Goal: Task Accomplishment & Management: Complete application form

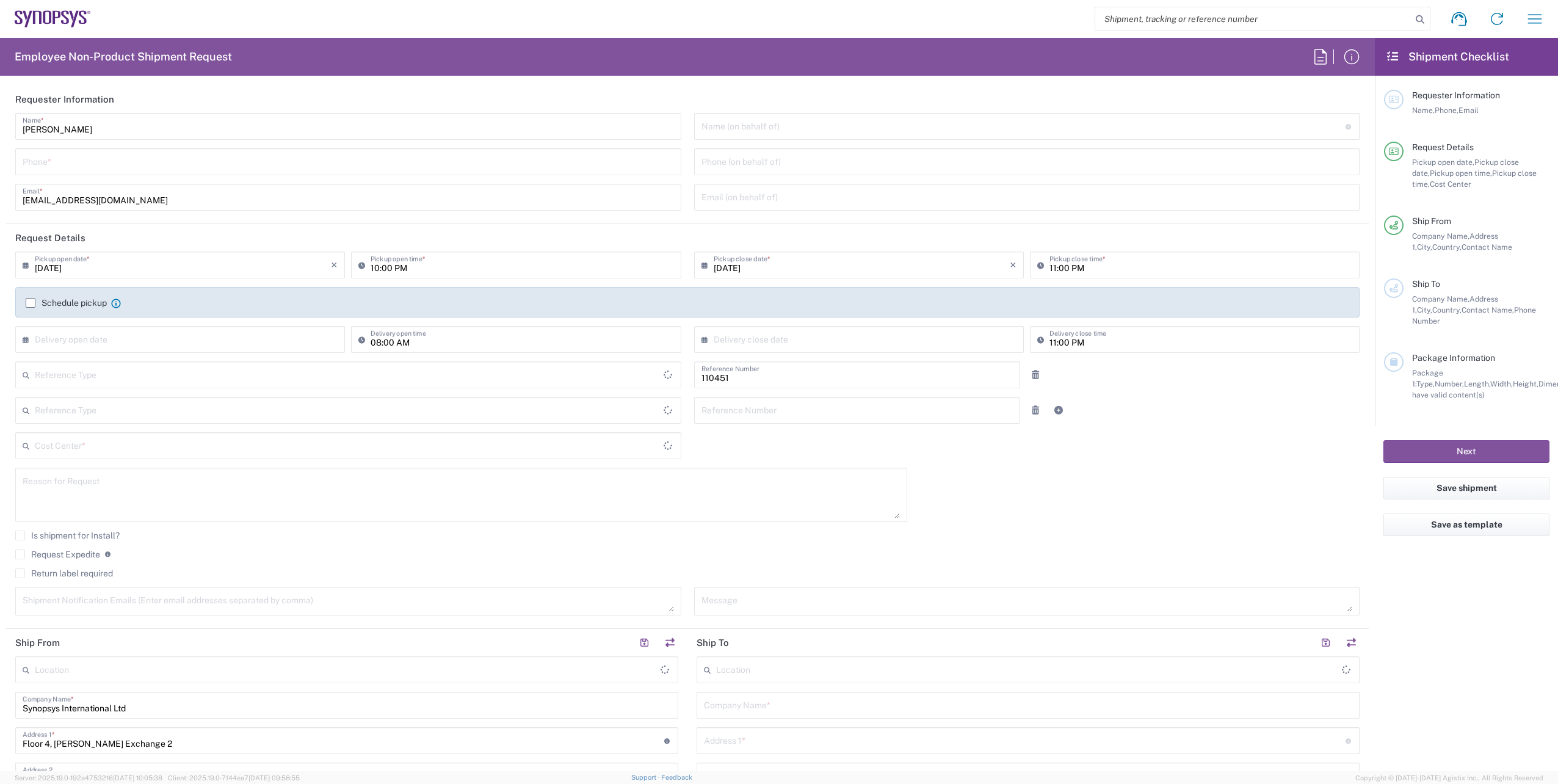
type input "Department"
type input "Delivered at Place"
type input "[GEOGRAPHIC_DATA]"
type input "IE04, FAC, IE02, Dublin 110451"
type input "[GEOGRAPHIC_DATA]"
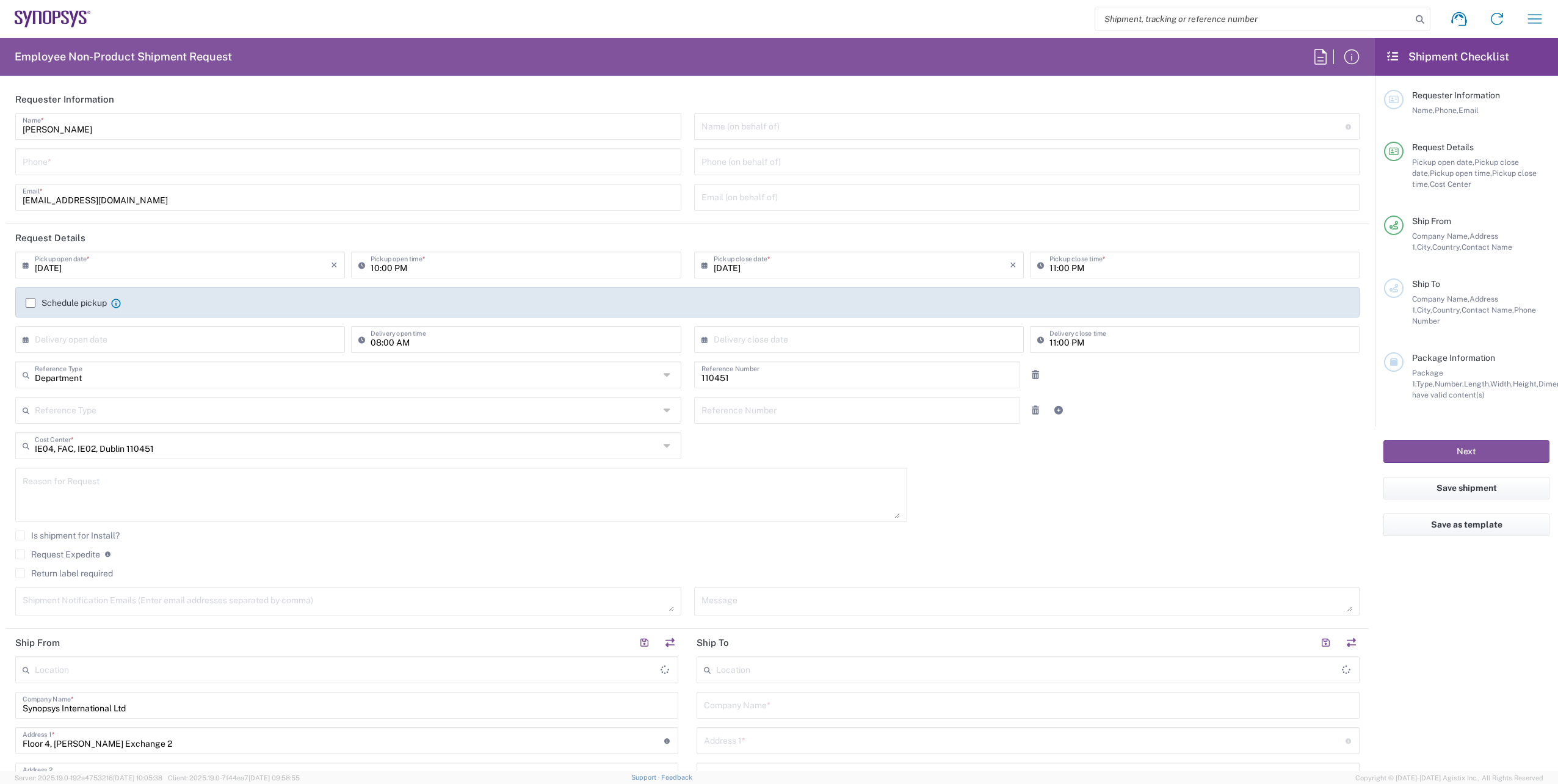
type input "[GEOGRAPHIC_DATA] IE02"
click at [71, 165] on input "tel" at bounding box center [348, 160] width 651 height 22
paste input "[PHONE_NUMBER]"
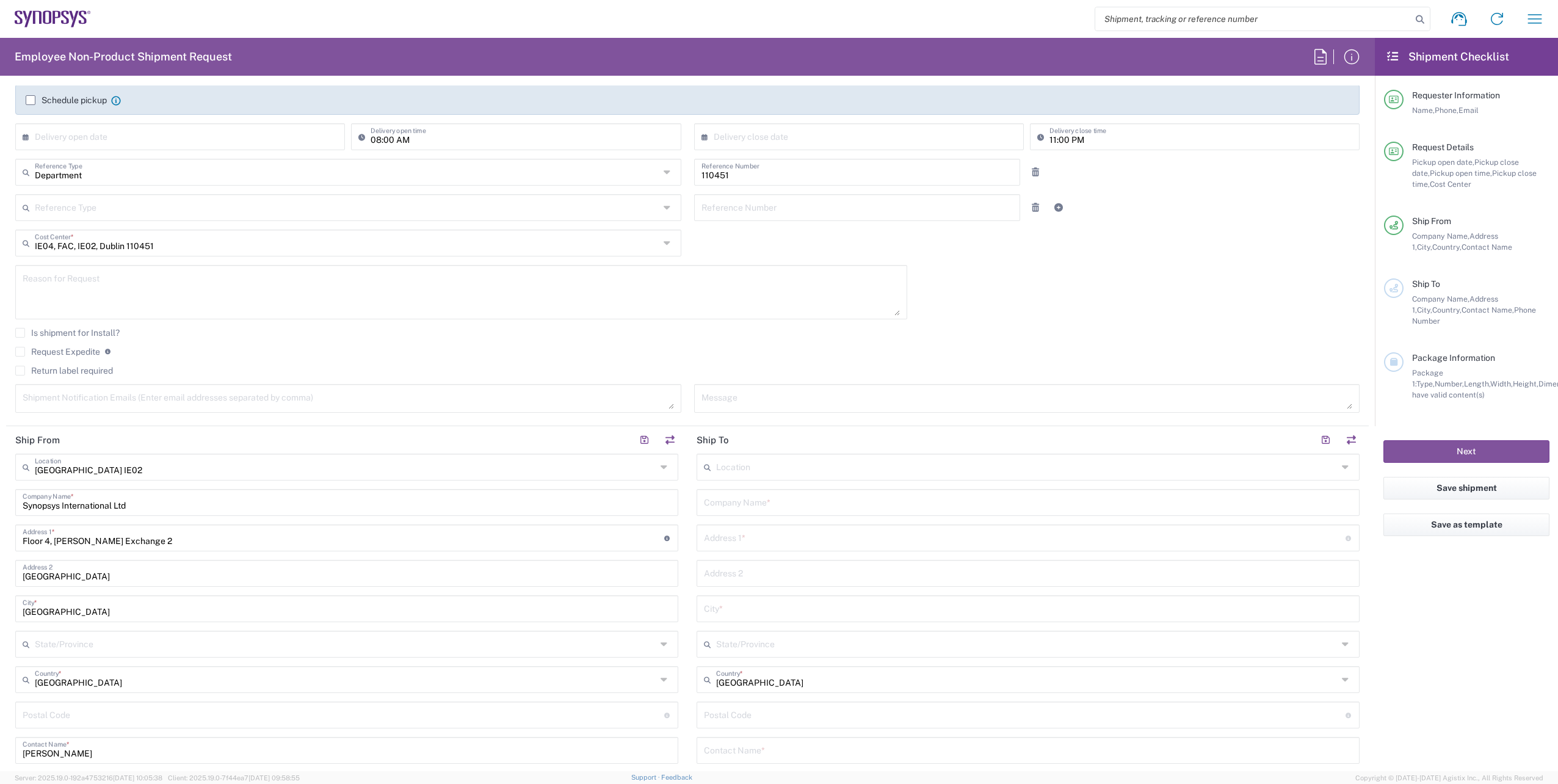
scroll to position [366, 0]
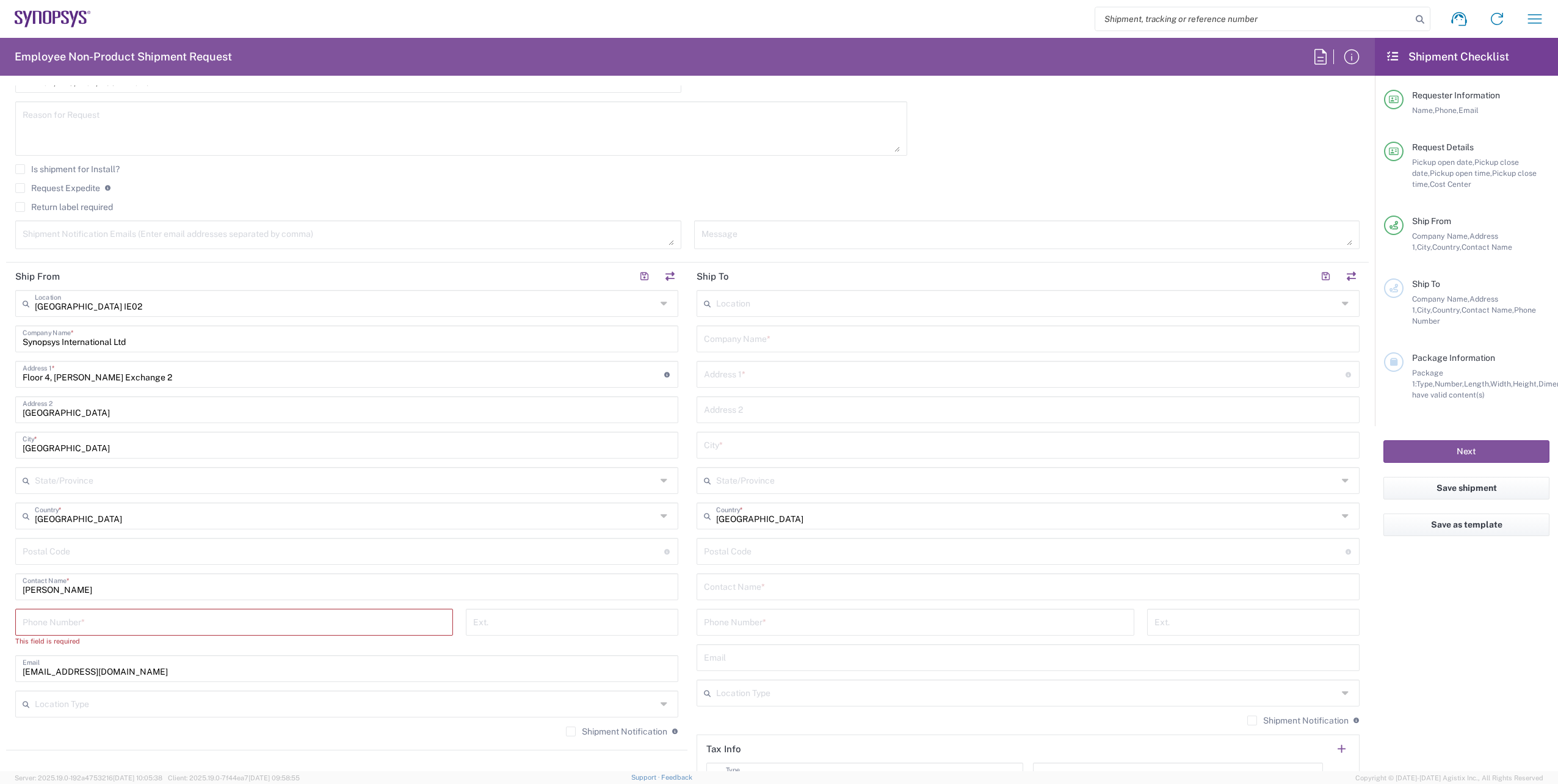
type input "[PHONE_NUMBER]"
click at [118, 616] on input "tel" at bounding box center [234, 620] width 423 height 22
paste input "[PHONE_NUMBER]"
type input "[PHONE_NUMBER]"
click at [178, 240] on textarea at bounding box center [348, 234] width 651 height 22
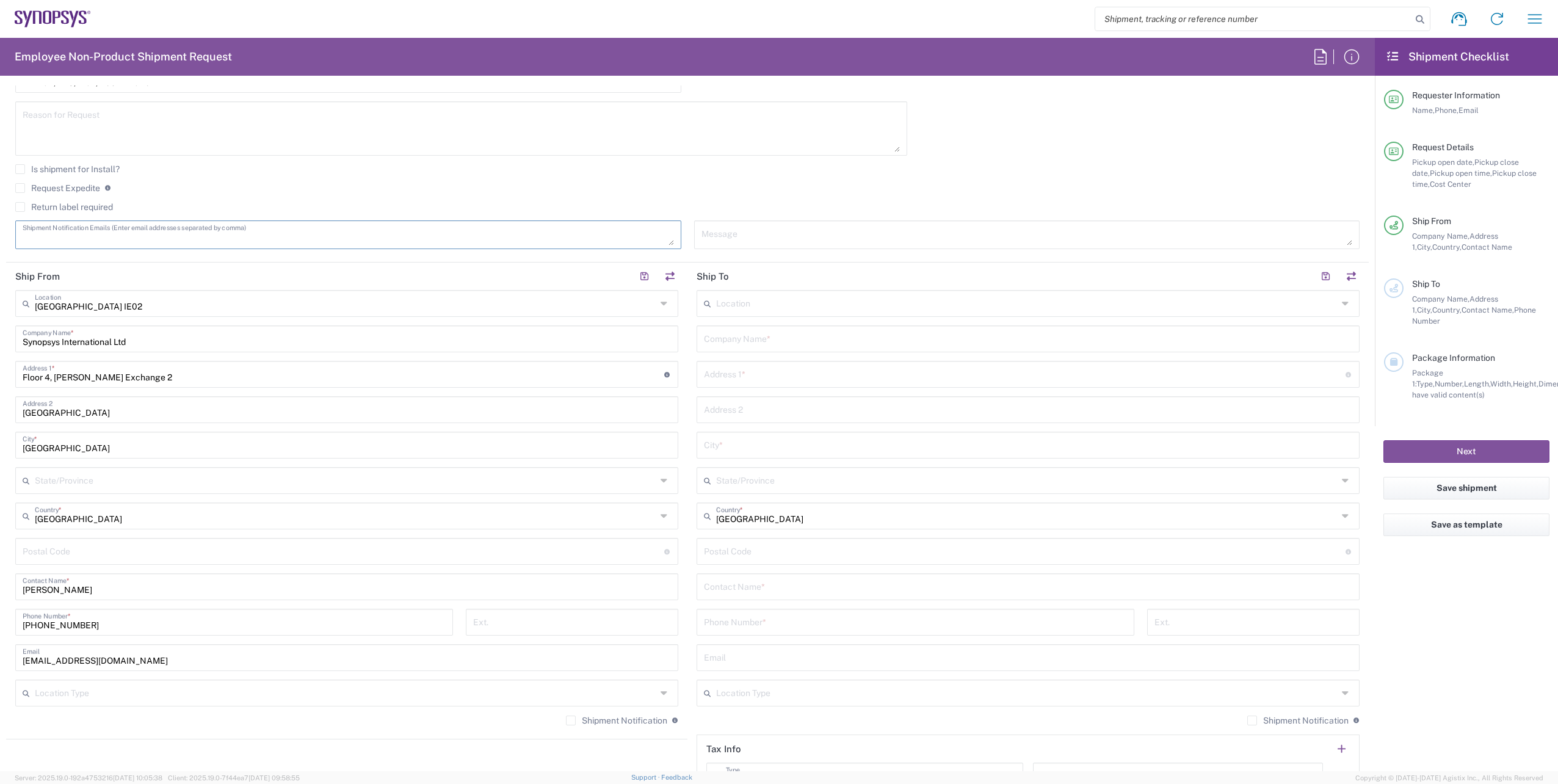
paste textarea "[EMAIL_ADDRESS][DOMAIN_NAME]"
type textarea "[EMAIL_ADDRESS][DOMAIN_NAME]"
click at [520, 190] on agx-checkbox-control "Request Expedite If expedite is checked you will be unable to rate and book thi…" at bounding box center [688, 188] width 1344 height 11
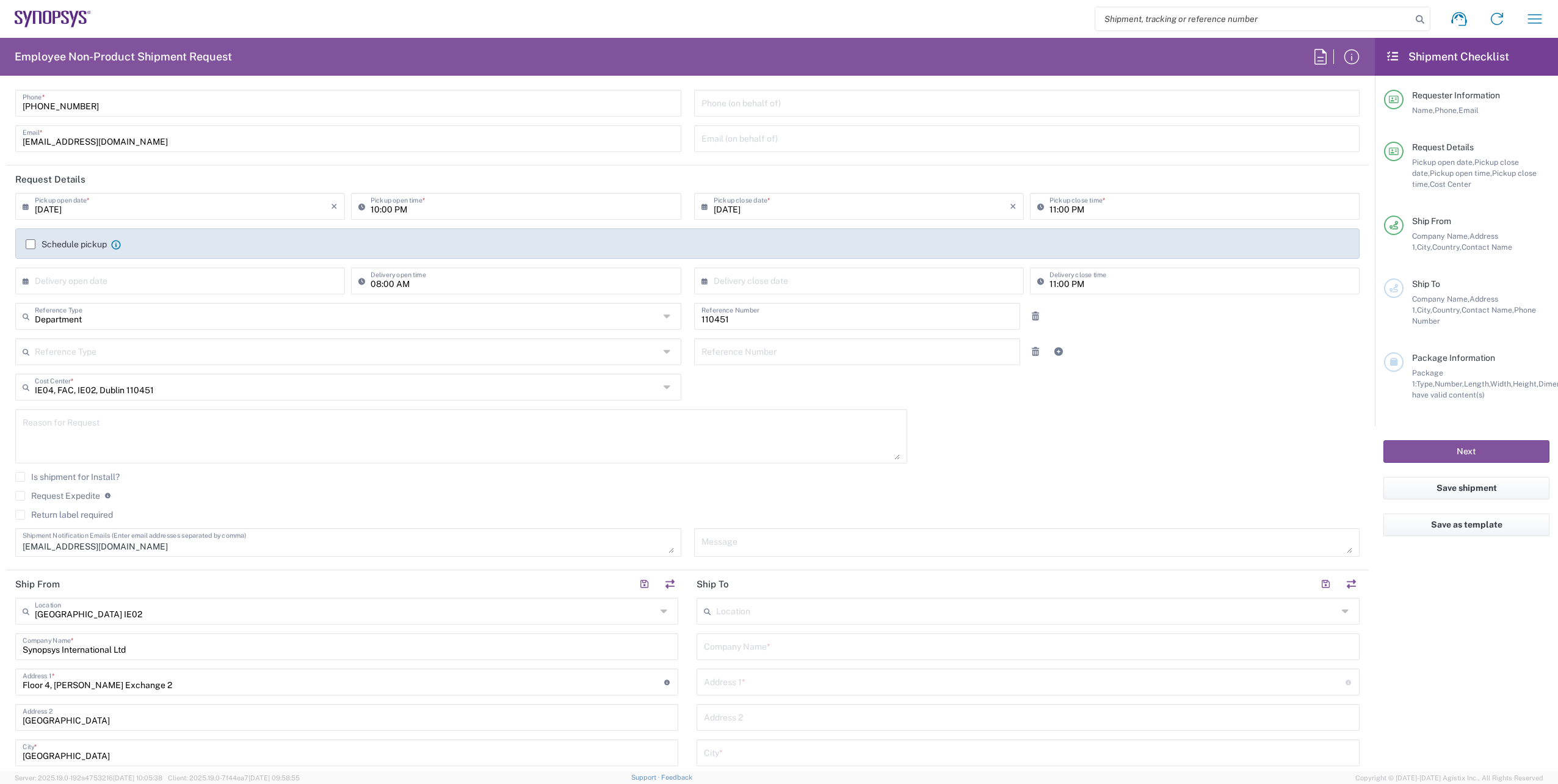
scroll to position [0, 0]
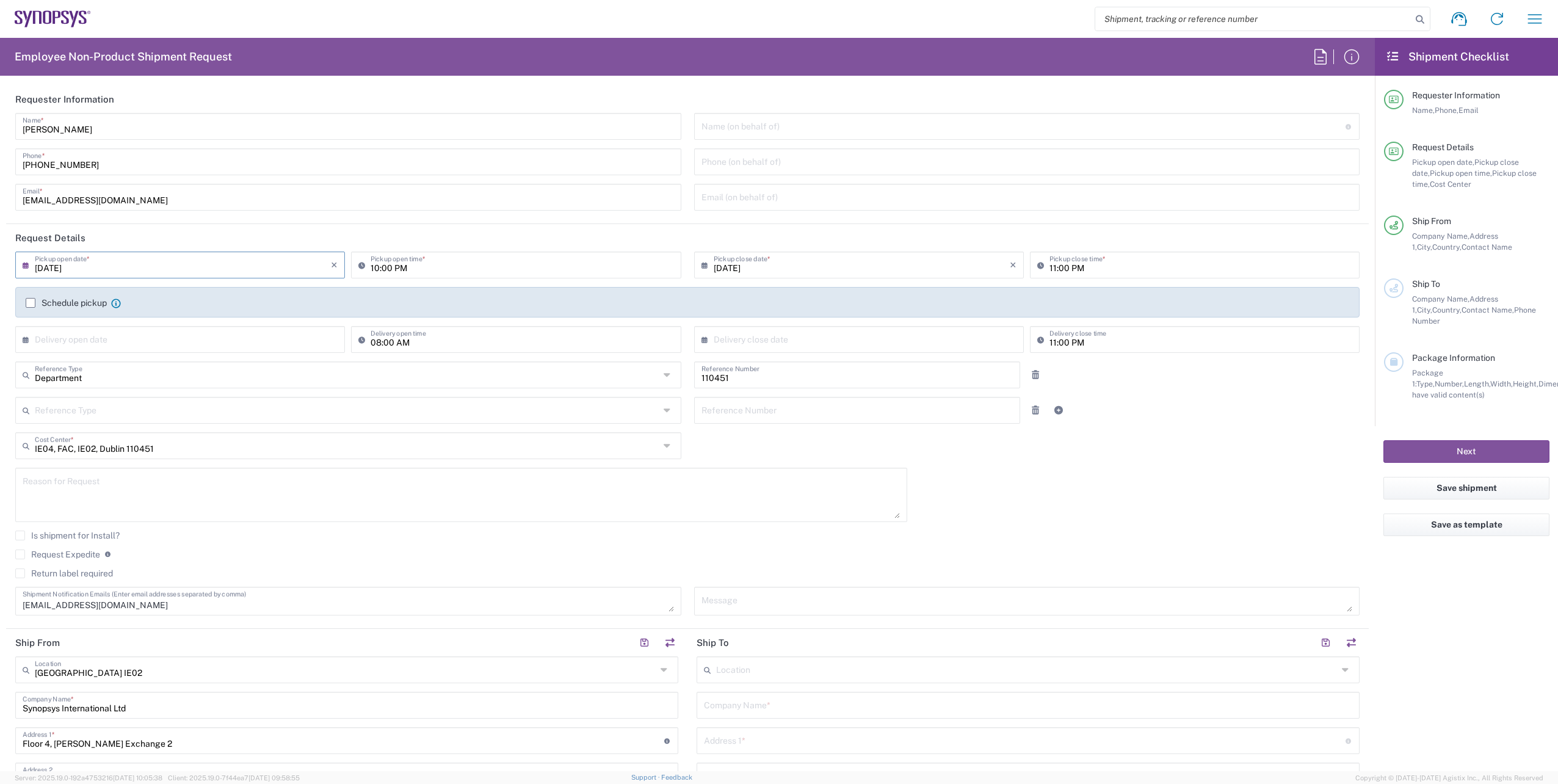
click at [83, 267] on input "[DATE]" at bounding box center [183, 264] width 296 height 22
click at [166, 357] on span "16" at bounding box center [164, 358] width 18 height 17
type input "09/16/2025"
click at [869, 266] on input "09/16/2025" at bounding box center [862, 264] width 296 height 22
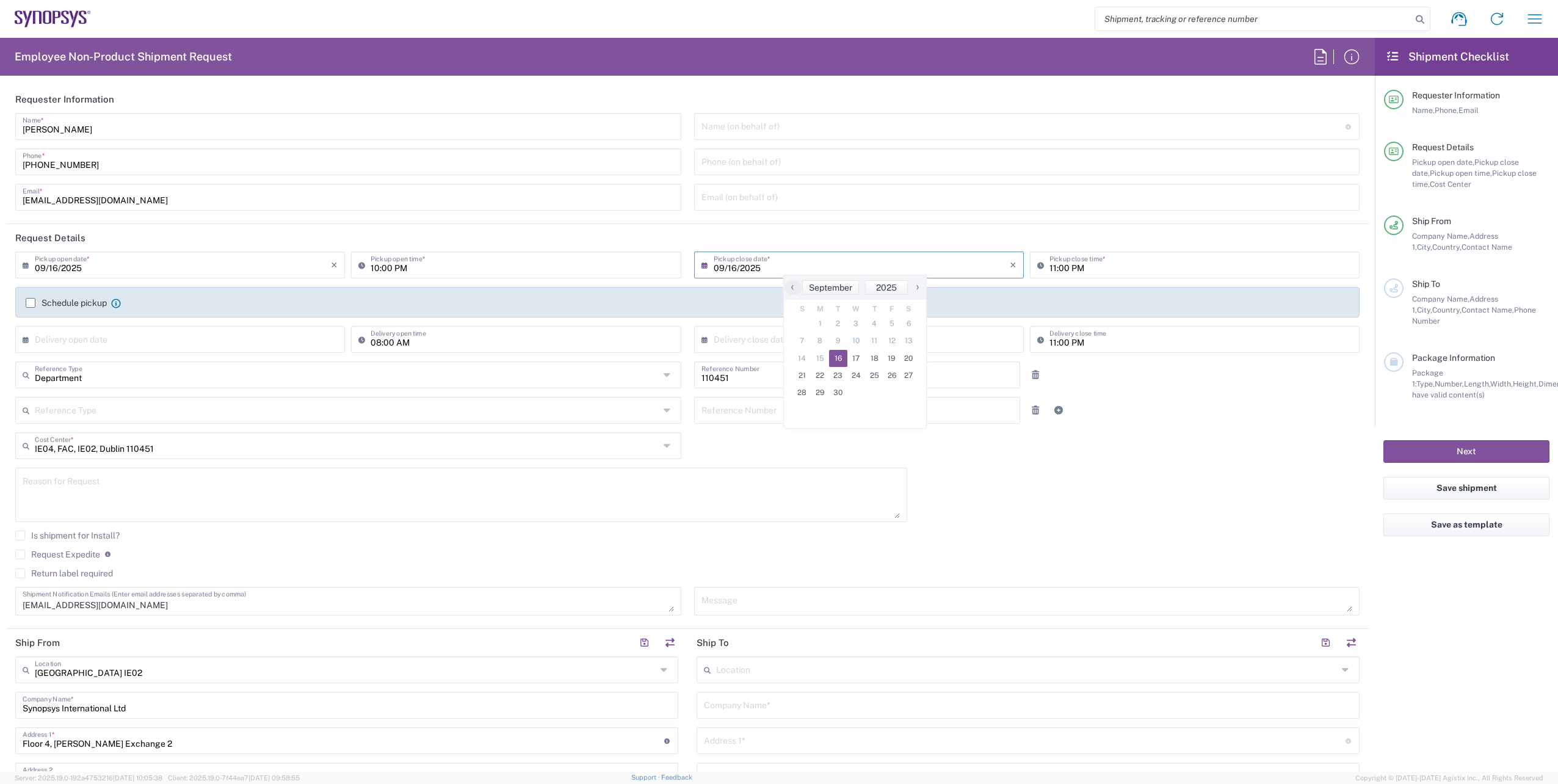
click at [840, 356] on span "16" at bounding box center [838, 358] width 18 height 17
click at [374, 268] on input "10:00 PM" at bounding box center [521, 264] width 302 height 22
click at [402, 266] on input "08:00 PM" at bounding box center [521, 264] width 302 height 22
drag, startPoint x: 506, startPoint y: 260, endPoint x: 488, endPoint y: 283, distance: 29.2
click at [505, 258] on input "08:00 PM" at bounding box center [521, 264] width 302 height 22
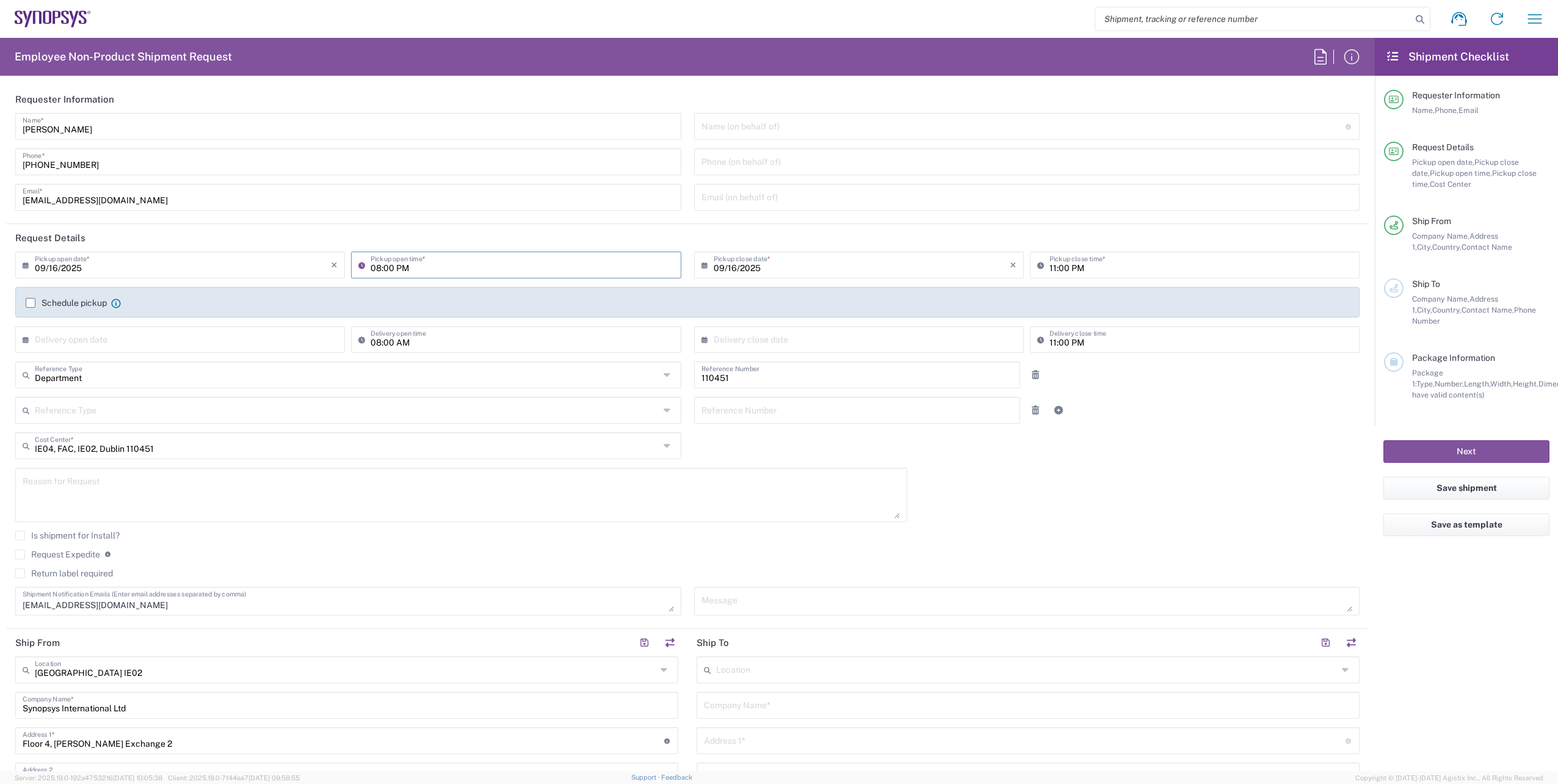
click at [399, 269] on input "08:00 PM" at bounding box center [521, 264] width 302 height 22
click at [421, 268] on input "08:00 PM" at bounding box center [521, 264] width 302 height 22
click at [409, 268] on input "08:00 PM" at bounding box center [521, 264] width 302 height 22
click at [446, 268] on input "08:00" at bounding box center [521, 264] width 302 height 22
click at [484, 268] on input "08:00" at bounding box center [521, 264] width 302 height 22
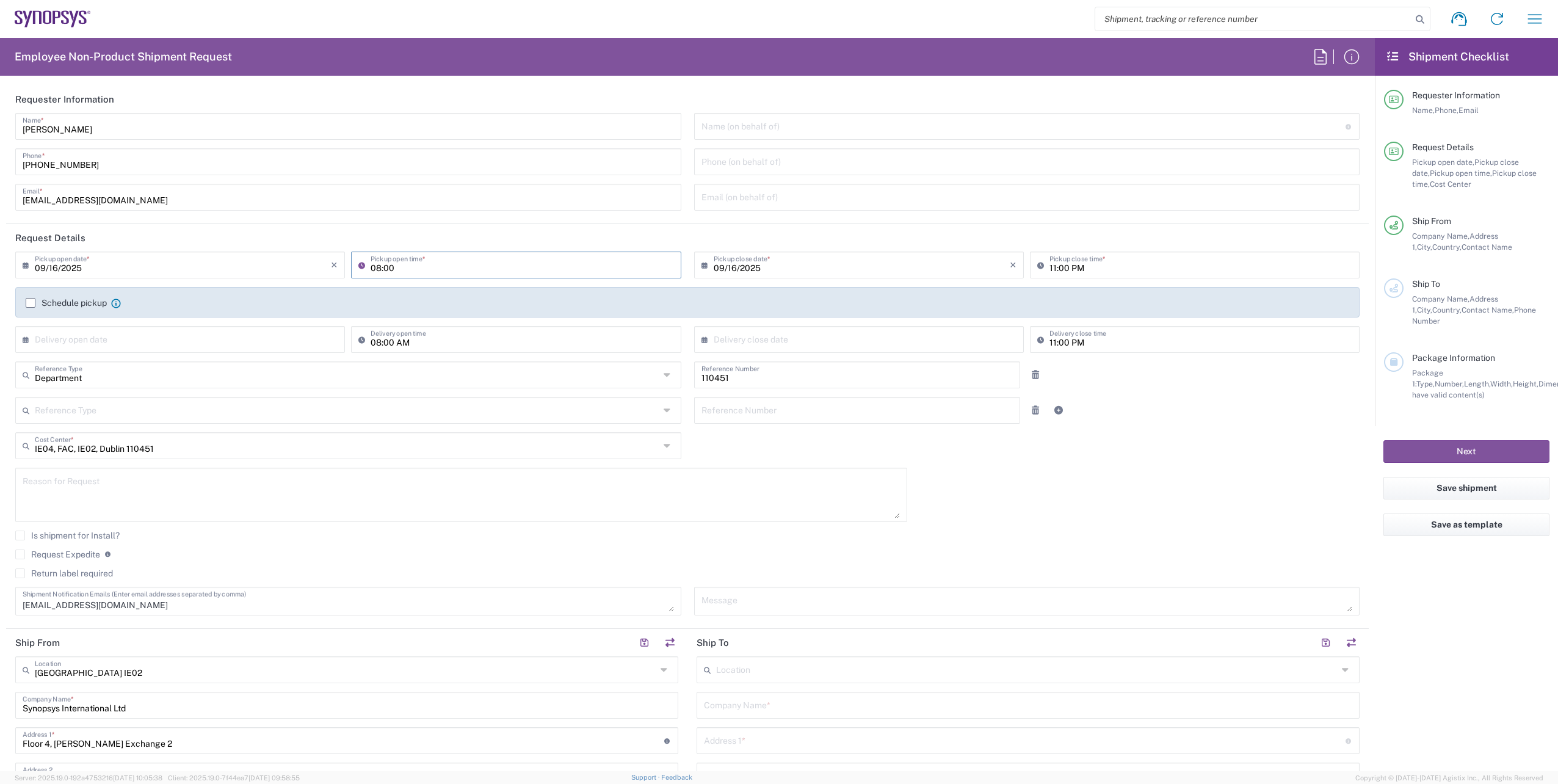
type input "08:00"
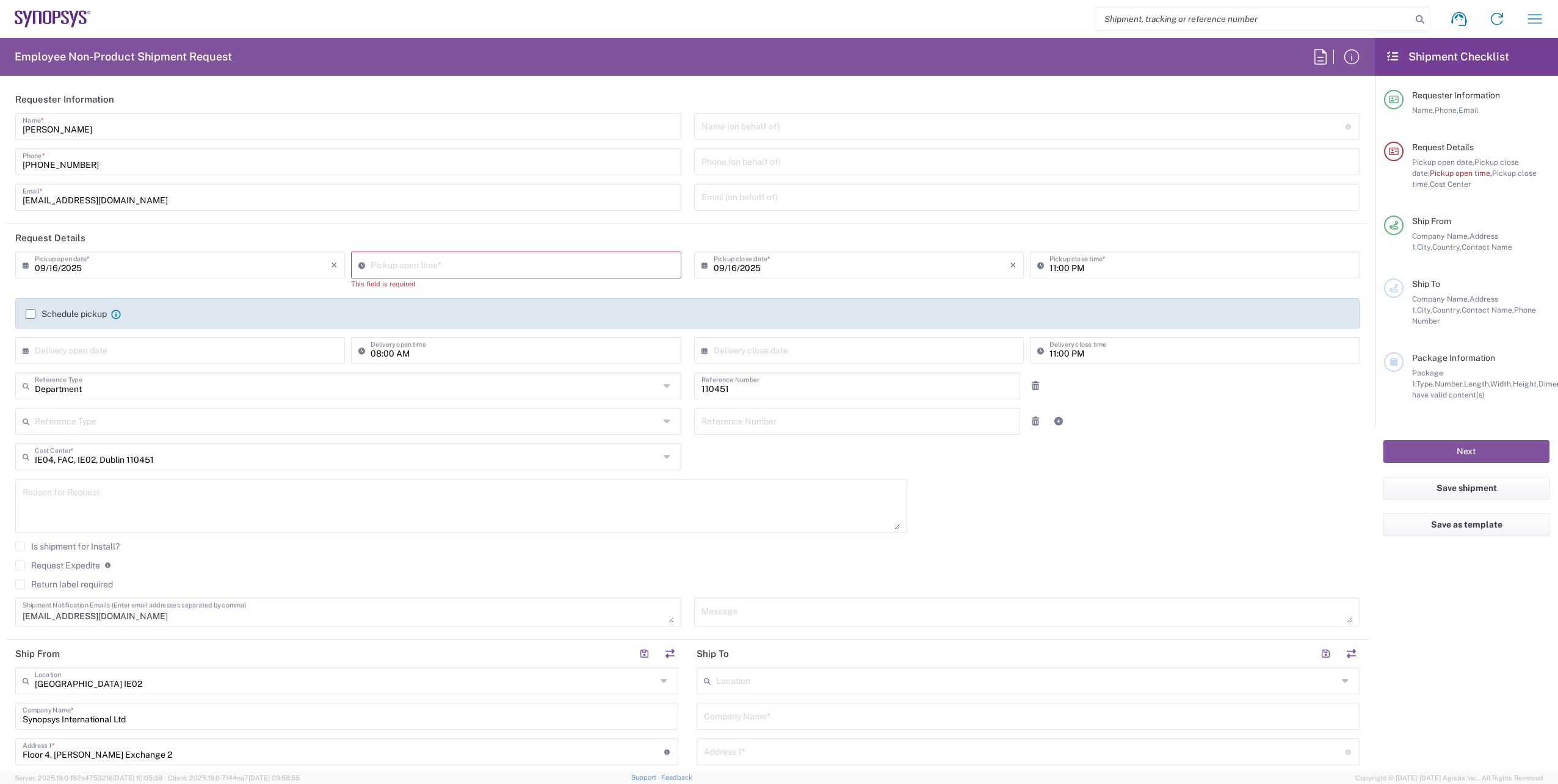
click at [486, 179] on div "[PERSON_NAME] Name * [PHONE_NUMBER] Phone * [EMAIL_ADDRESS][DOMAIN_NAME] Email *" at bounding box center [349, 165] width 679 height 106
click at [421, 264] on input "09:09 PM" at bounding box center [521, 264] width 302 height 22
click at [390, 267] on input "08:09 PM" at bounding box center [521, 264] width 302 height 22
click at [409, 271] on input "08:00 PM" at bounding box center [521, 264] width 302 height 22
type input "08:00 AM"
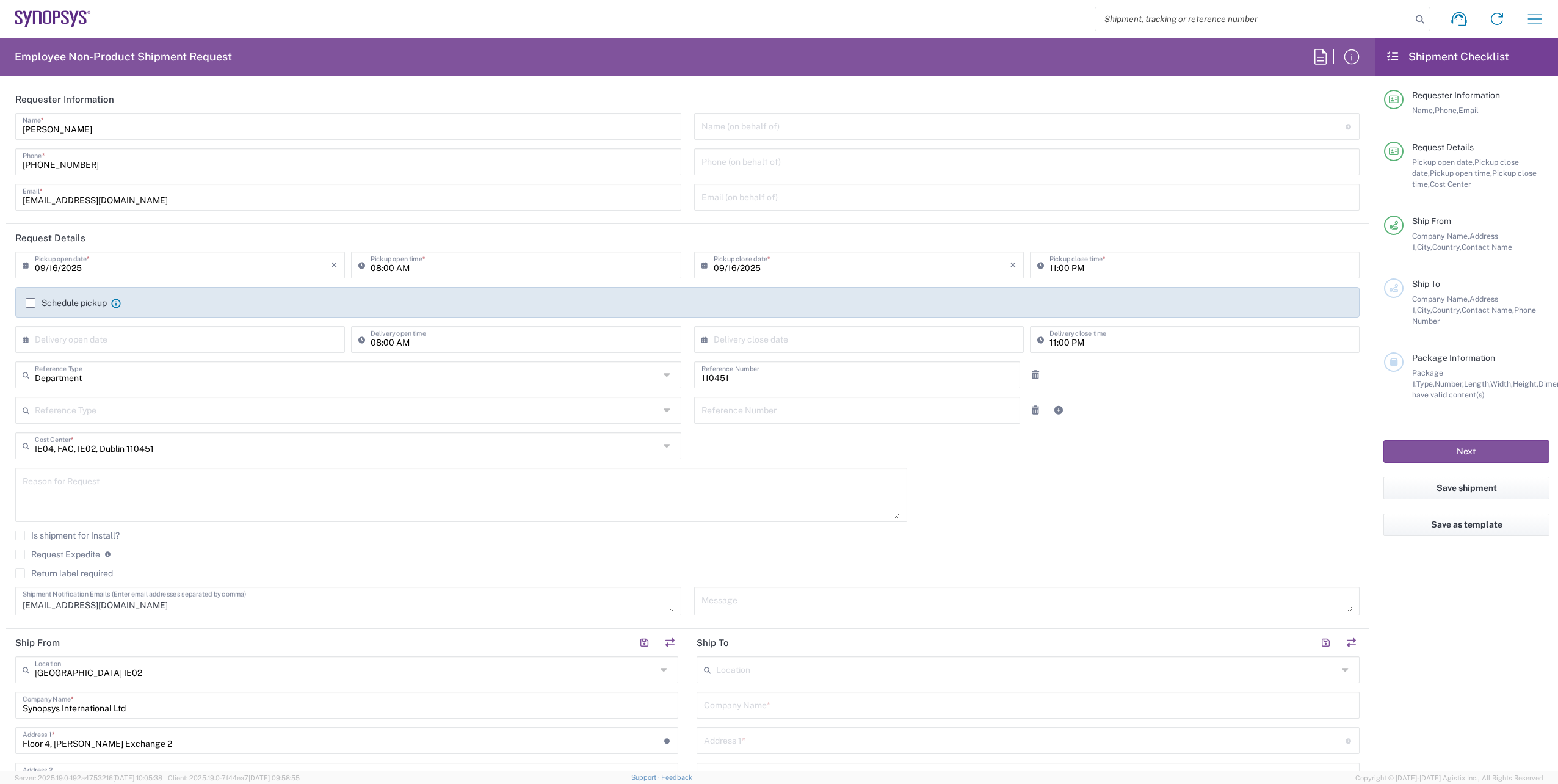
click at [1050, 269] on input "11:00 PM" at bounding box center [1200, 264] width 302 height 22
click at [1146, 266] on input "04:00 PM" at bounding box center [1200, 264] width 302 height 22
type input "04:00 PM"
click at [1110, 451] on div "[DATE] × Pickup open date * Cancel Apply 08:00 AM Pickup open time * [DATE] × P…" at bounding box center [688, 438] width 1357 height 372
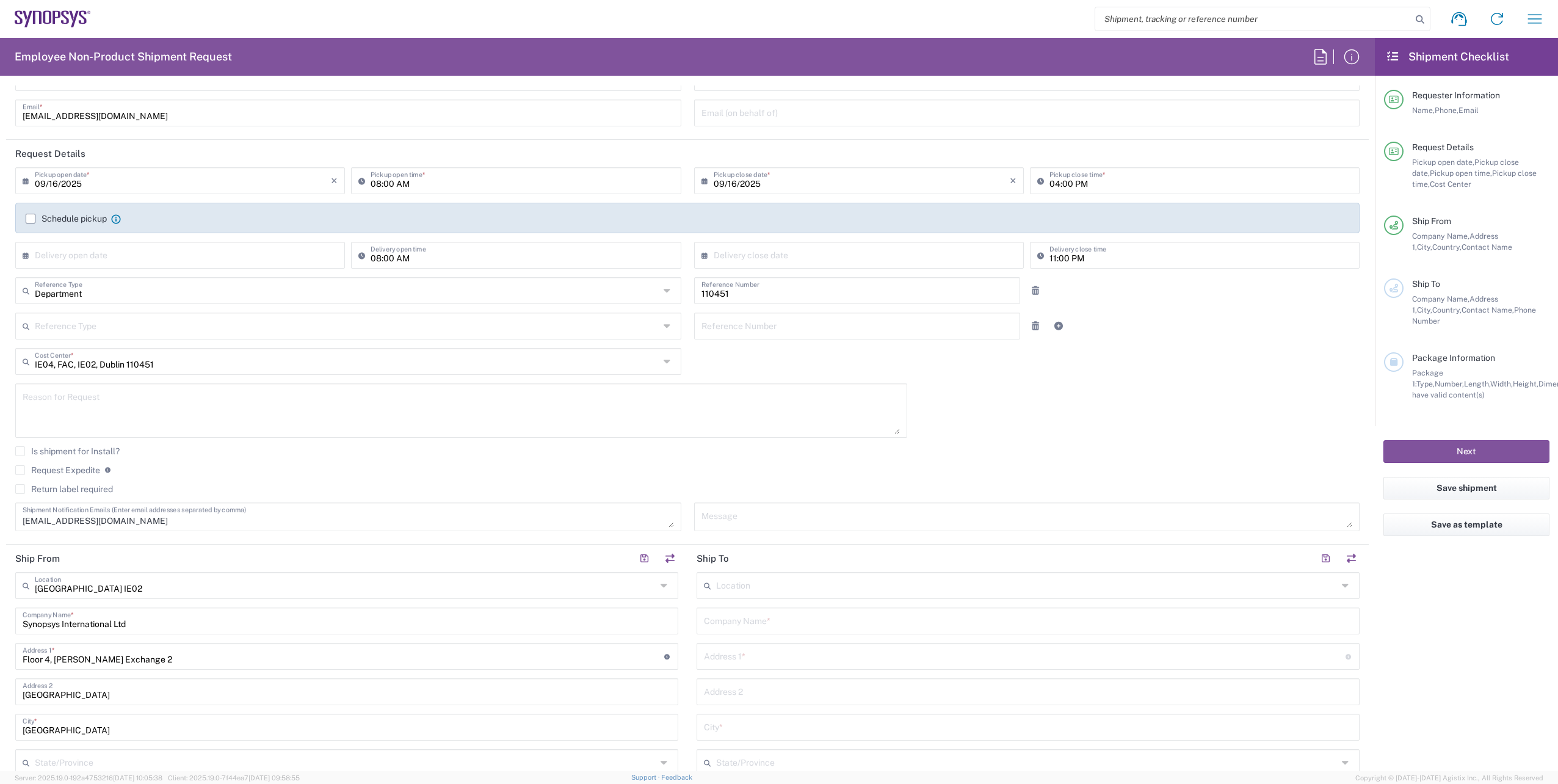
scroll to position [244, 0]
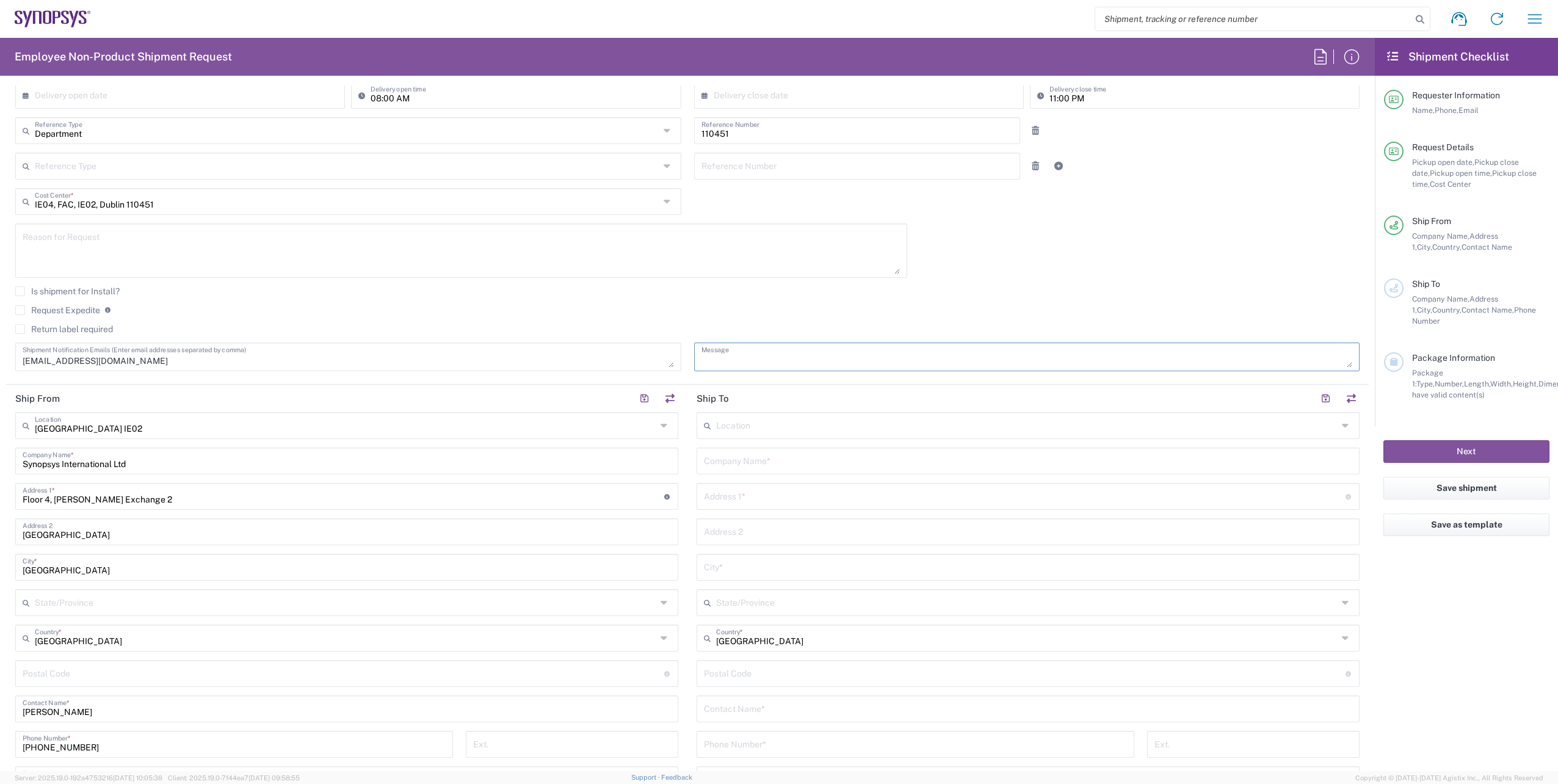
click at [899, 355] on textarea at bounding box center [1027, 357] width 651 height 22
type textarea "Picture badge for [PERSON_NAME]"
drag, startPoint x: 875, startPoint y: 427, endPoint x: 880, endPoint y: 436, distance: 10.3
click at [878, 428] on input "text" at bounding box center [1026, 424] width 621 height 22
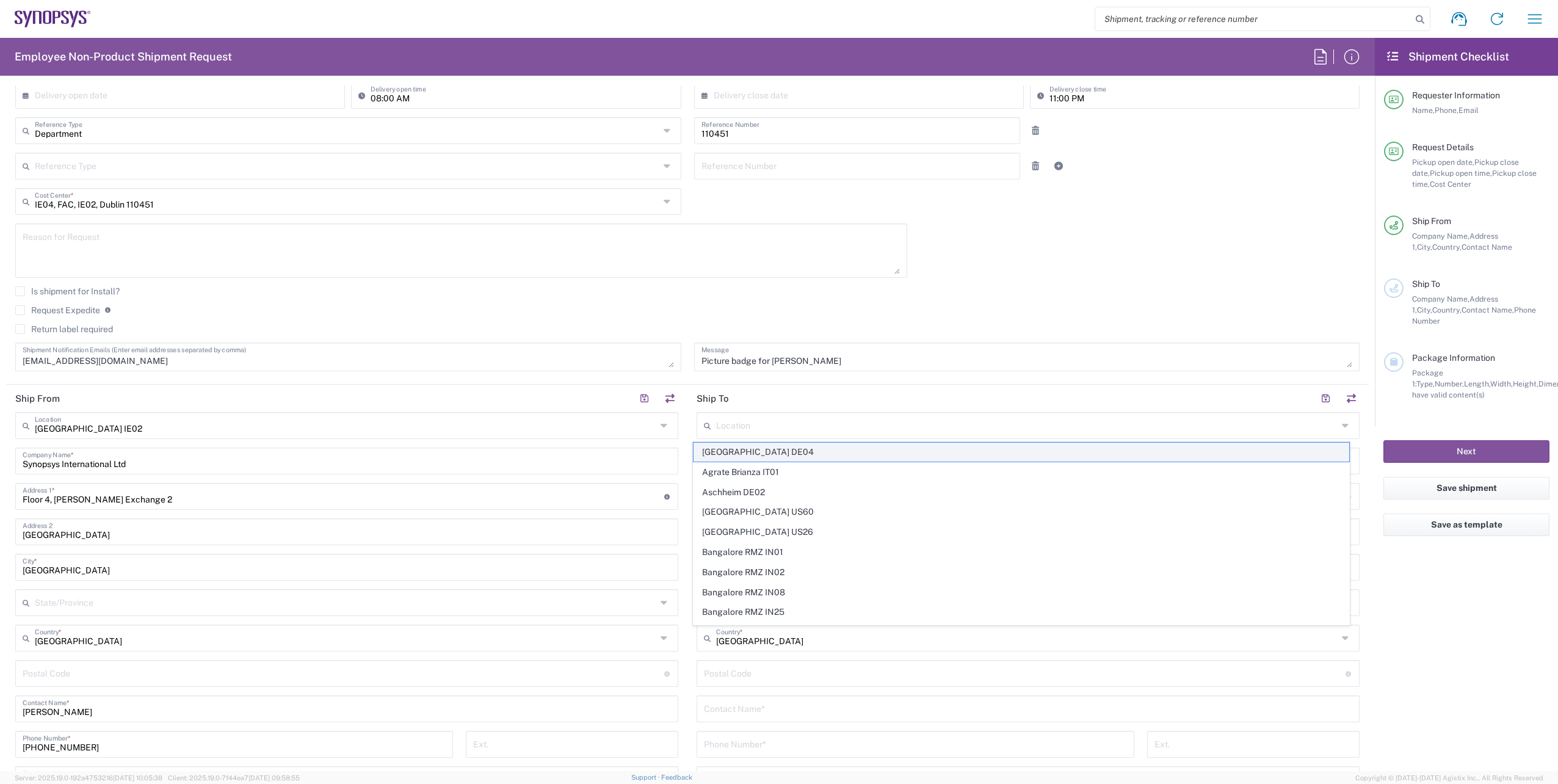
click at [840, 457] on span "[GEOGRAPHIC_DATA] DE04" at bounding box center [1021, 452] width 656 height 19
type input "[GEOGRAPHIC_DATA] DE04"
type input "Synopsys GmbH"
type input "[STREET_ADDRESS]"
type input "[GEOGRAPHIC_DATA]"
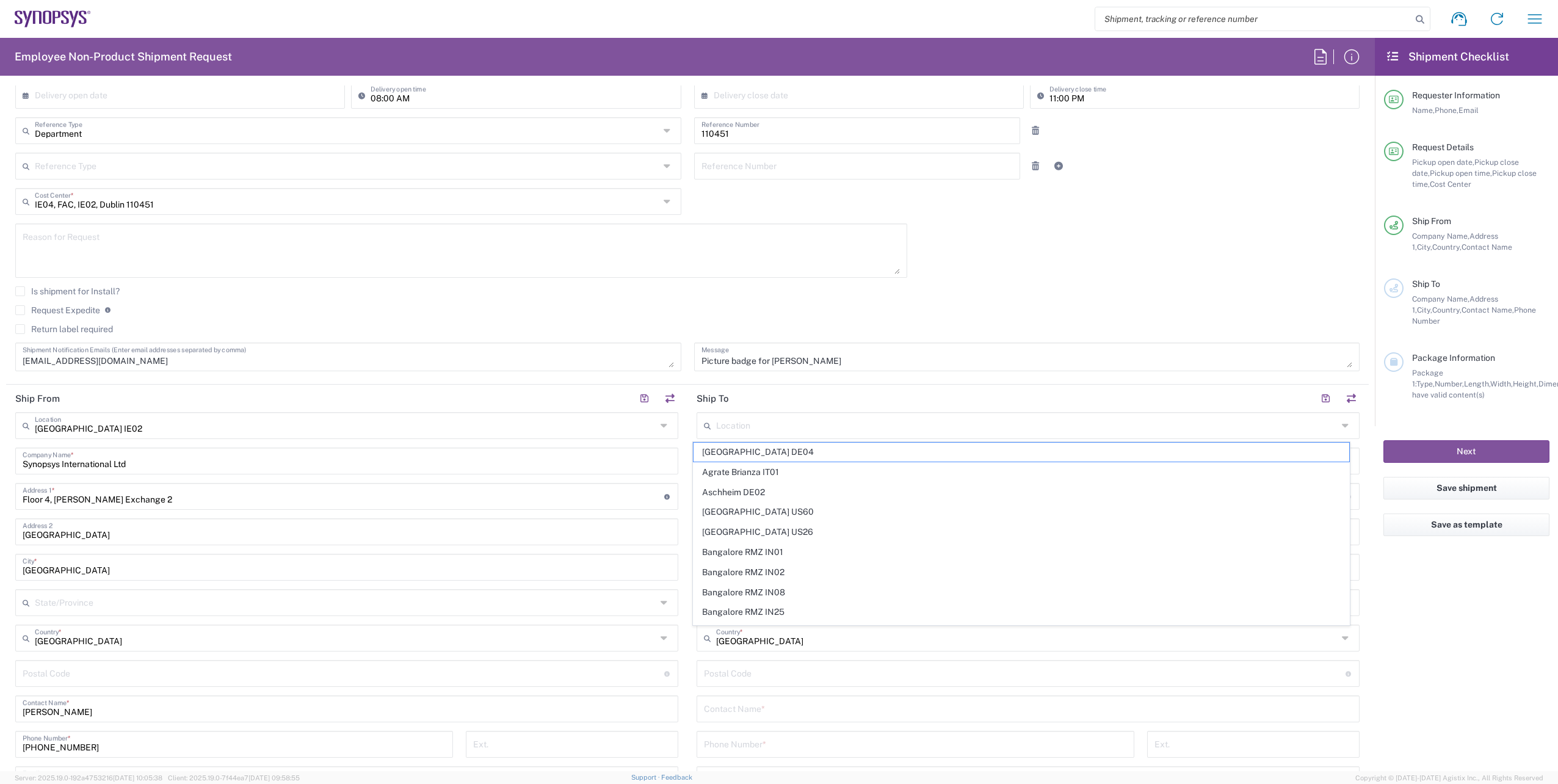
type input "[GEOGRAPHIC_DATA]"
type input "52072"
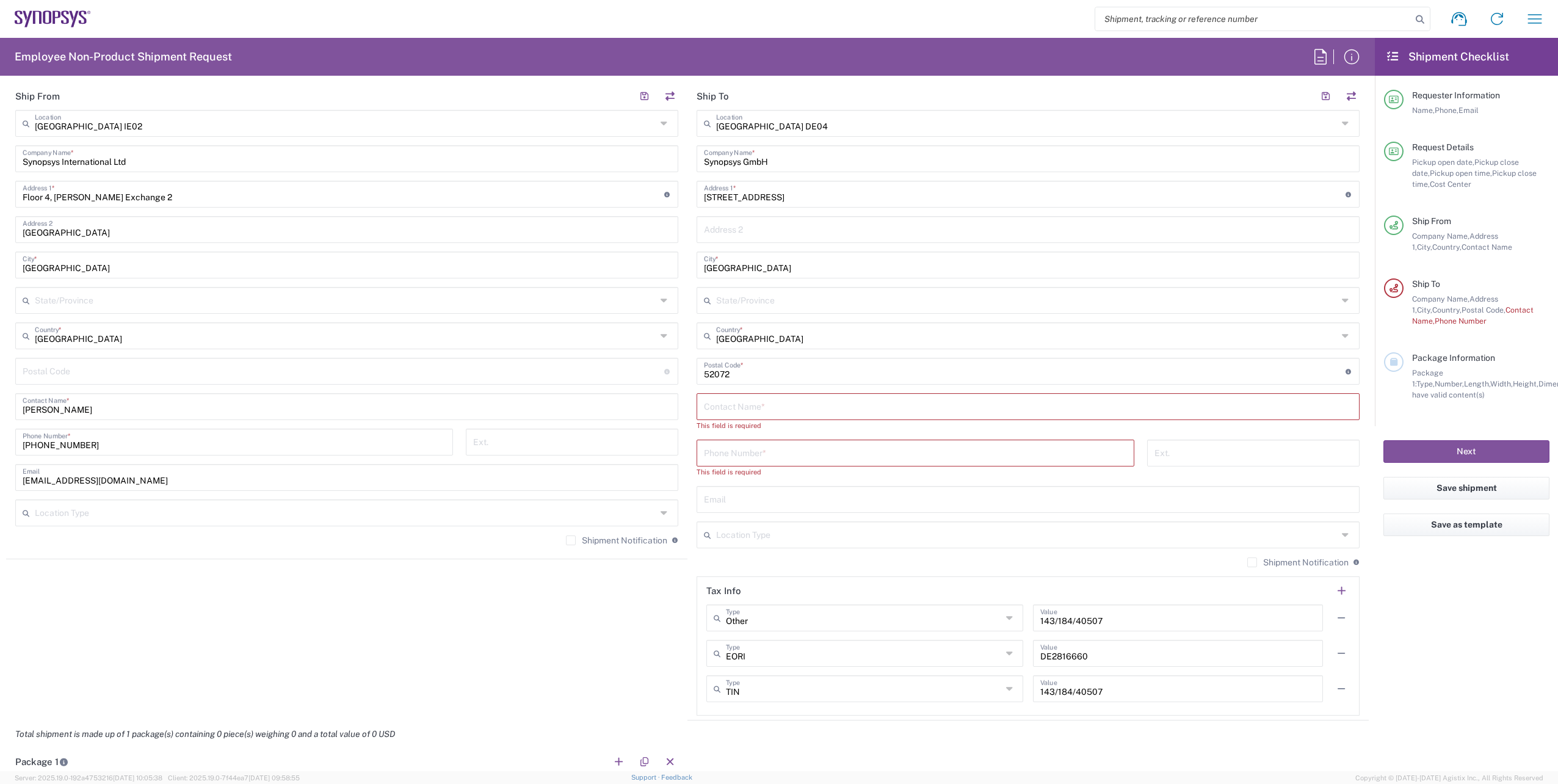
scroll to position [550, 0]
click at [738, 408] on input "text" at bounding box center [1028, 402] width 648 height 22
paste input "[PERSON_NAME]"
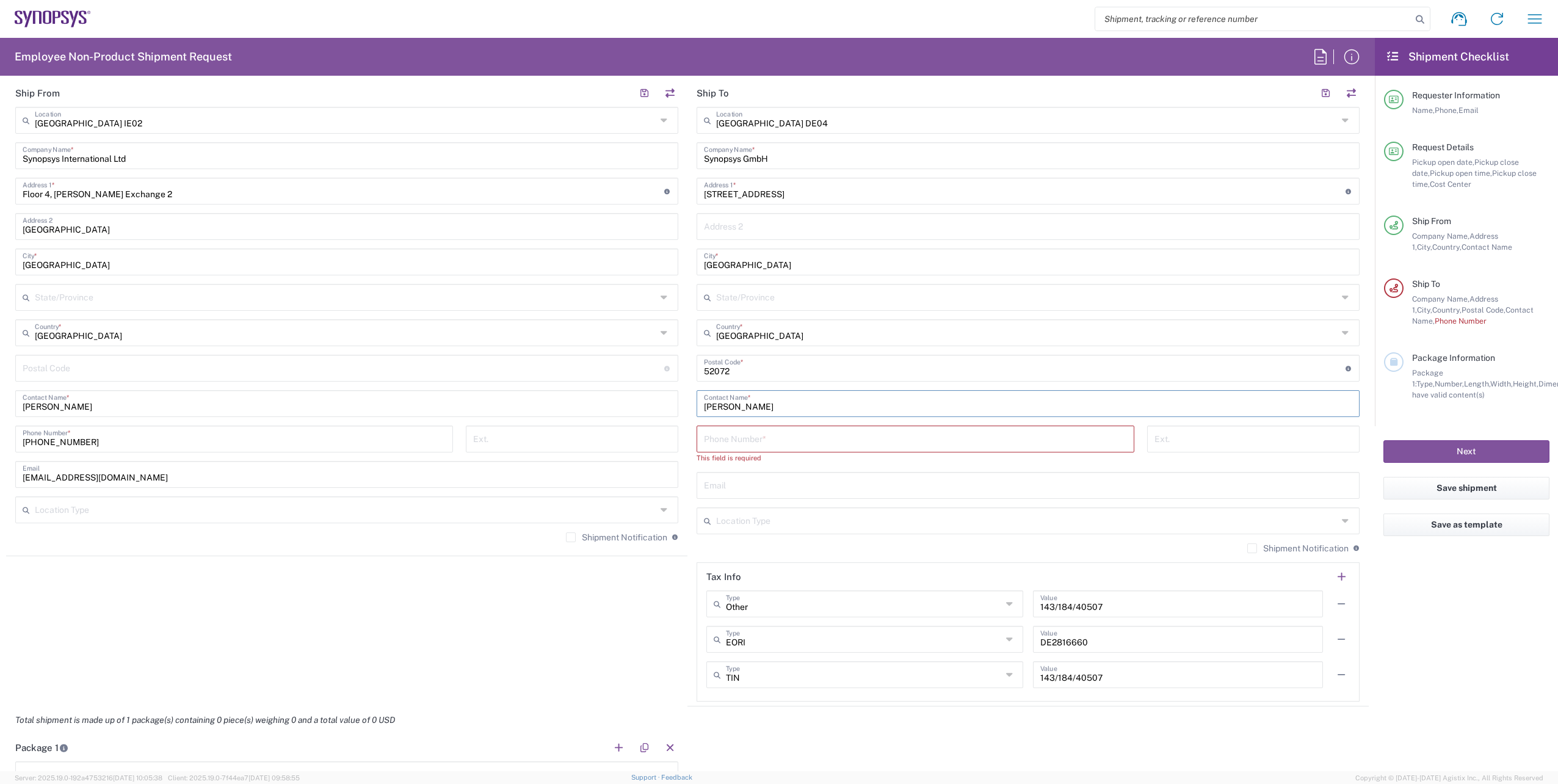
type input "[PERSON_NAME]"
click at [738, 485] on input "text" at bounding box center [1028, 484] width 648 height 22
paste input "[PERSON_NAME][EMAIL_ADDRESS][DOMAIN_NAME]"
type input "[PERSON_NAME][EMAIL_ADDRESS][DOMAIN_NAME]"
click at [751, 441] on input "tel" at bounding box center [915, 438] width 423 height 22
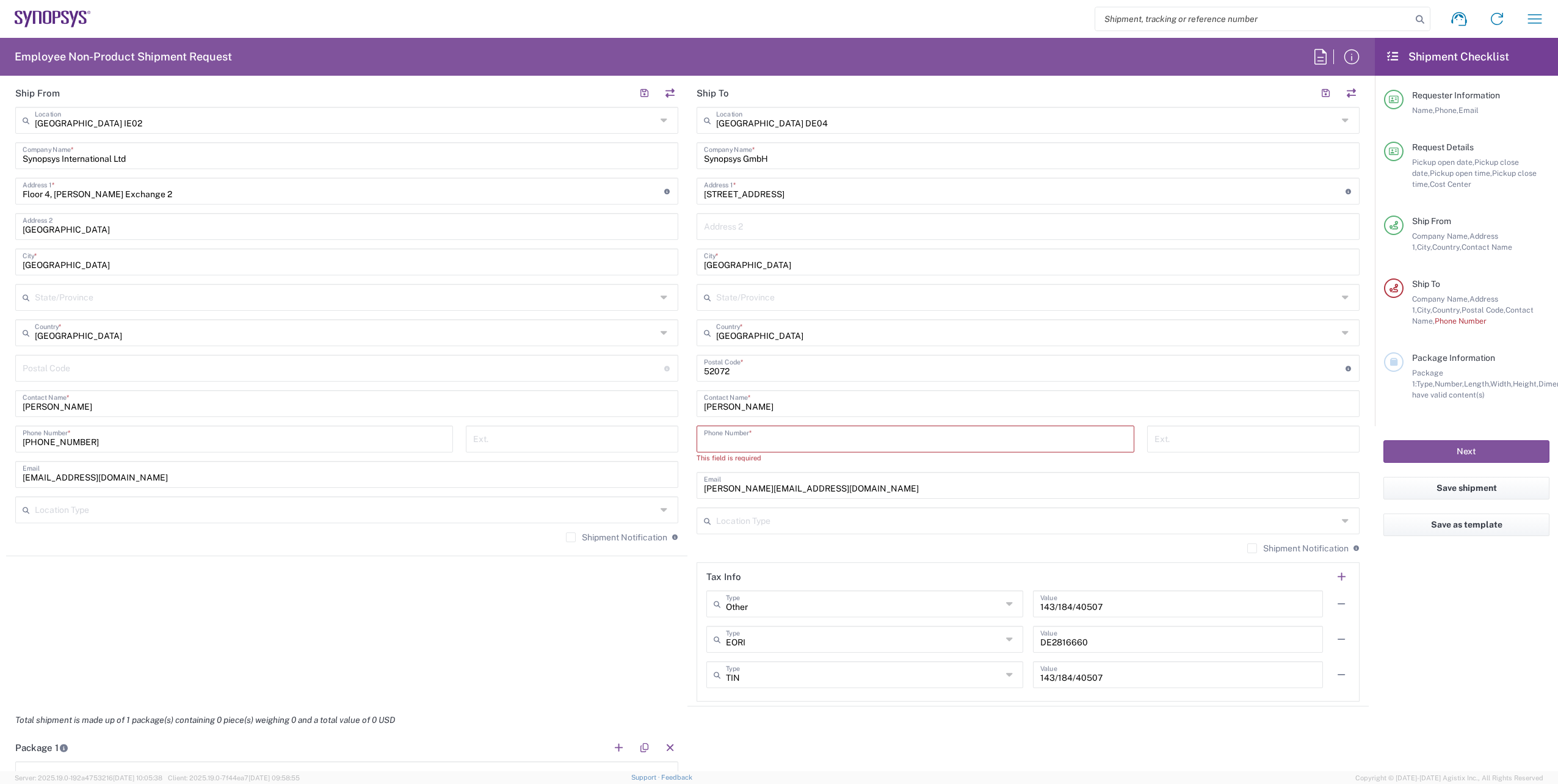
paste input "+49.24193687891"
click at [717, 443] on input "+49.24193687891" at bounding box center [915, 438] width 423 height 22
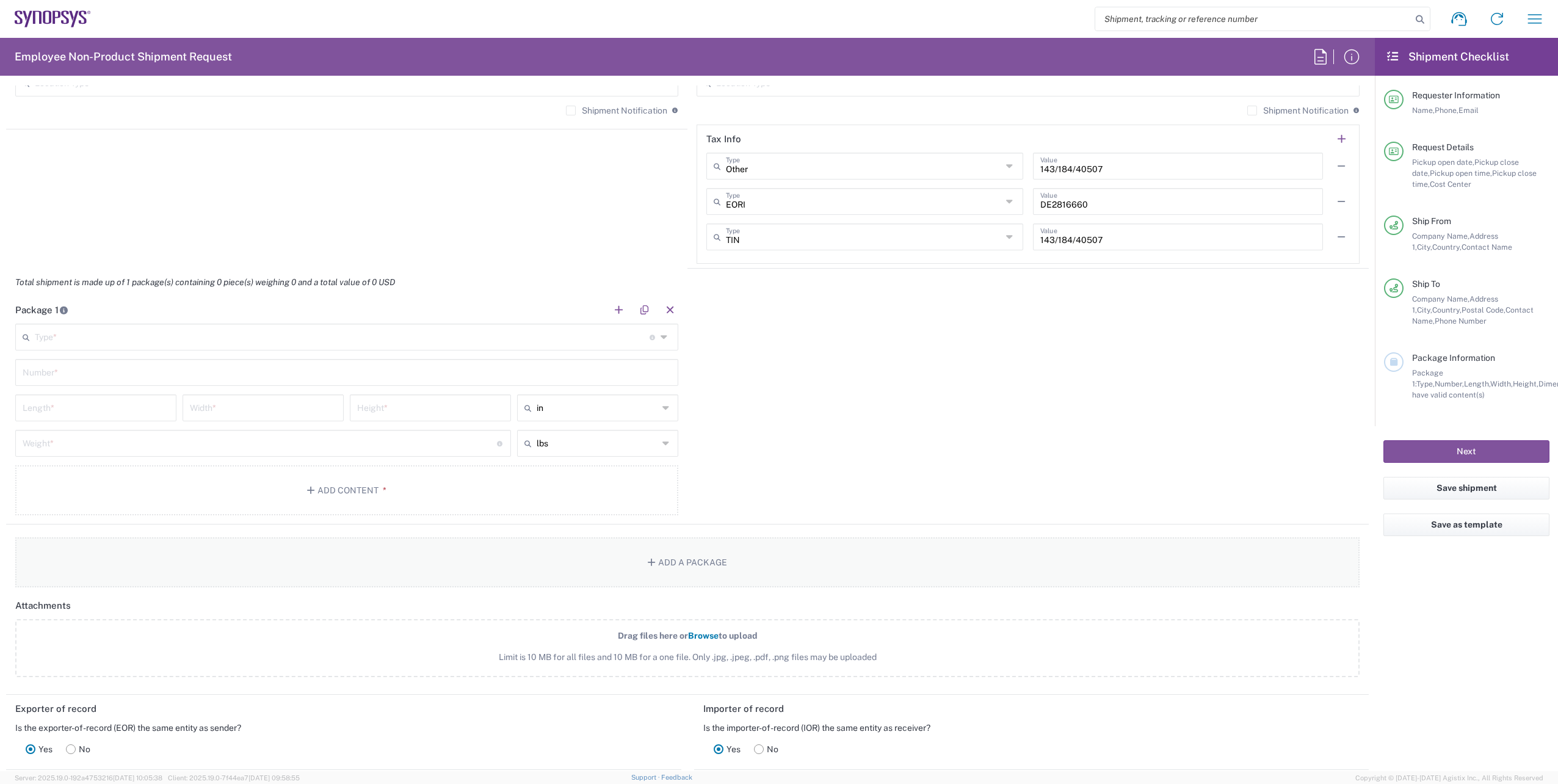
scroll to position [976, 0]
type input "[PHONE_NUMBER]"
click at [348, 332] on input "text" at bounding box center [341, 335] width 614 height 22
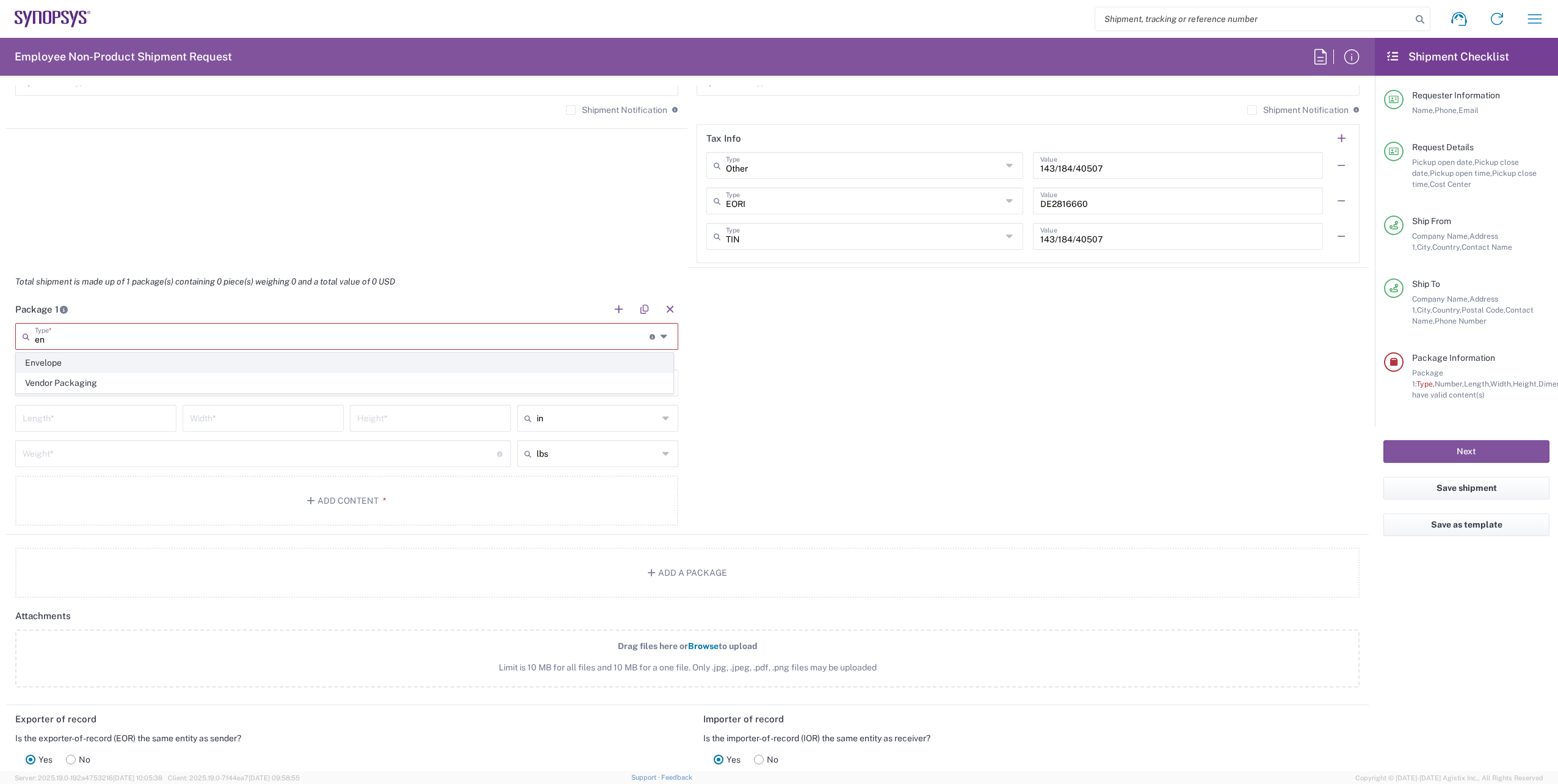
click at [122, 366] on span "Envelope" at bounding box center [344, 363] width 656 height 19
type input "Envelope"
type input "1"
type input "9.5"
type input "12.5"
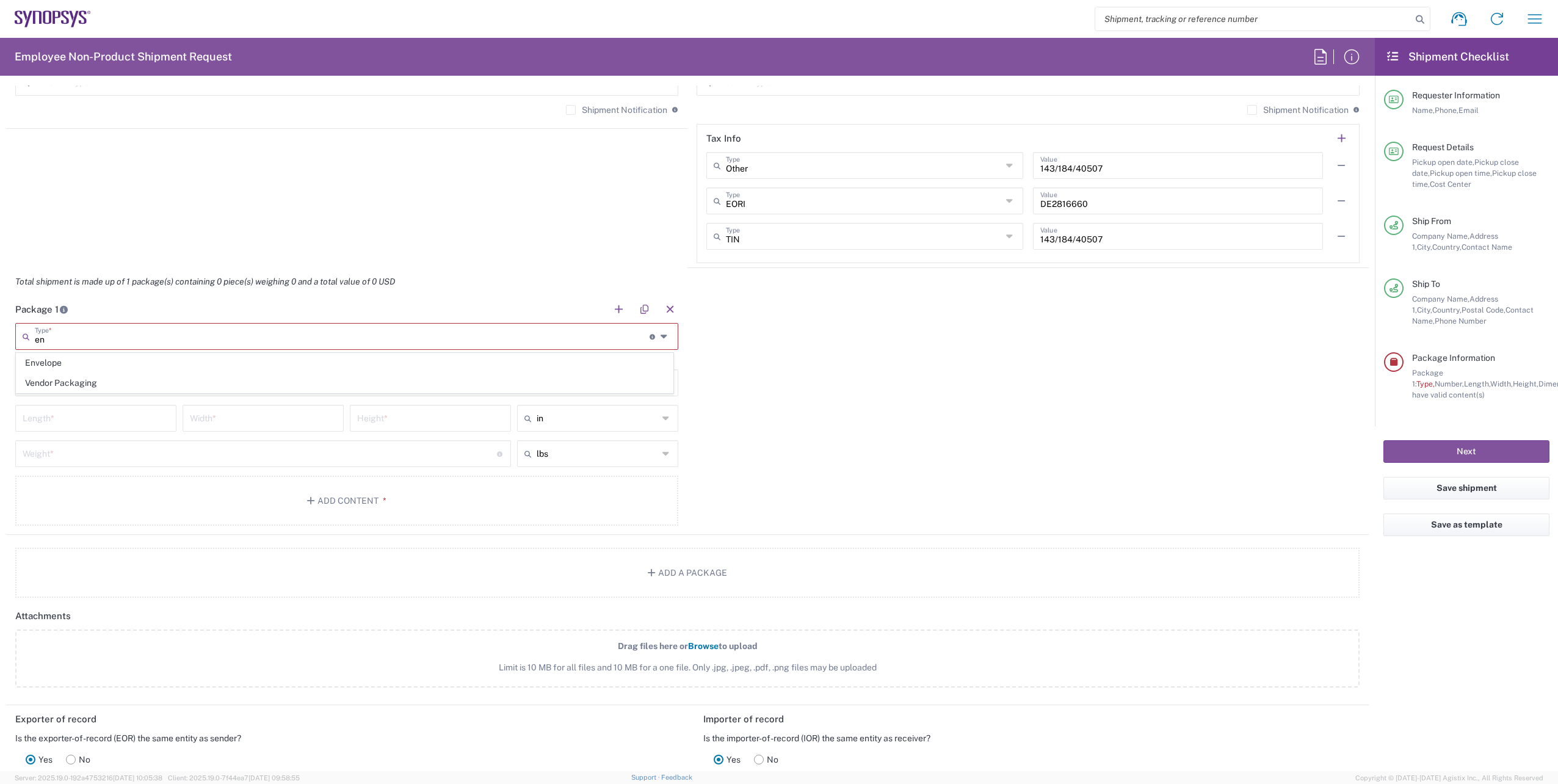
type input "0.25"
type input "1"
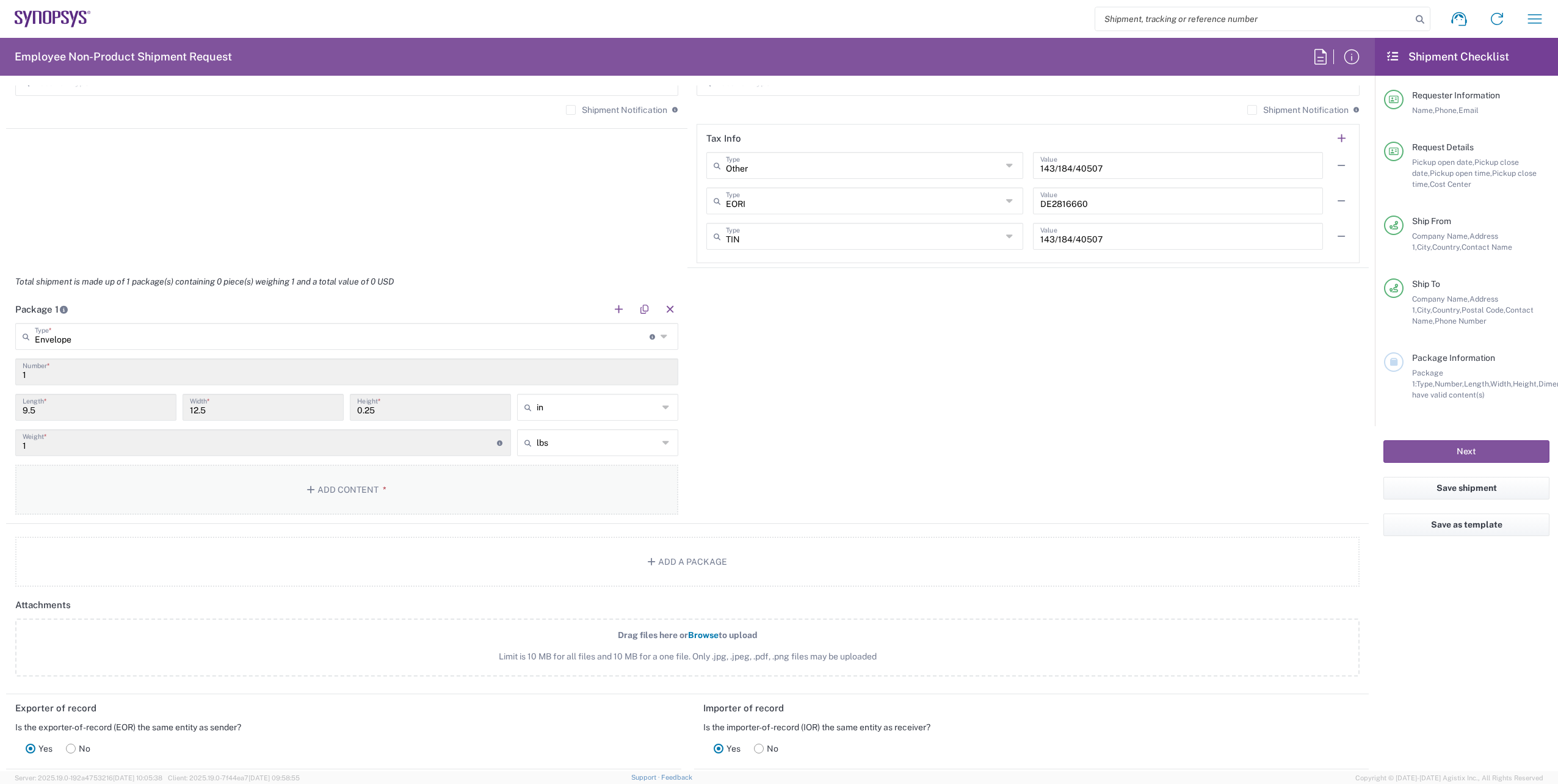
click at [413, 506] on button "Add Content *" at bounding box center [346, 489] width 663 height 50
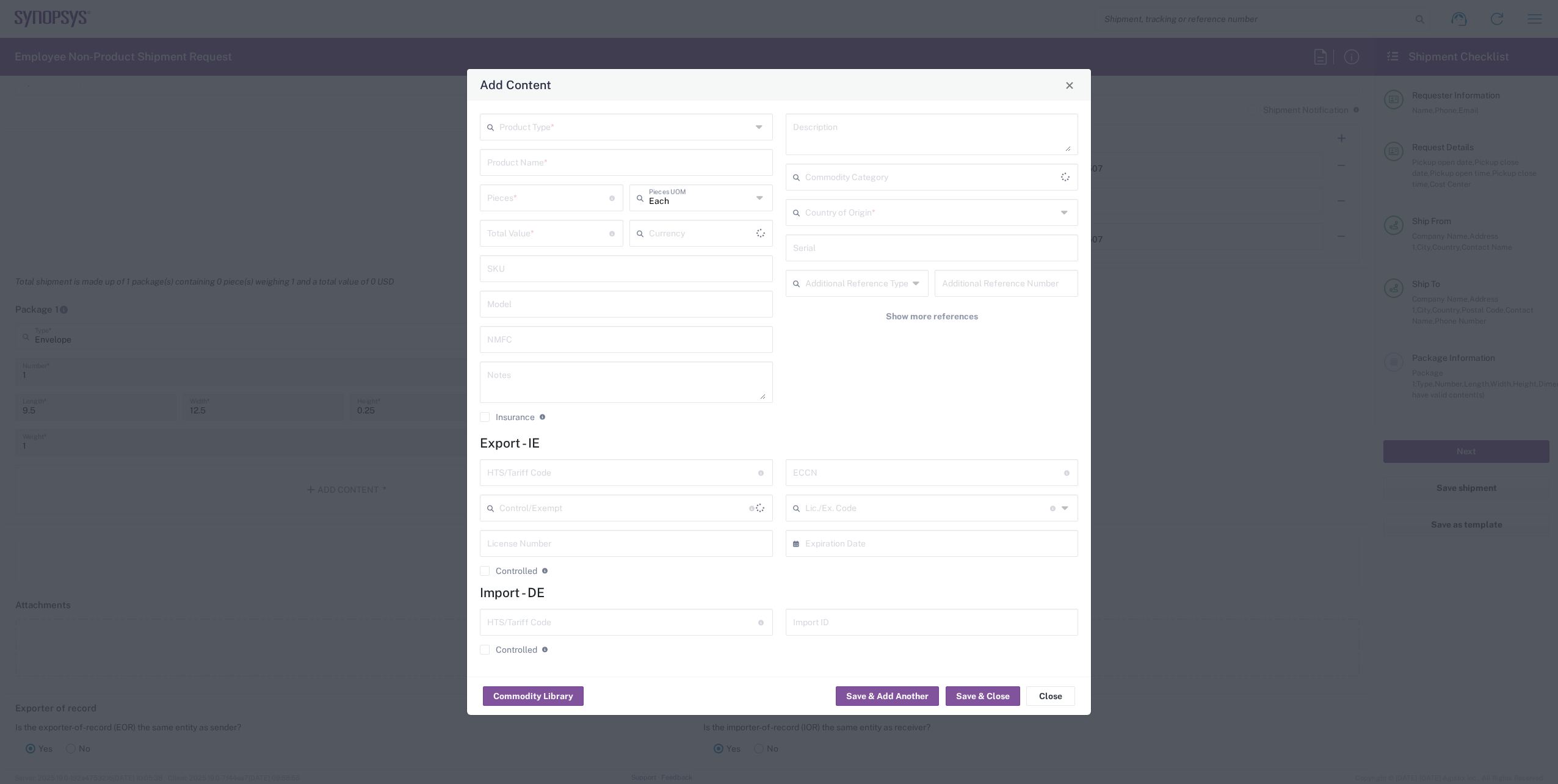
type input "US Dollar"
click at [757, 124] on icon at bounding box center [760, 127] width 9 height 20
click at [649, 169] on span "General Commodity" at bounding box center [626, 174] width 290 height 19
type input "General Commodity"
click at [645, 169] on input "text" at bounding box center [626, 161] width 278 height 22
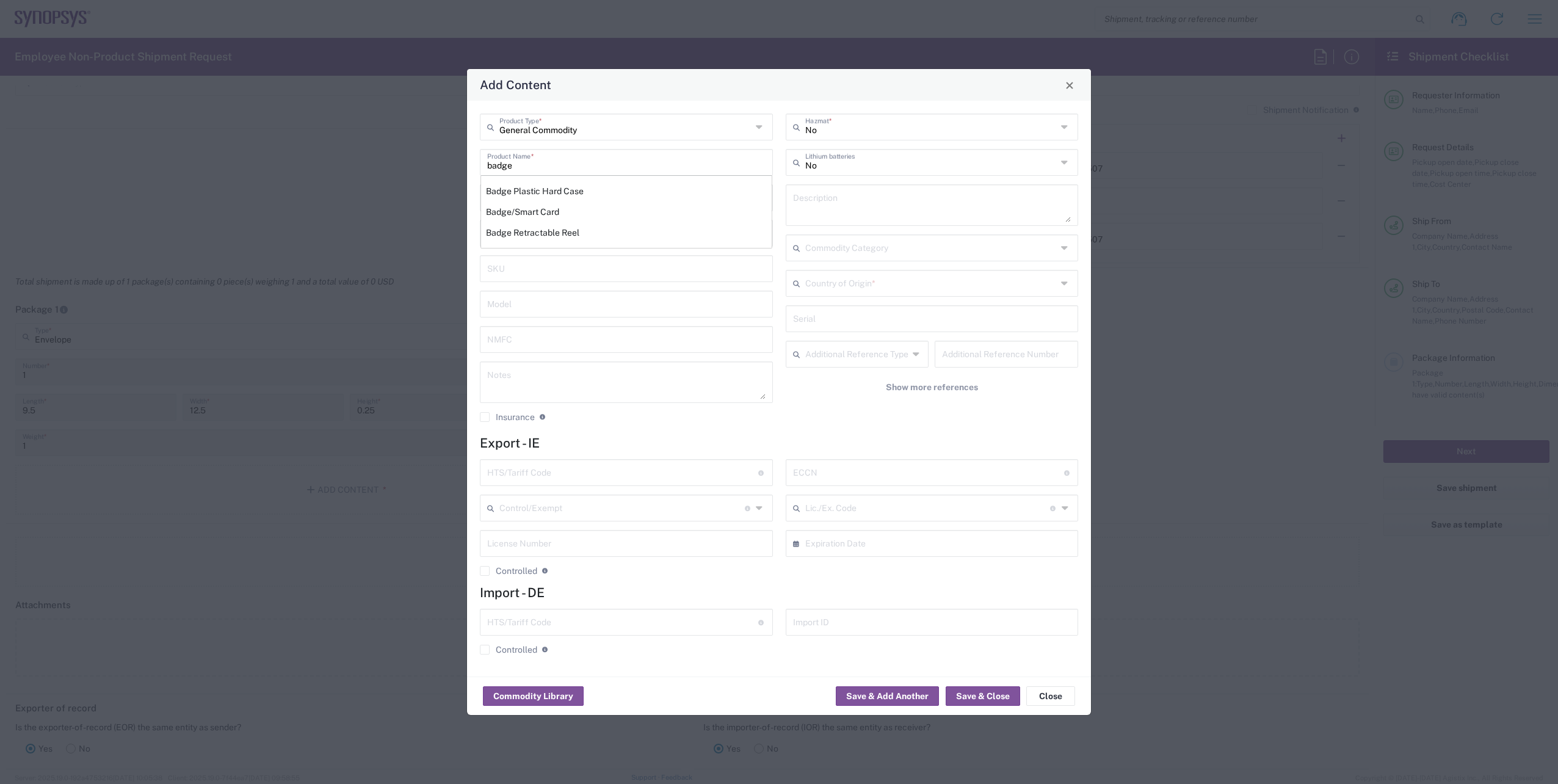
drag, startPoint x: 509, startPoint y: 213, endPoint x: 516, endPoint y: 217, distance: 8.1
click at [510, 213] on div "Badge/Smart Card" at bounding box center [626, 212] width 290 height 21
type input "Badge/Smart Card"
type input "10.15"
type textarea "Badge/Smart Card"
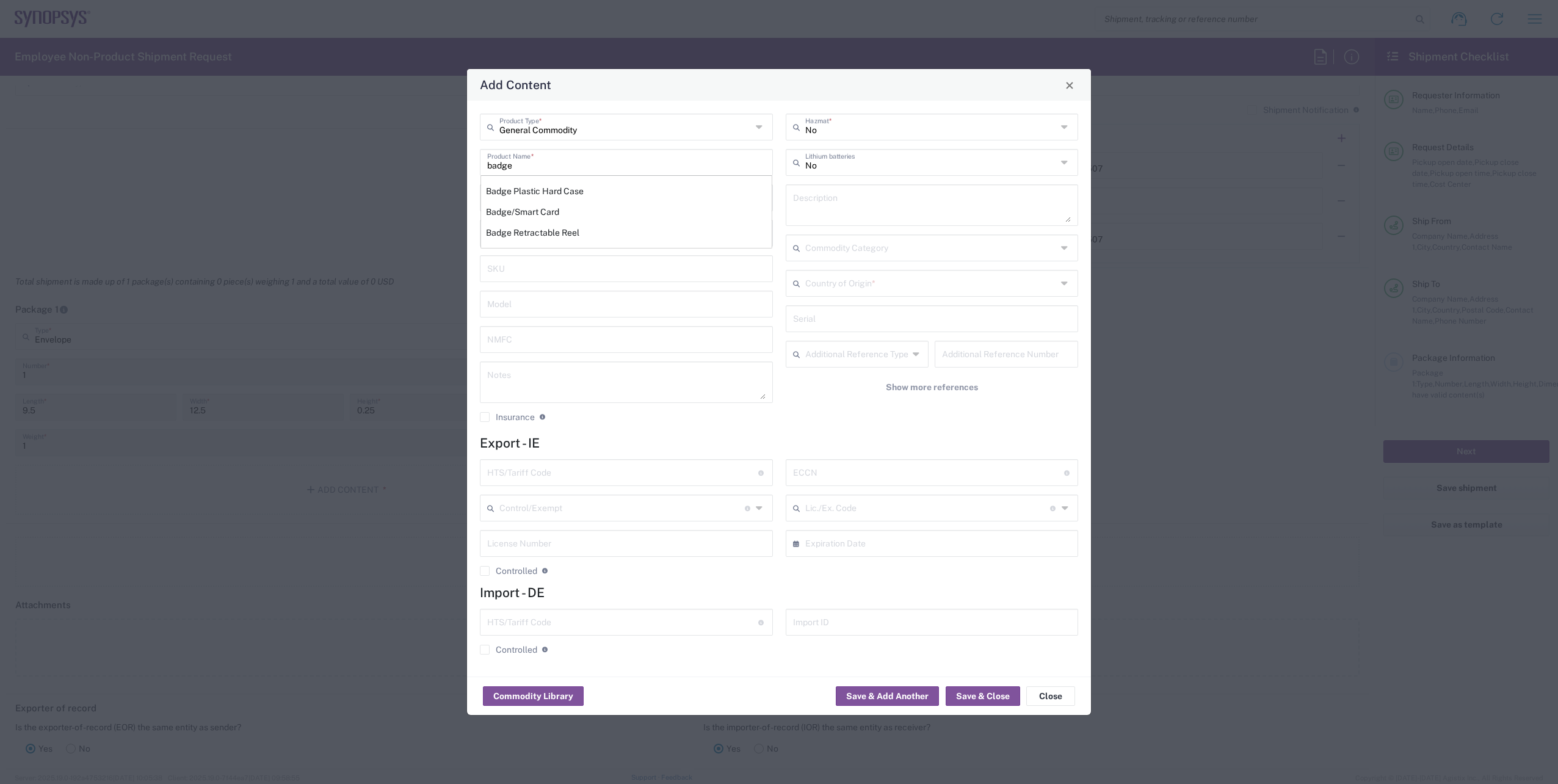
type input "[GEOGRAPHIC_DATA]"
type input "8523.52.0090"
type input "BIS"
type input "EAR99"
type input "NLR - No License Required"
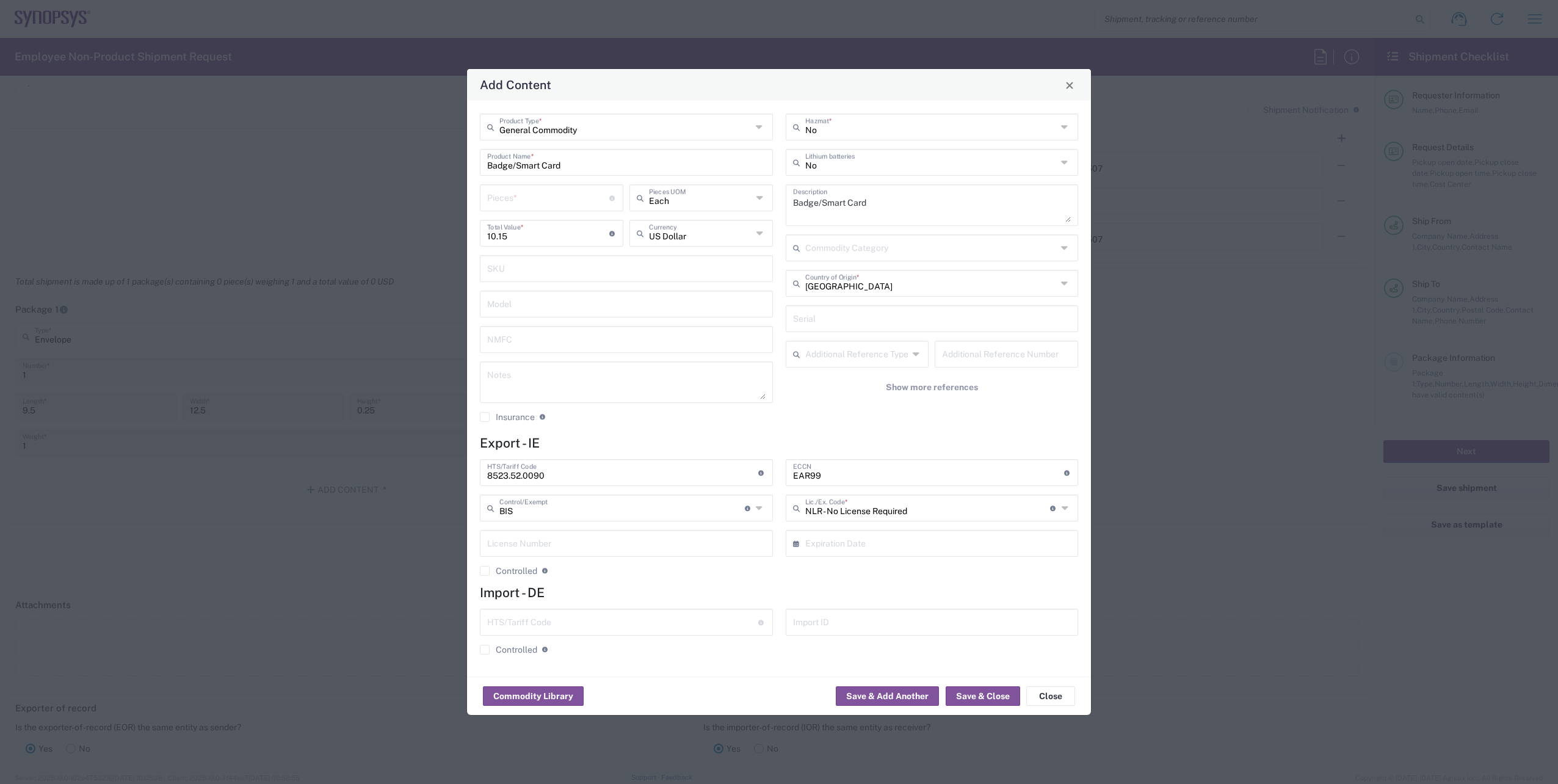
click at [1066, 283] on icon at bounding box center [1065, 283] width 9 height 20
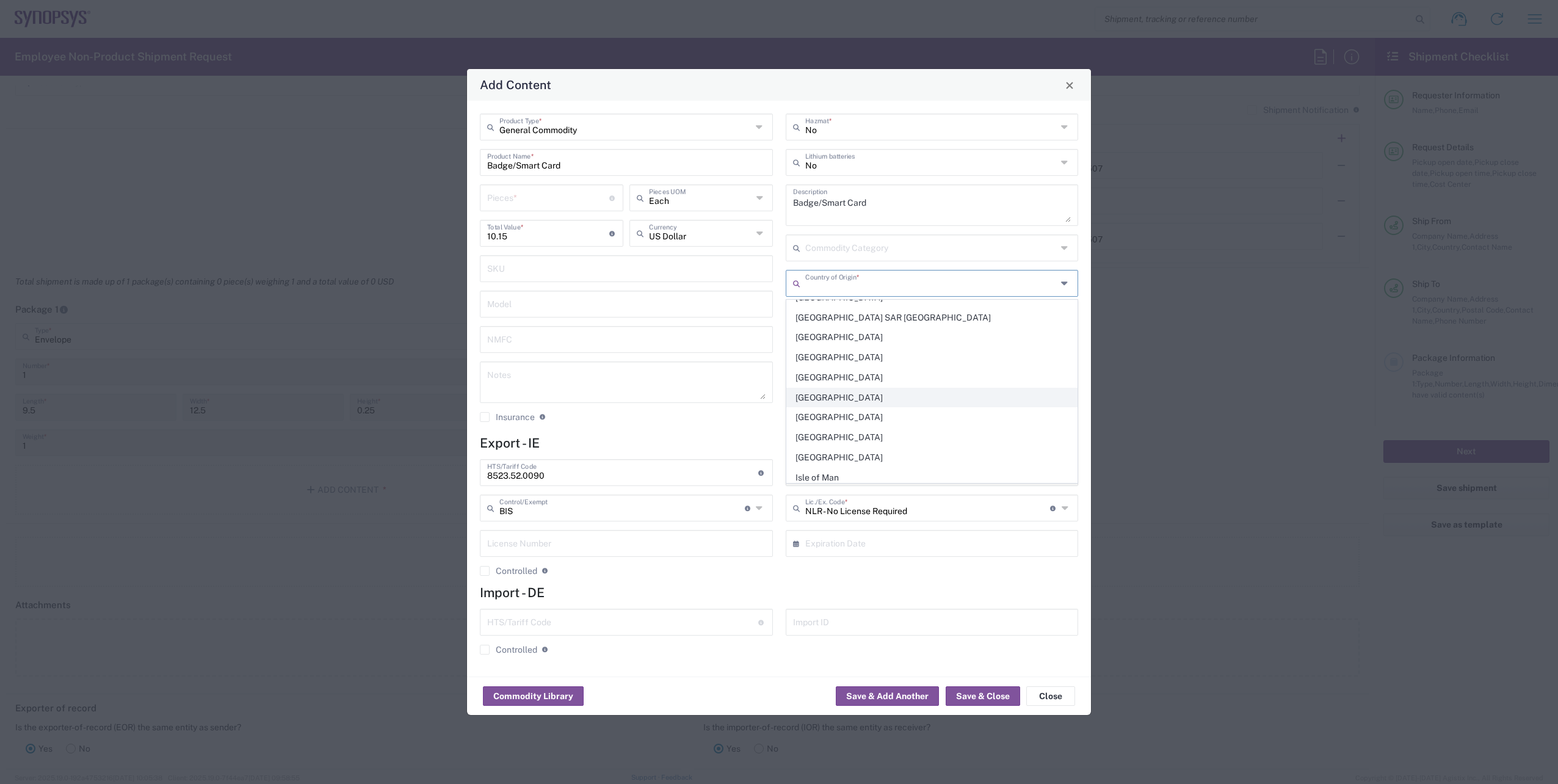
scroll to position [2075, 0]
click at [869, 396] on span "[GEOGRAPHIC_DATA]" at bounding box center [932, 396] width 290 height 19
type input "[GEOGRAPHIC_DATA]"
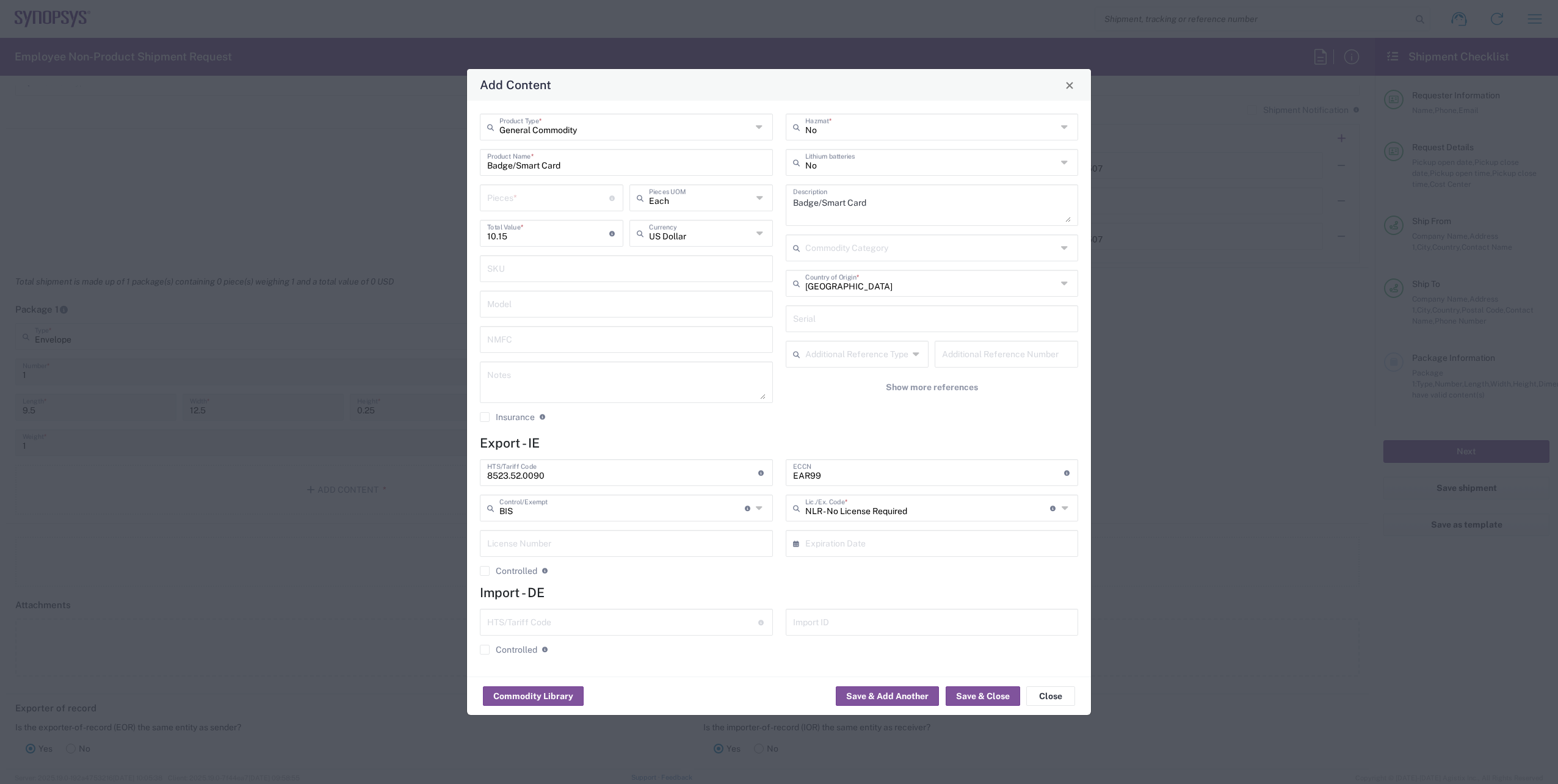
click at [516, 202] on input "number" at bounding box center [548, 196] width 122 height 22
type input "1"
click at [649, 434] on div "General Commodity Product Type * Badge/Smart Card Product Name * 1 Pieces * Num…" at bounding box center [779, 389] width 624 height 576
drag, startPoint x: 979, startPoint y: 697, endPoint x: 980, endPoint y: 703, distance: 6.1
click at [980, 699] on button "Save & Close" at bounding box center [982, 695] width 74 height 20
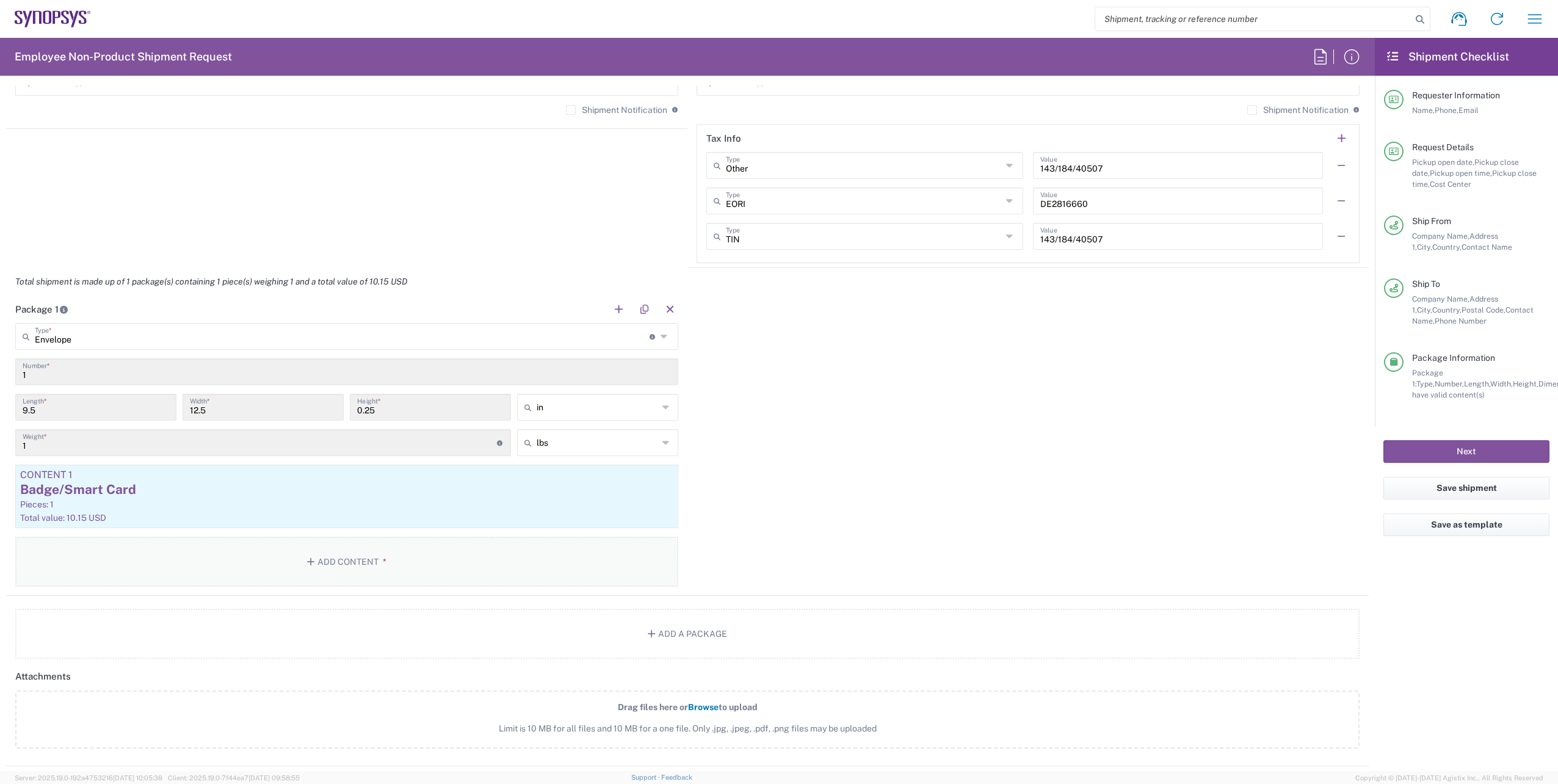
click at [360, 558] on button "Add Content *" at bounding box center [346, 562] width 663 height 50
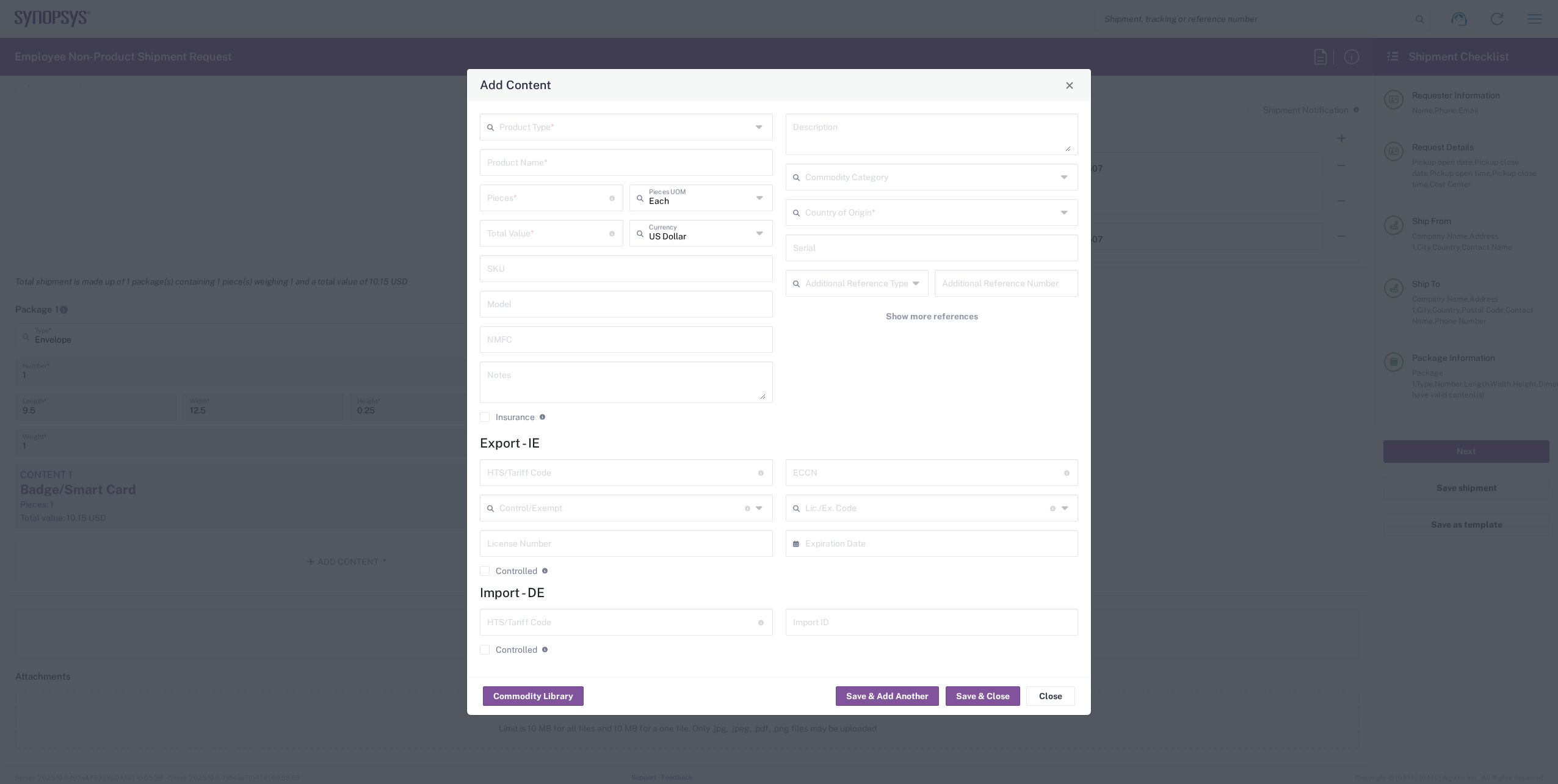
click at [713, 133] on input "text" at bounding box center [625, 126] width 252 height 22
click at [606, 171] on span "General Commodity" at bounding box center [626, 174] width 290 height 19
type input "General Commodity"
click at [599, 160] on input "text" at bounding box center [626, 161] width 278 height 22
click at [579, 194] on div "Badge Plastic Hard Case" at bounding box center [626, 191] width 290 height 21
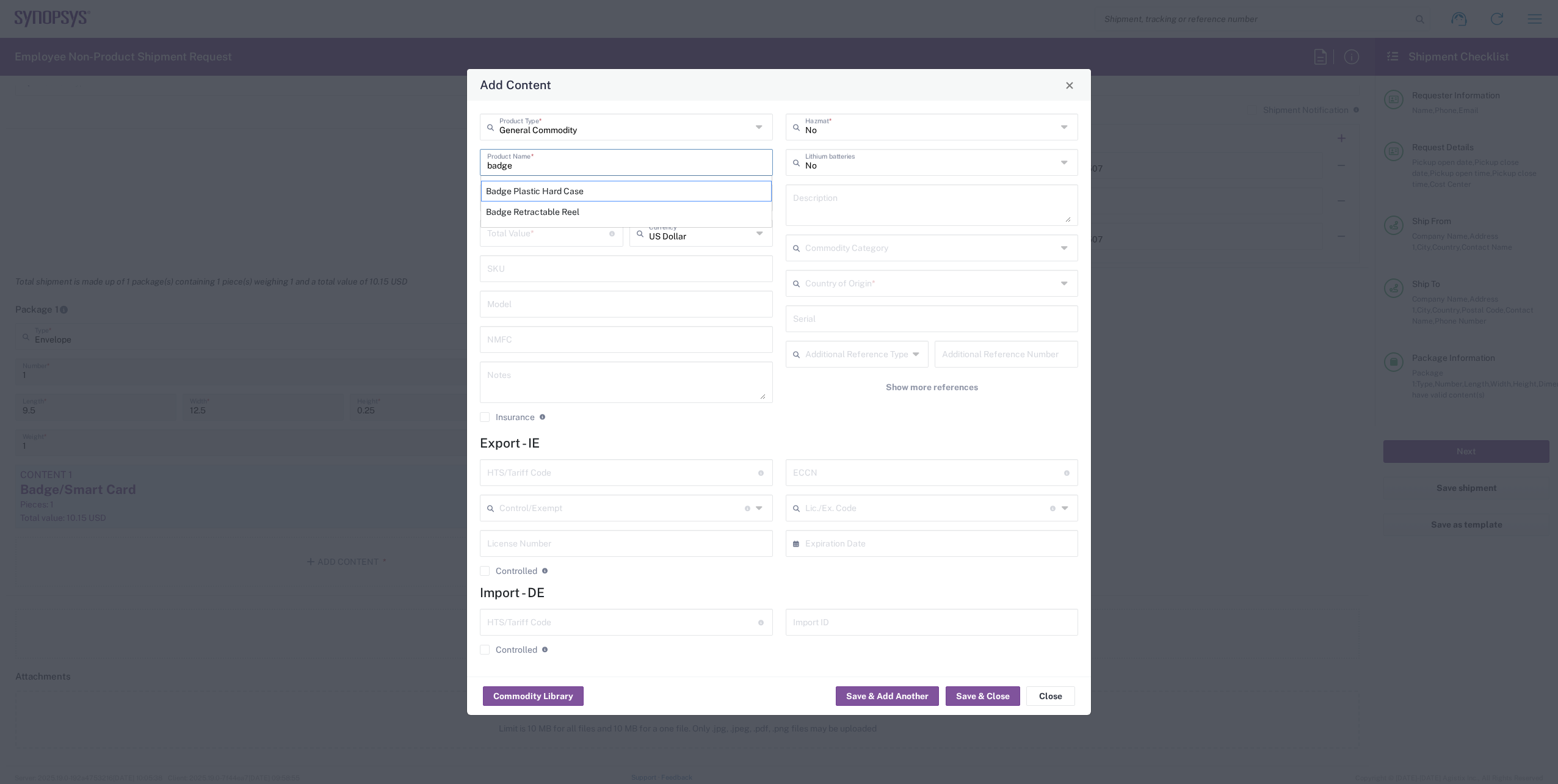
type input "Badge Plastic Hard Case"
type input "1.25"
type textarea "Badge Plastic Hard Case"
type input "[GEOGRAPHIC_DATA]"
type input "4202.32.0000"
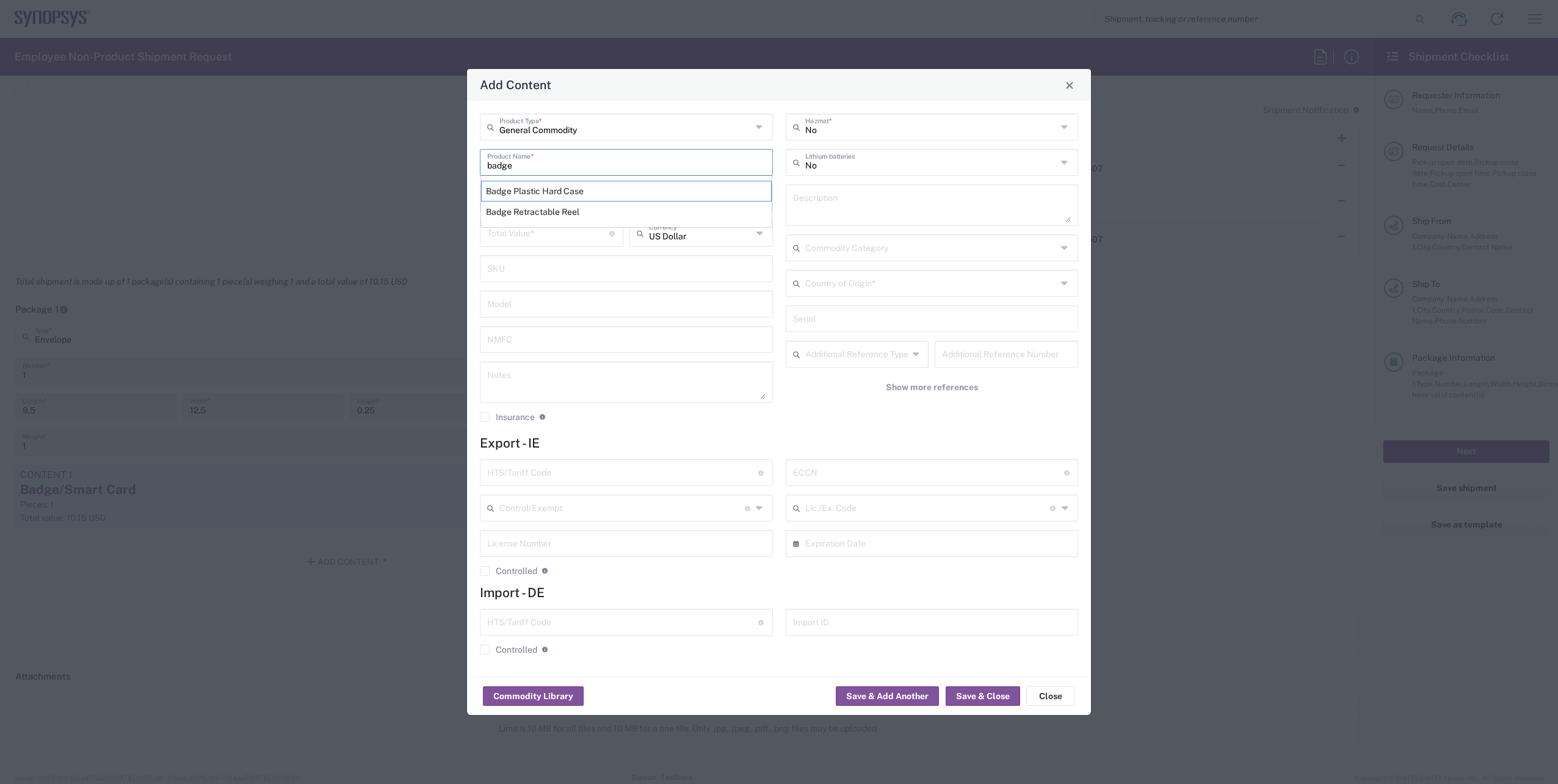
type input "BIS"
type input "EAR99"
type input "NLR - No License Required"
click at [560, 198] on input "number" at bounding box center [548, 196] width 122 height 22
type input "1"
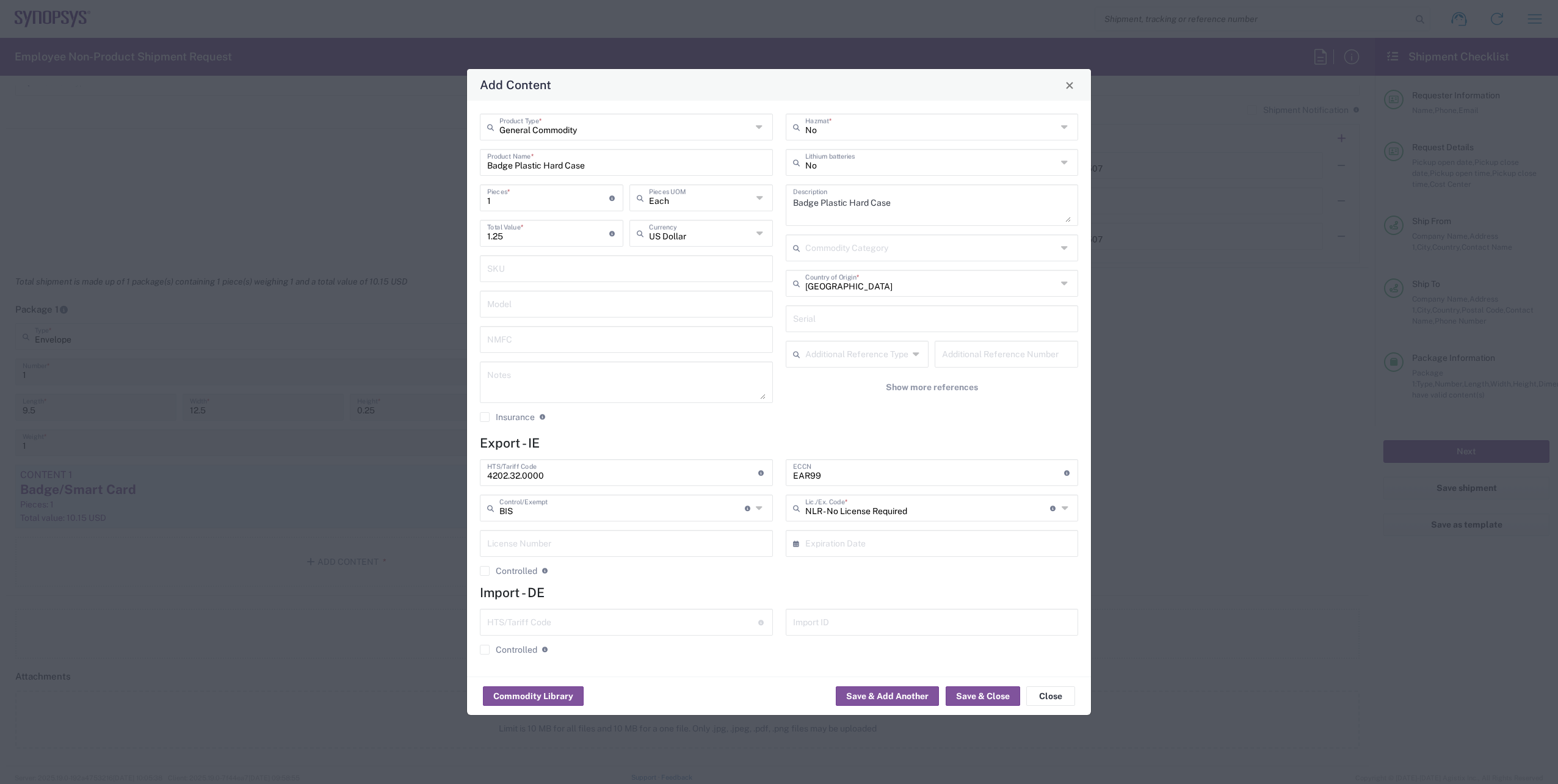
drag, startPoint x: 692, startPoint y: 443, endPoint x: 712, endPoint y: 465, distance: 29.7
click at [692, 443] on h4 "Export - IE" at bounding box center [779, 443] width 598 height 16
click at [979, 695] on button "Save & Close" at bounding box center [982, 695] width 74 height 20
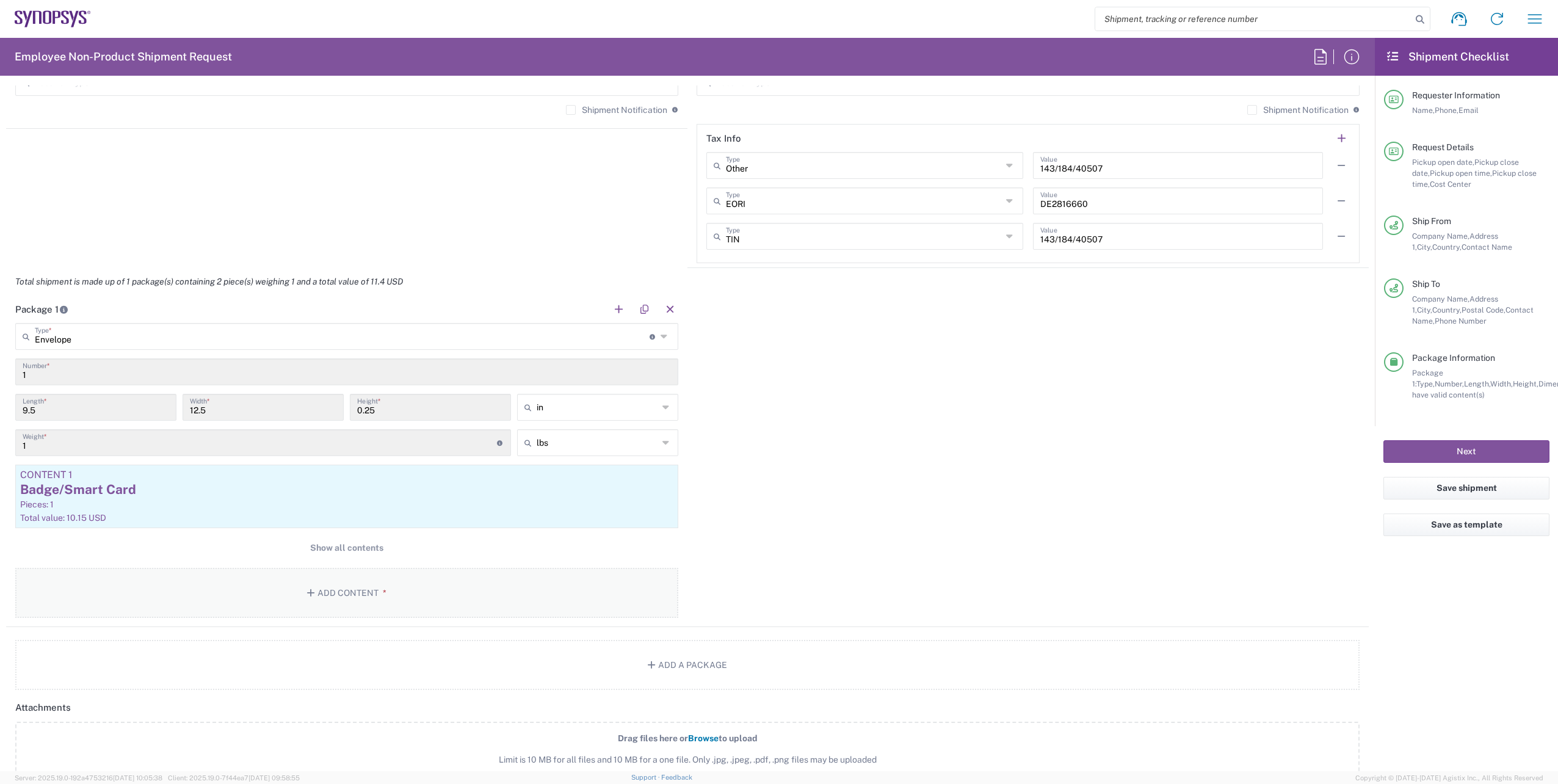
click at [376, 595] on button "Add Content *" at bounding box center [346, 593] width 663 height 50
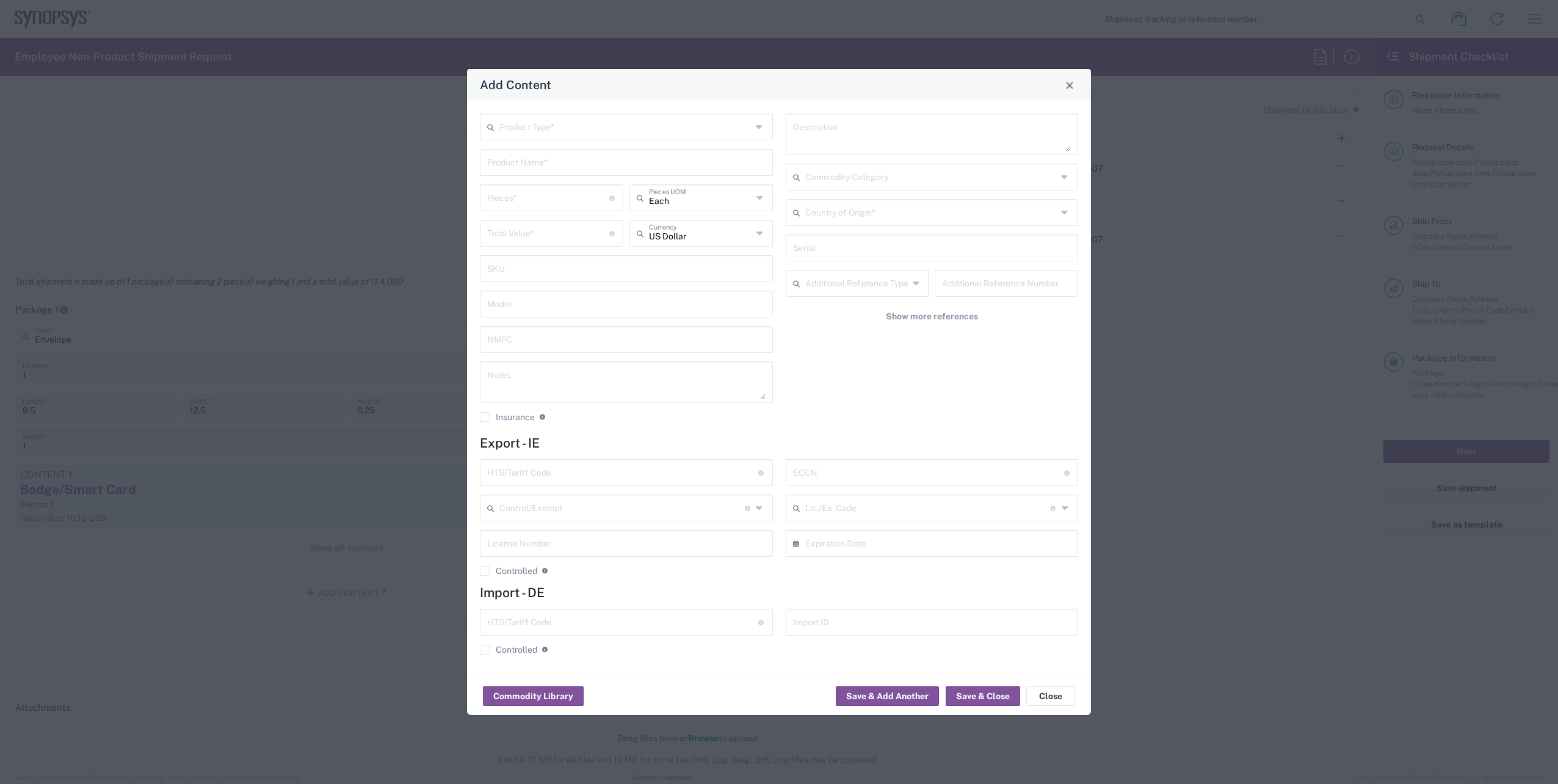
click at [766, 128] on div "Product Type *" at bounding box center [626, 127] width 293 height 27
click at [610, 178] on span "General Commodity" at bounding box center [626, 174] width 290 height 19
type input "General Commodity"
click at [597, 163] on input "text" at bounding box center [626, 161] width 278 height 22
click at [579, 190] on div "Lanyard" at bounding box center [626, 191] width 290 height 21
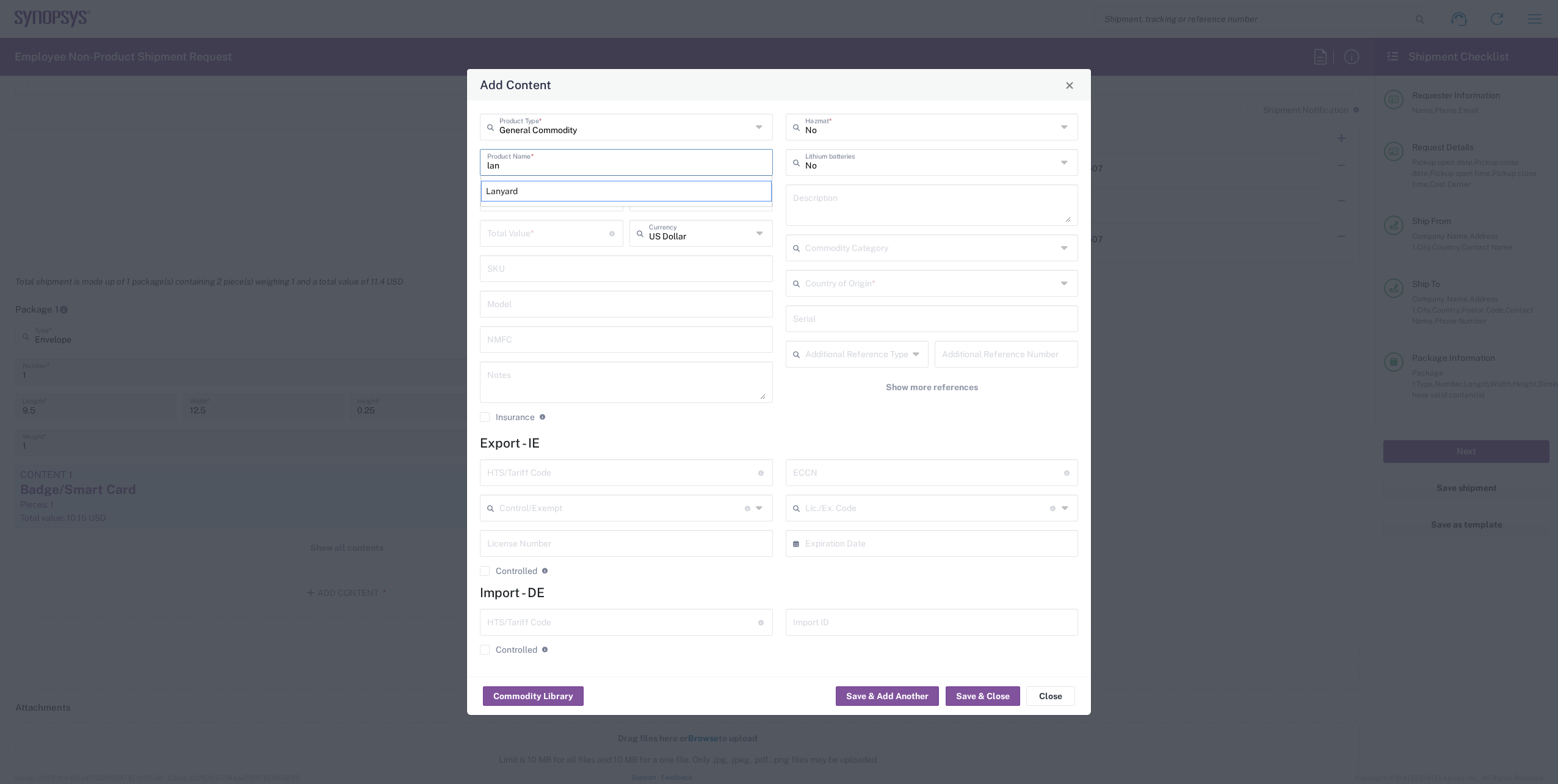
type input "Lanyard"
type input "1.7"
type textarea "Lanyard for ID Badge"
type input "[GEOGRAPHIC_DATA]"
type input "5609.00.3000"
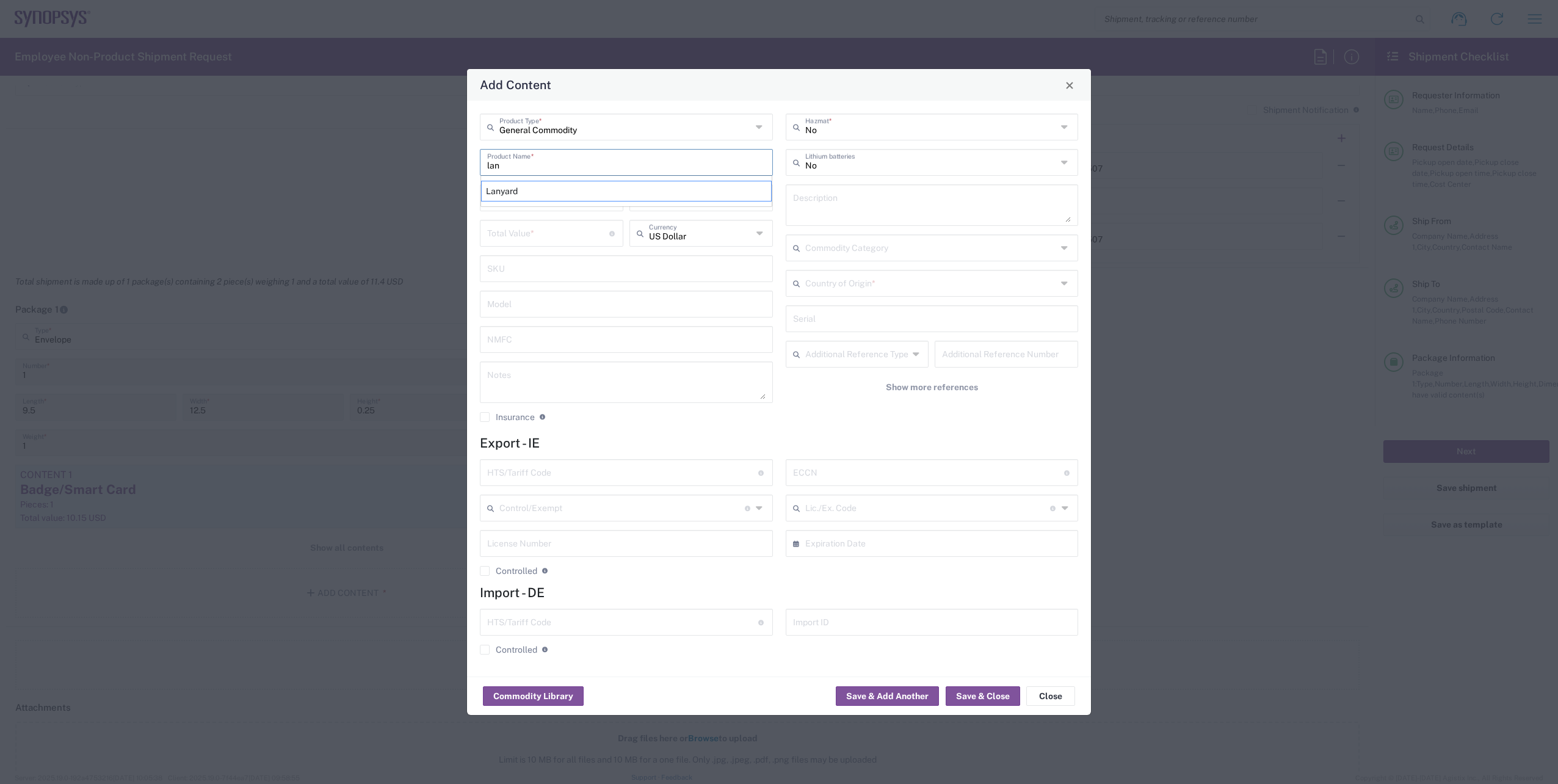
type input "BIS"
type input "EAR99"
type input "NLR - No License Required"
click at [541, 195] on input "number" at bounding box center [548, 196] width 122 height 22
type input "1"
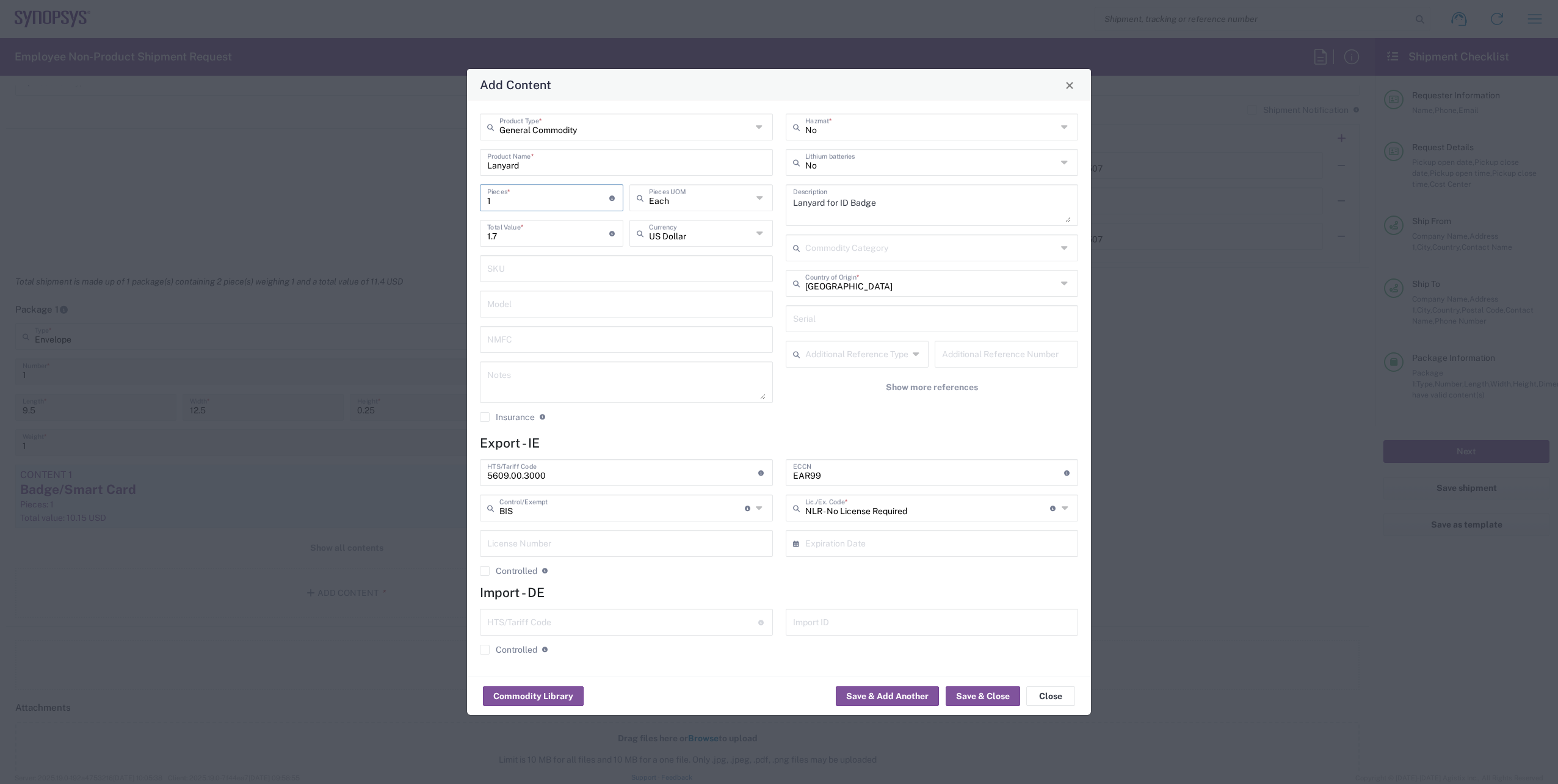
drag, startPoint x: 650, startPoint y: 430, endPoint x: 663, endPoint y: 439, distance: 15.8
click at [649, 430] on div "General Commodity Product Type * Lanyard Product Name * 1 Pieces * Number of pi…" at bounding box center [626, 272] width 306 height 317
click at [1000, 701] on button "Save & Close" at bounding box center [982, 695] width 74 height 20
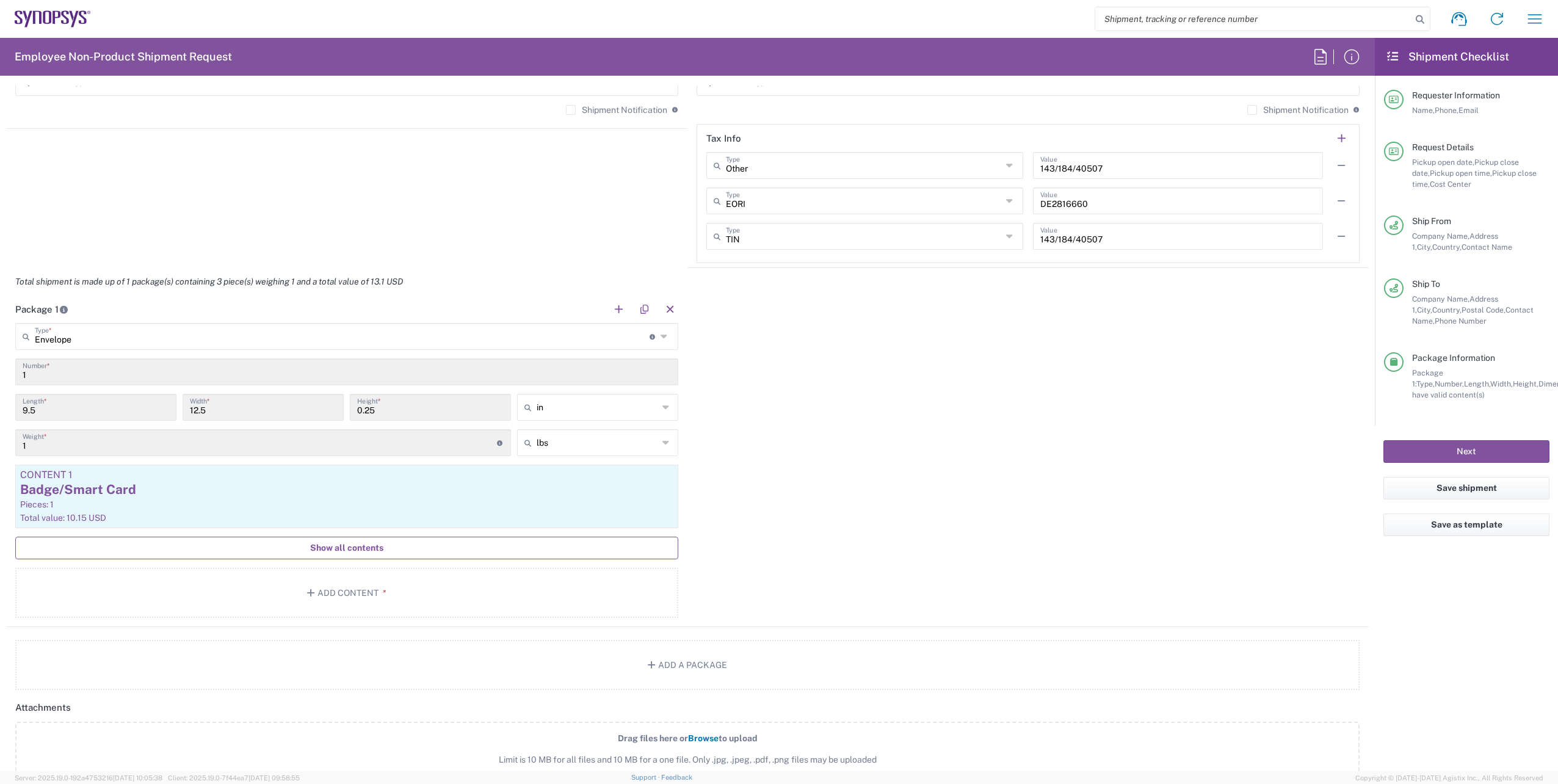
click at [317, 546] on span "Show all contents" at bounding box center [346, 547] width 73 height 11
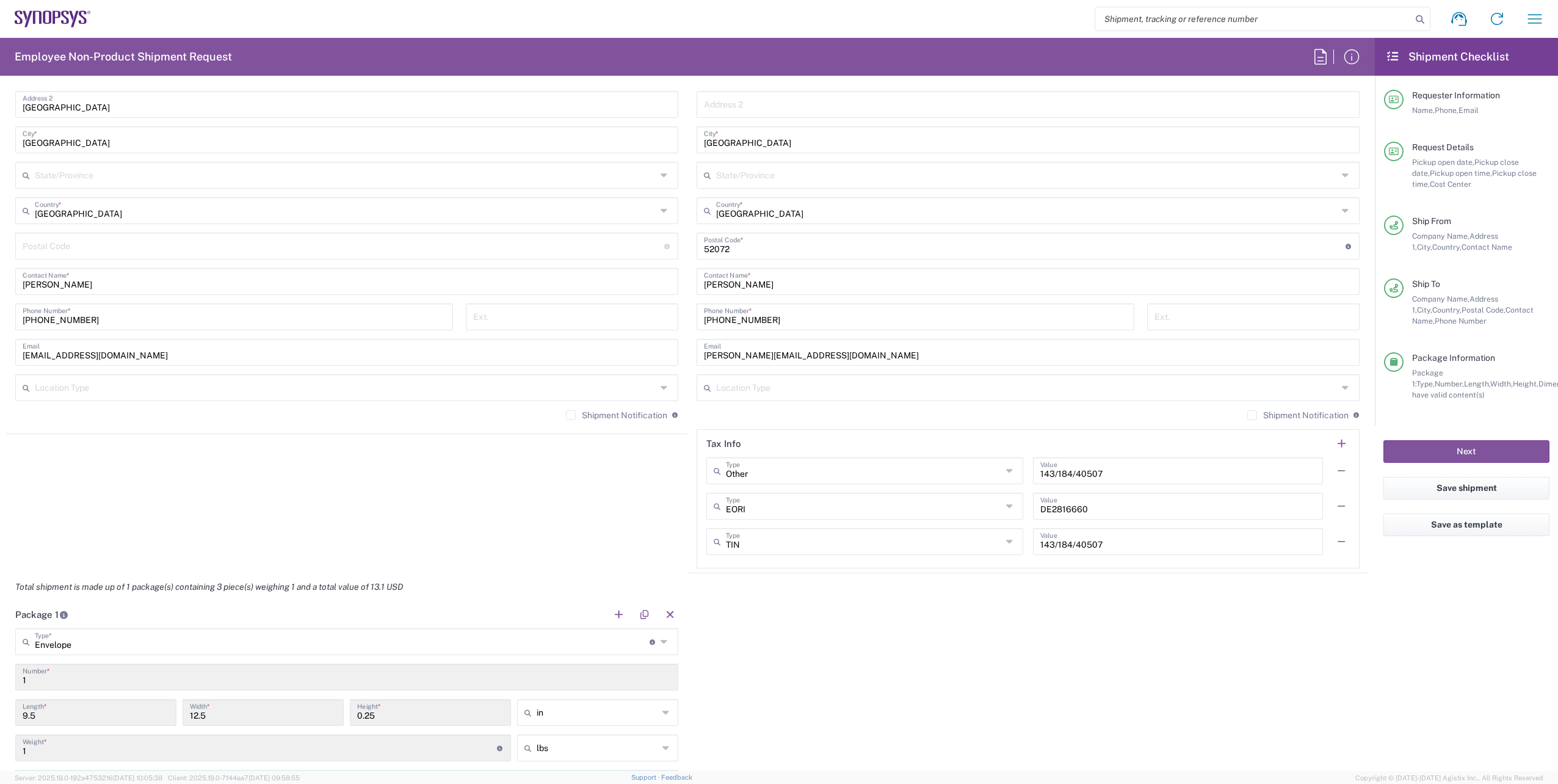
scroll to position [427, 0]
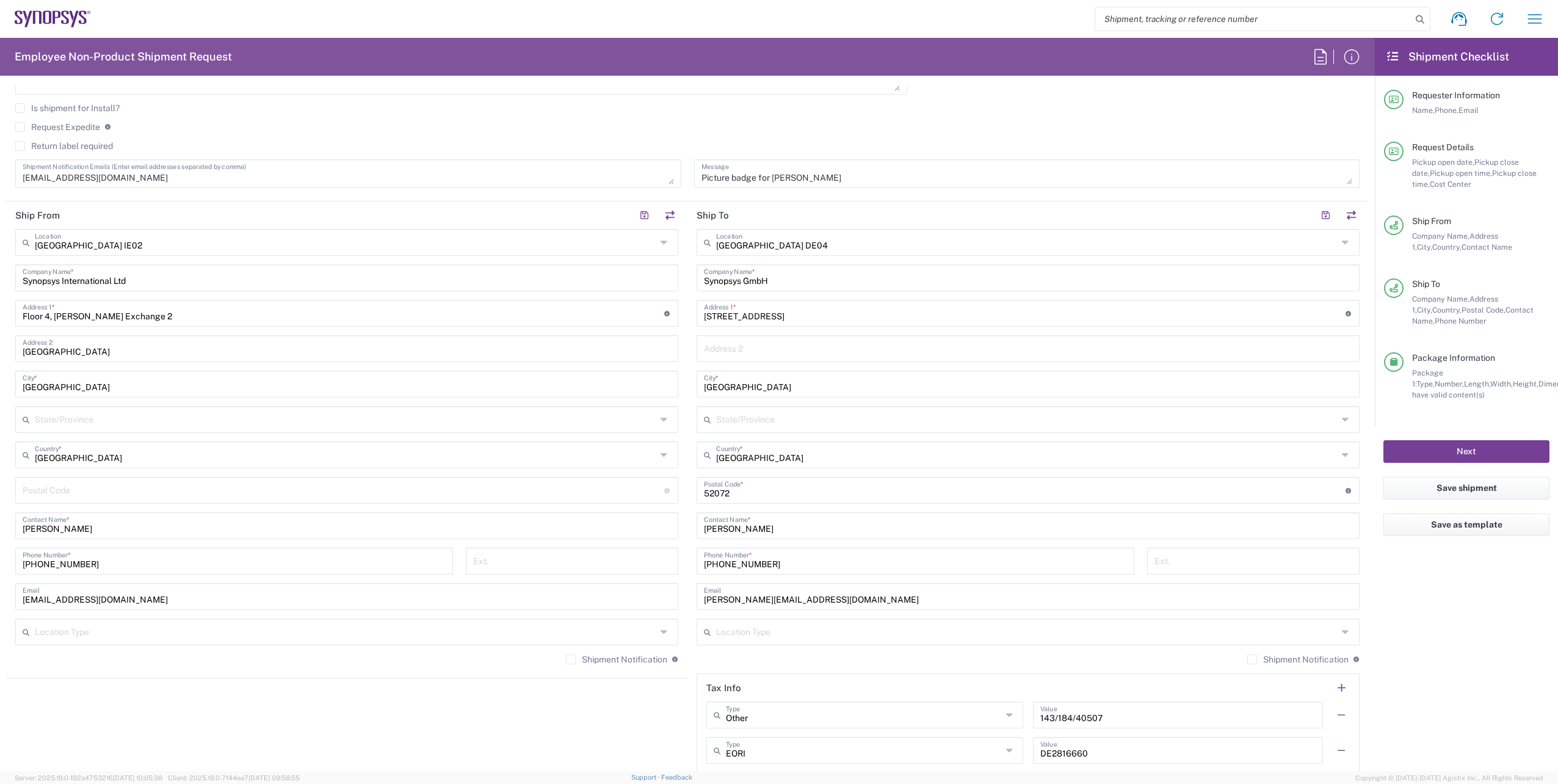
click at [1500, 459] on button "Next" at bounding box center [1466, 451] width 166 height 22
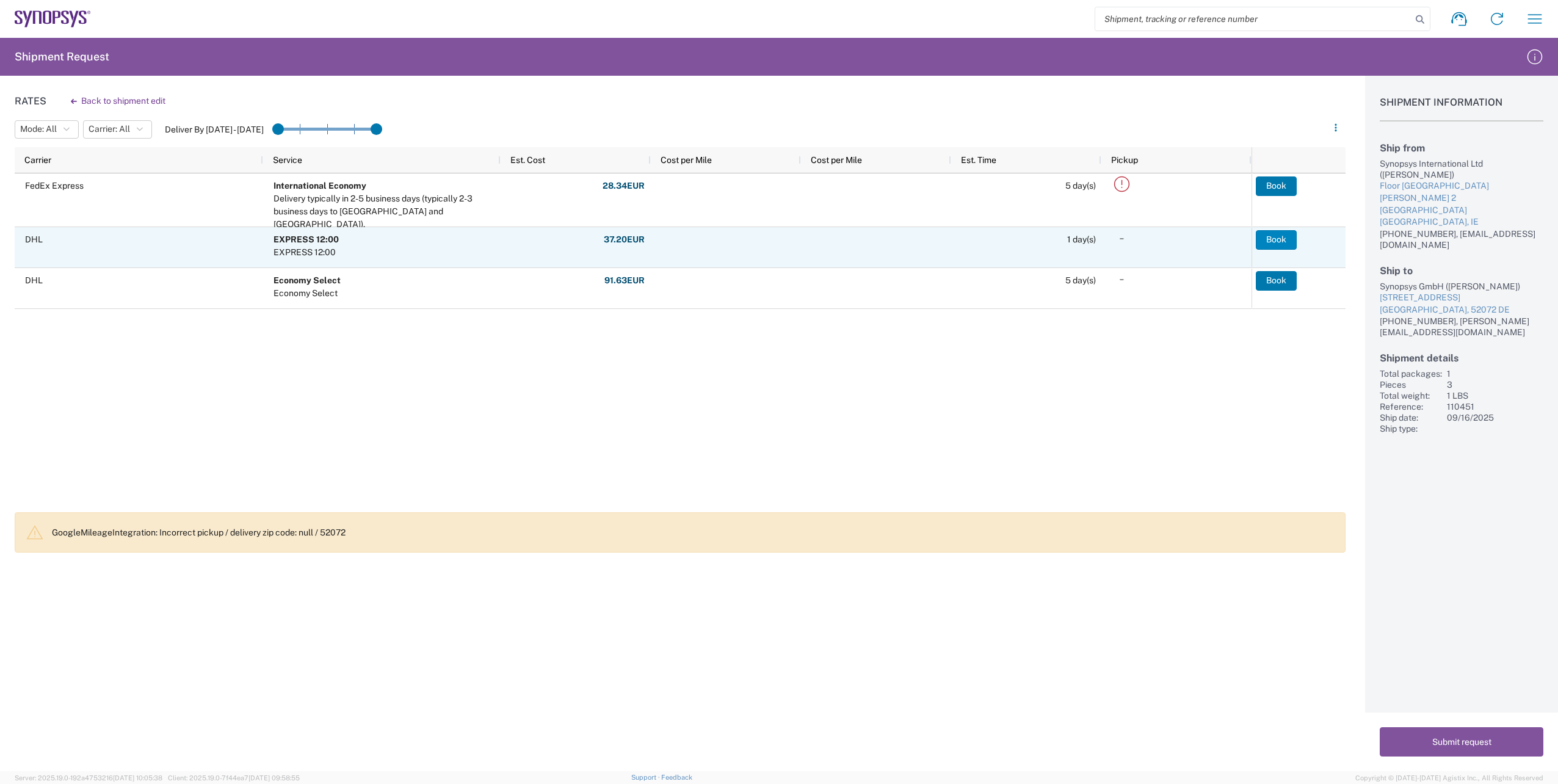
click at [1275, 240] on button "Book" at bounding box center [1275, 240] width 41 height 20
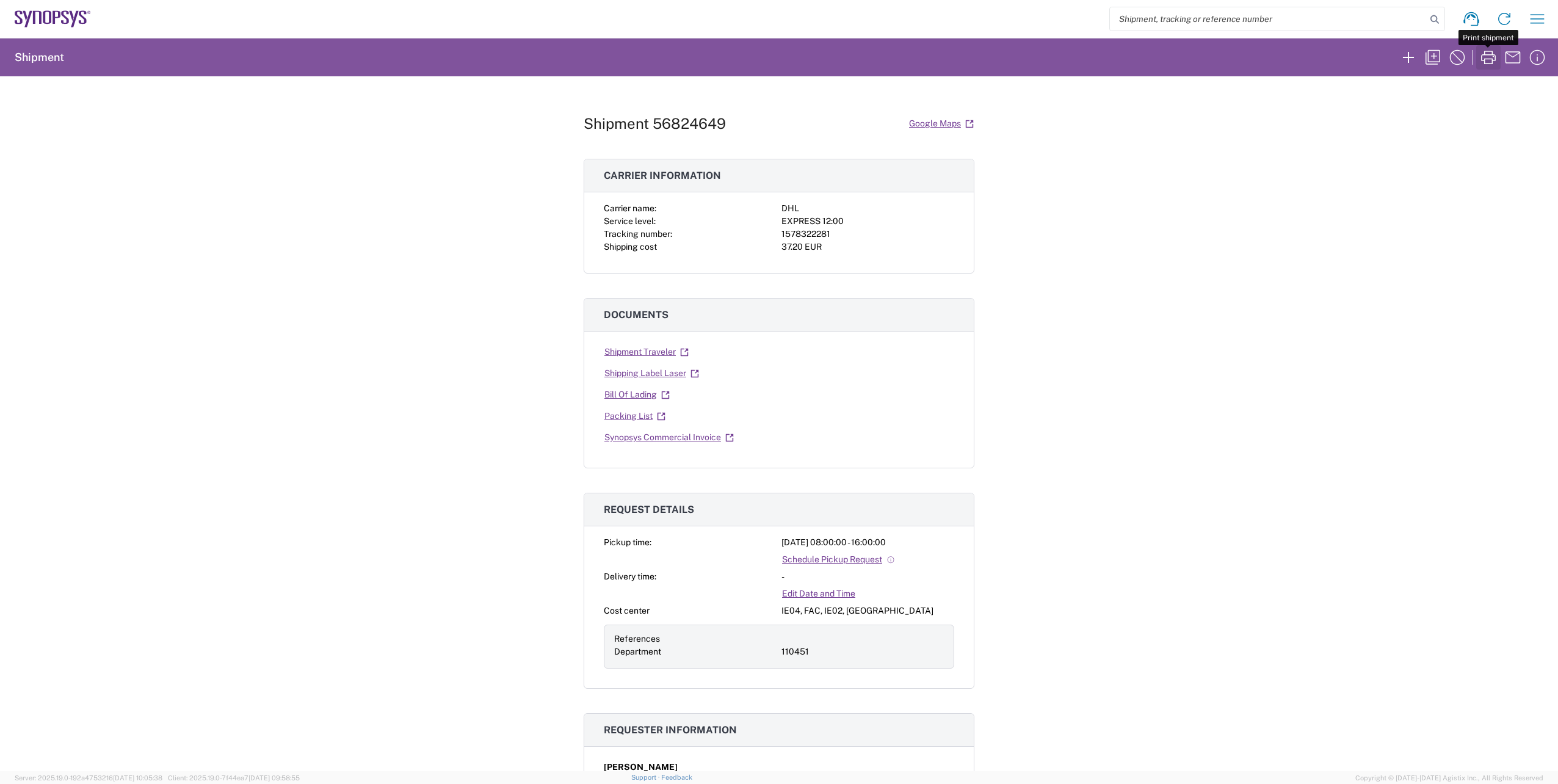
click at [1485, 62] on icon "button" at bounding box center [1488, 57] width 20 height 20
click at [1410, 59] on icon "button" at bounding box center [1408, 57] width 20 height 20
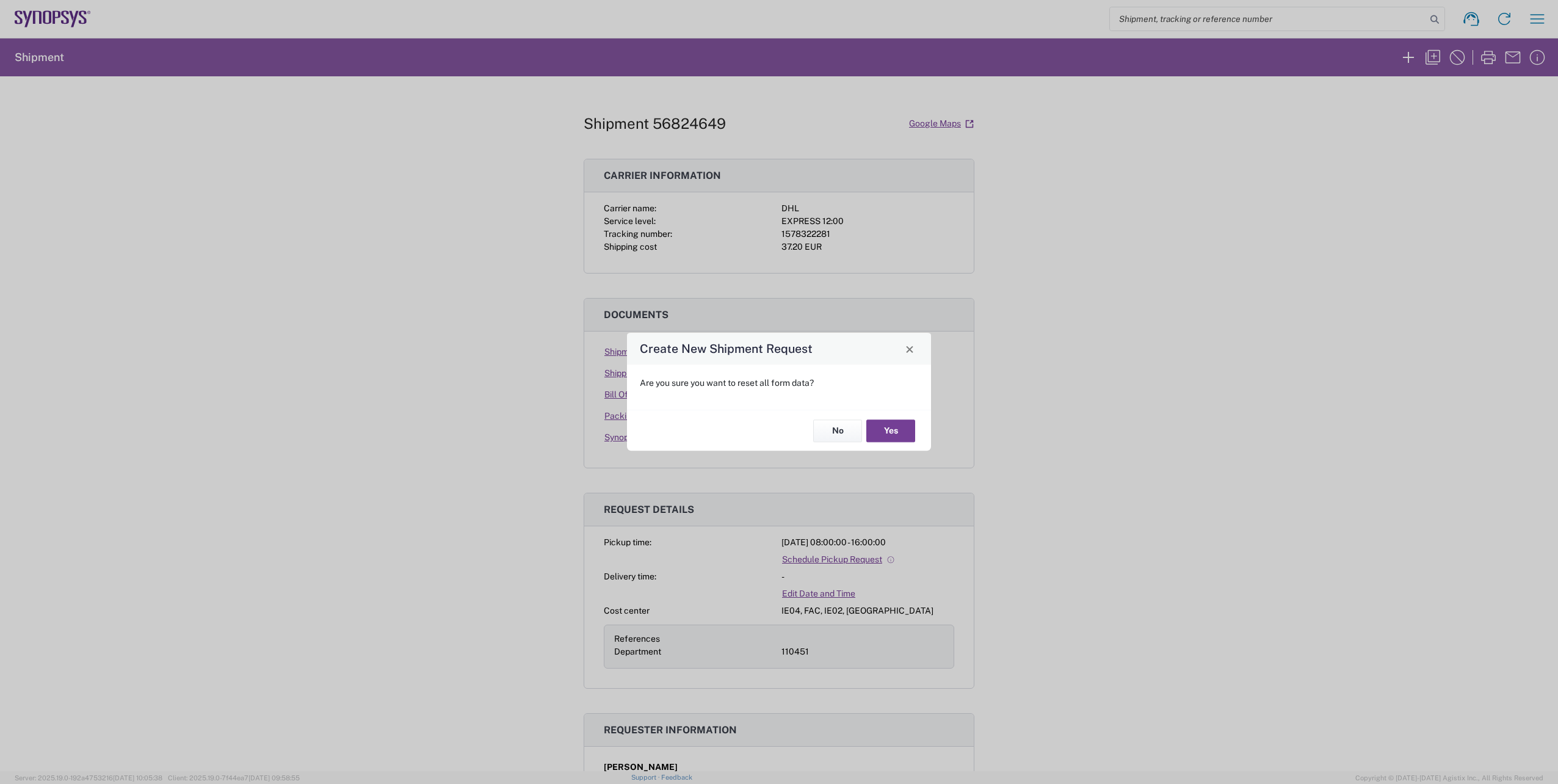
click at [888, 427] on button "Yes" at bounding box center [890, 431] width 49 height 22
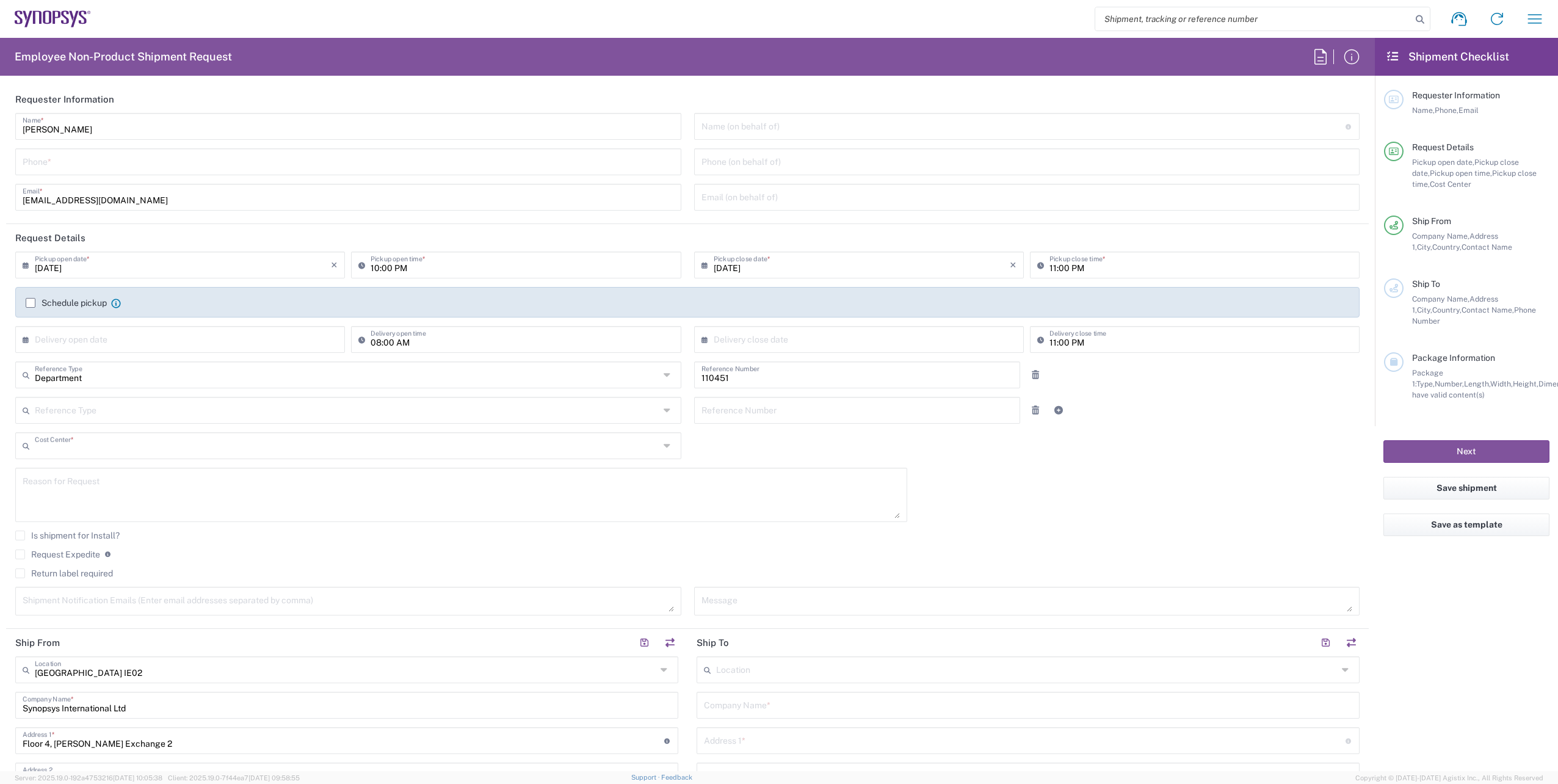
type input "IE04, FAC, IE02, Dublin 110451"
click at [83, 162] on input "tel" at bounding box center [348, 160] width 651 height 22
paste input "[PHONE_NUMBER]"
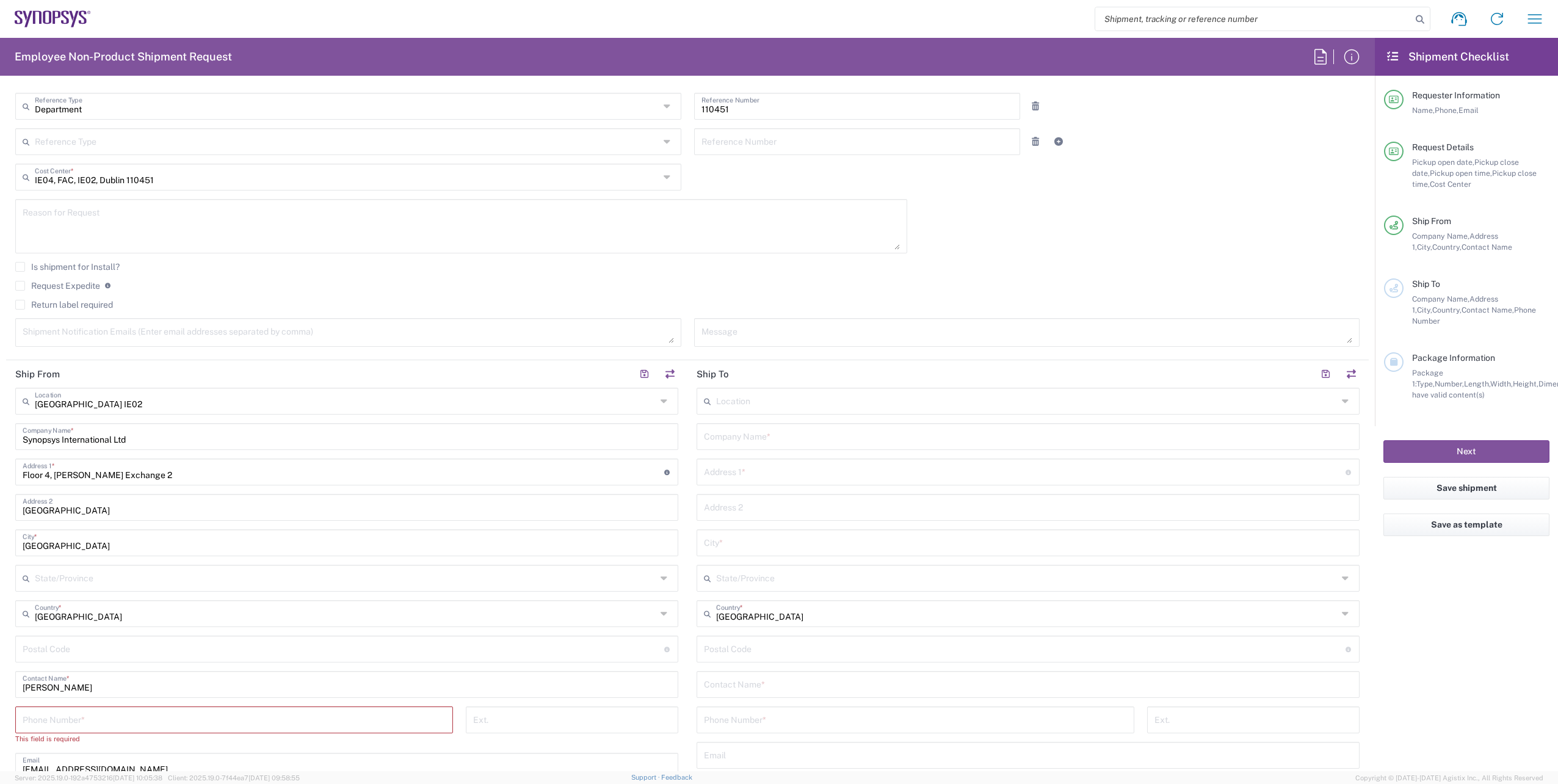
scroll to position [366, 0]
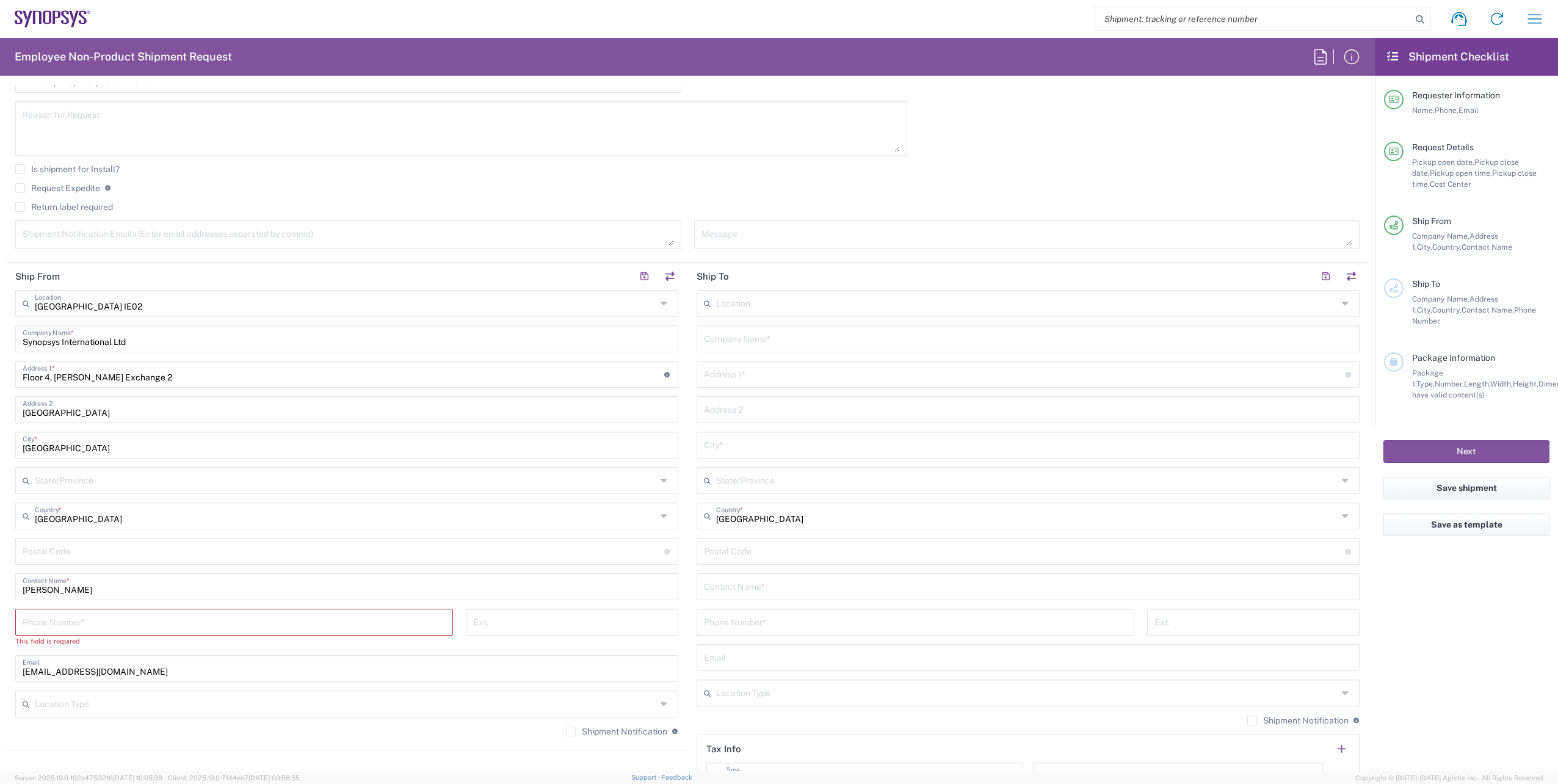
type input "[PHONE_NUMBER]"
click at [158, 621] on input "tel" at bounding box center [234, 620] width 423 height 22
paste input "[PHONE_NUMBER]"
type input "[PHONE_NUMBER]"
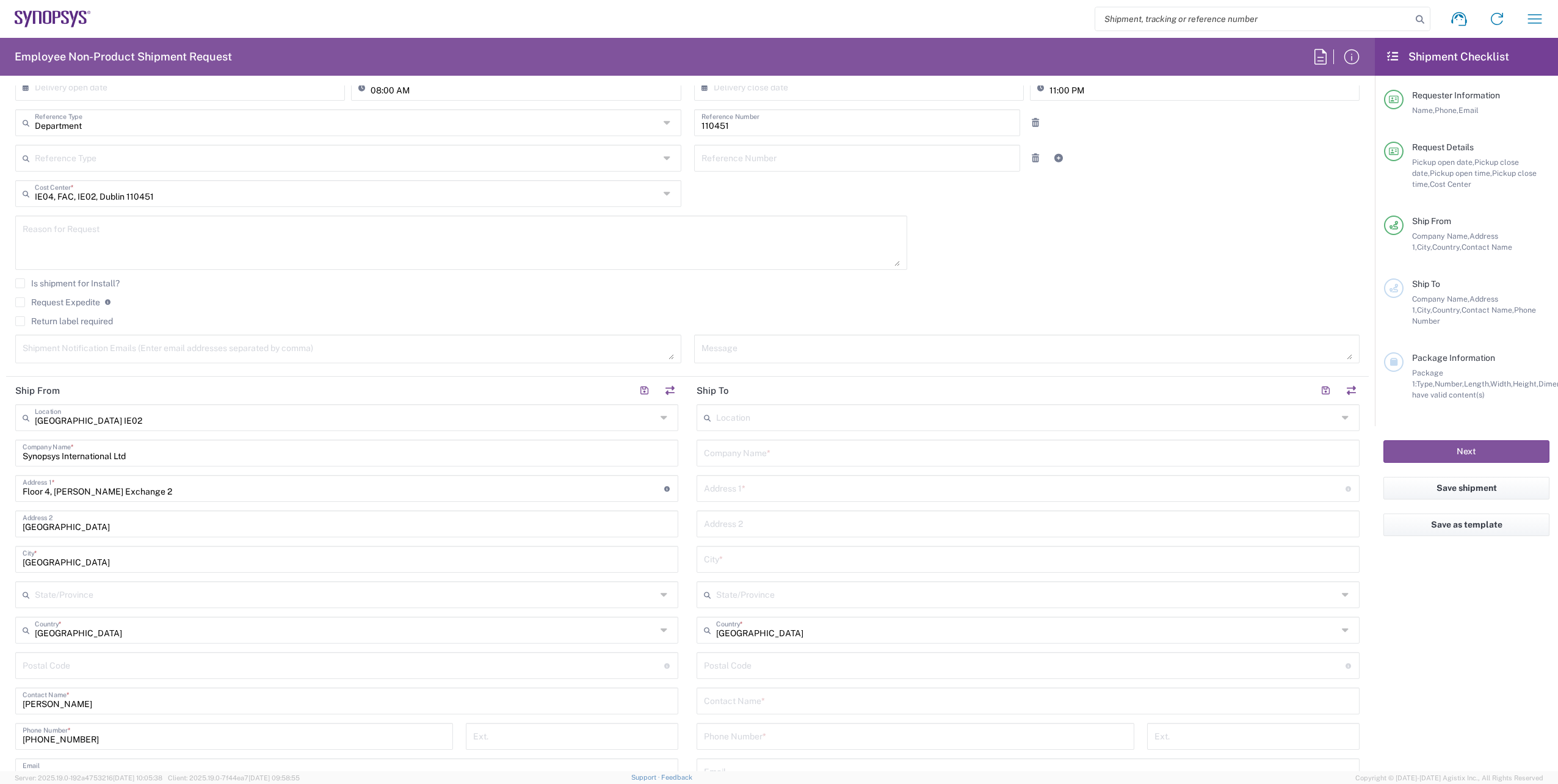
scroll to position [122, 0]
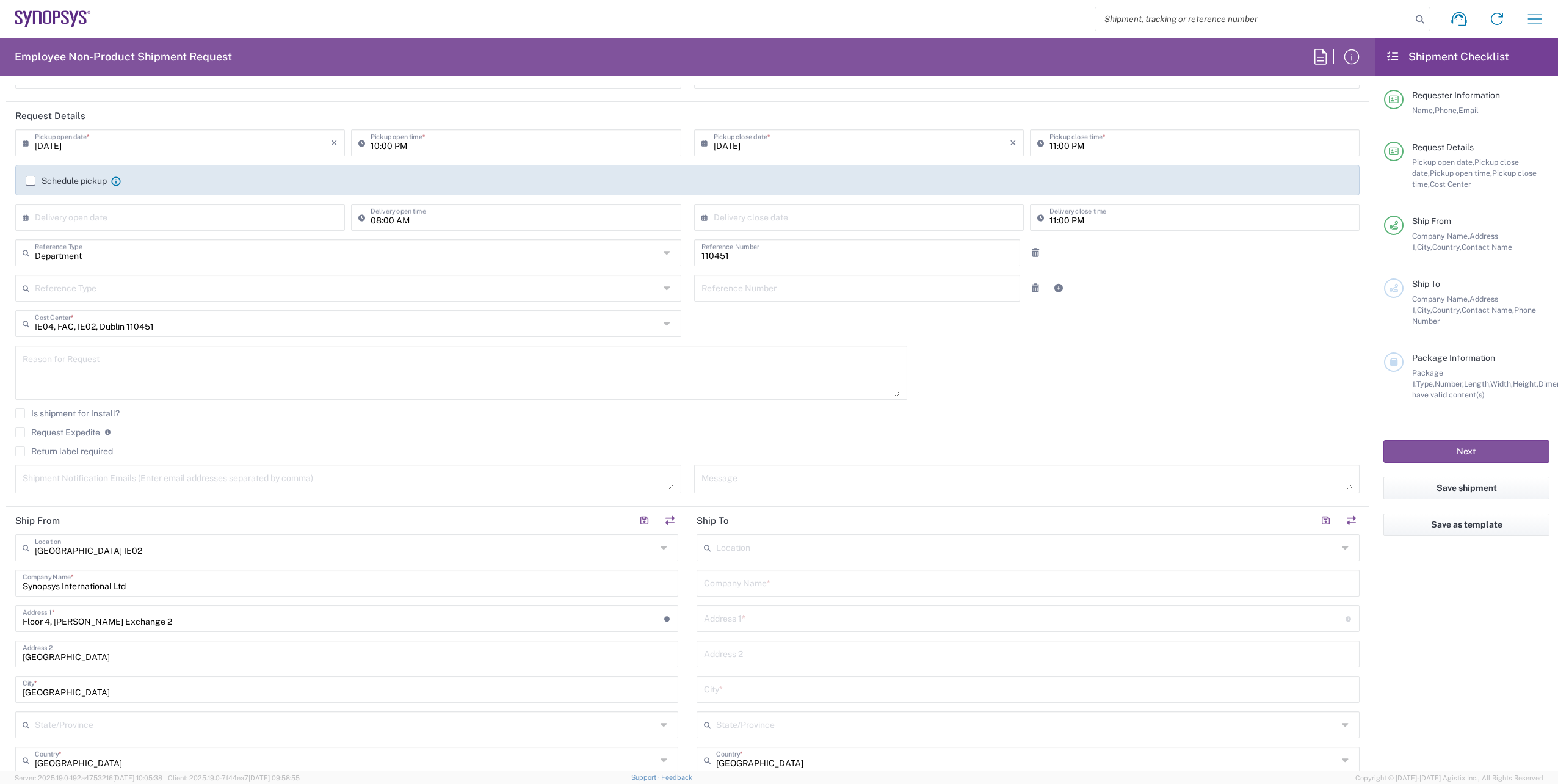
click at [95, 476] on textarea at bounding box center [348, 478] width 651 height 22
paste textarea "[EMAIL_ADDRESS][DOMAIN_NAME]"
type textarea "[EMAIL_ADDRESS][DOMAIN_NAME]"
drag, startPoint x: 782, startPoint y: 477, endPoint x: 780, endPoint y: 491, distance: 14.1
click at [782, 478] on textarea at bounding box center [1027, 478] width 651 height 22
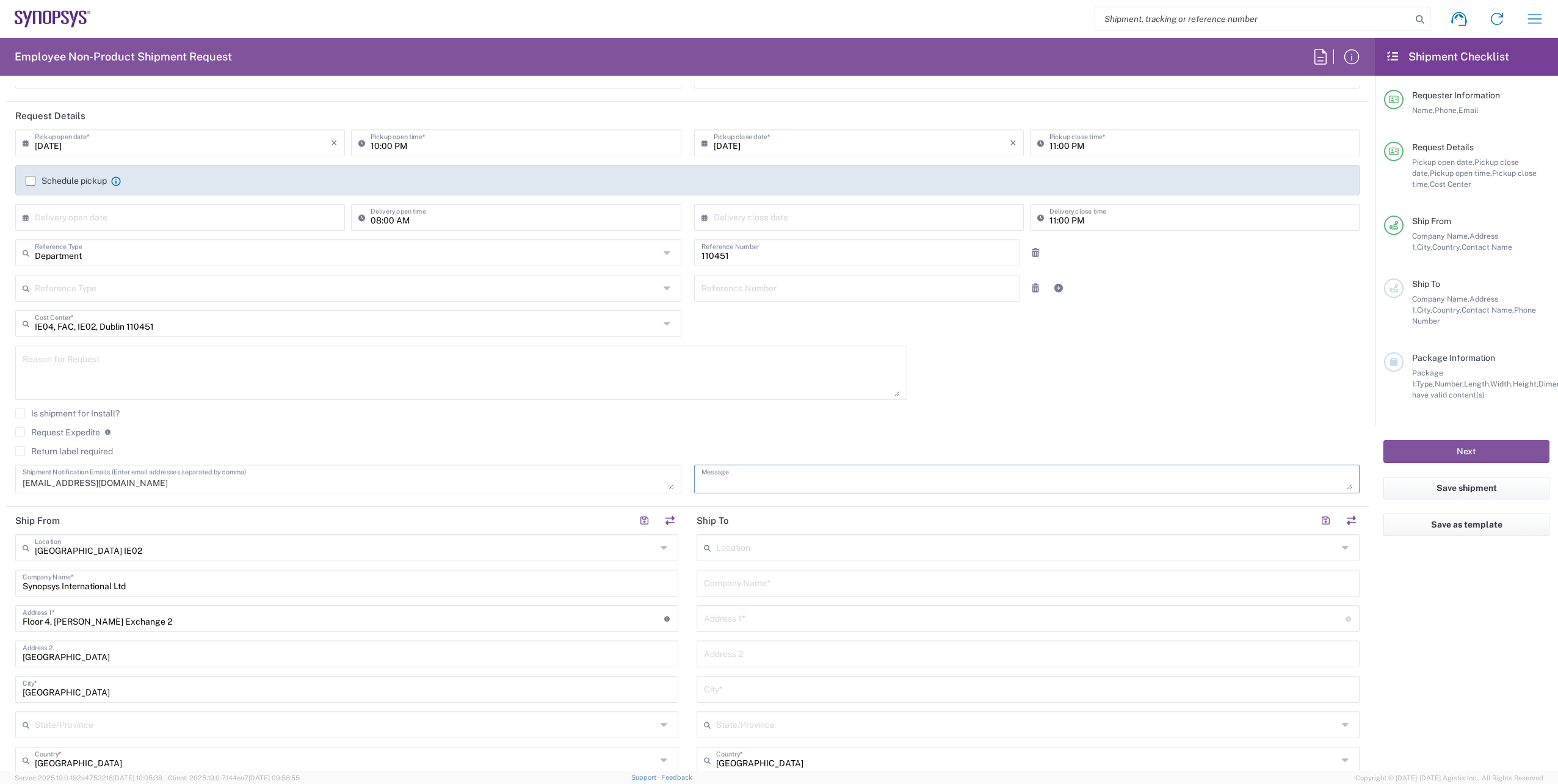
type textarea "p"
type textarea "Picture badge for [PERSON_NAME]"
click at [924, 418] on agx-checkbox-control "Is shipment for Install?" at bounding box center [688, 413] width 1344 height 9
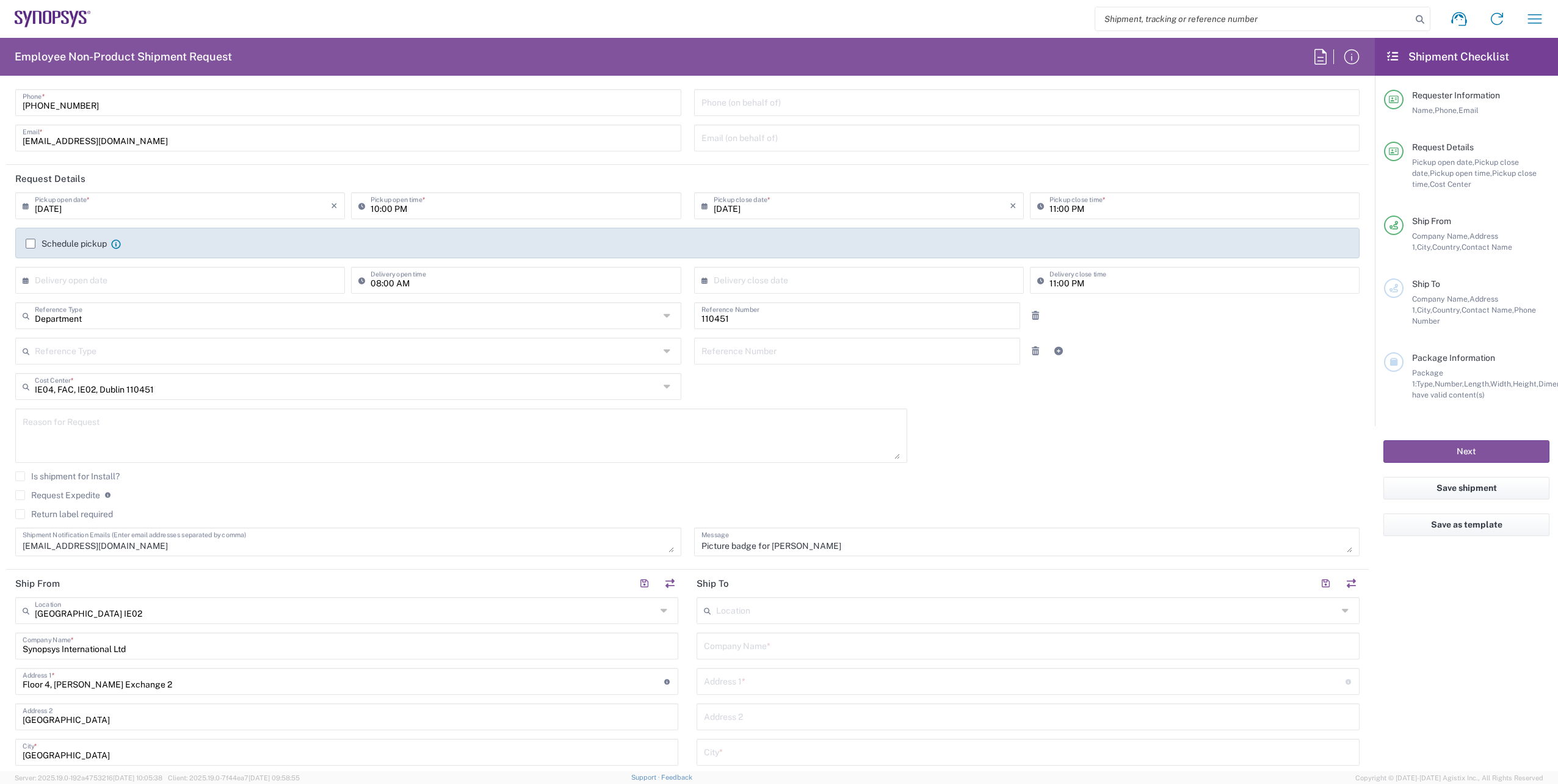
scroll to position [0, 0]
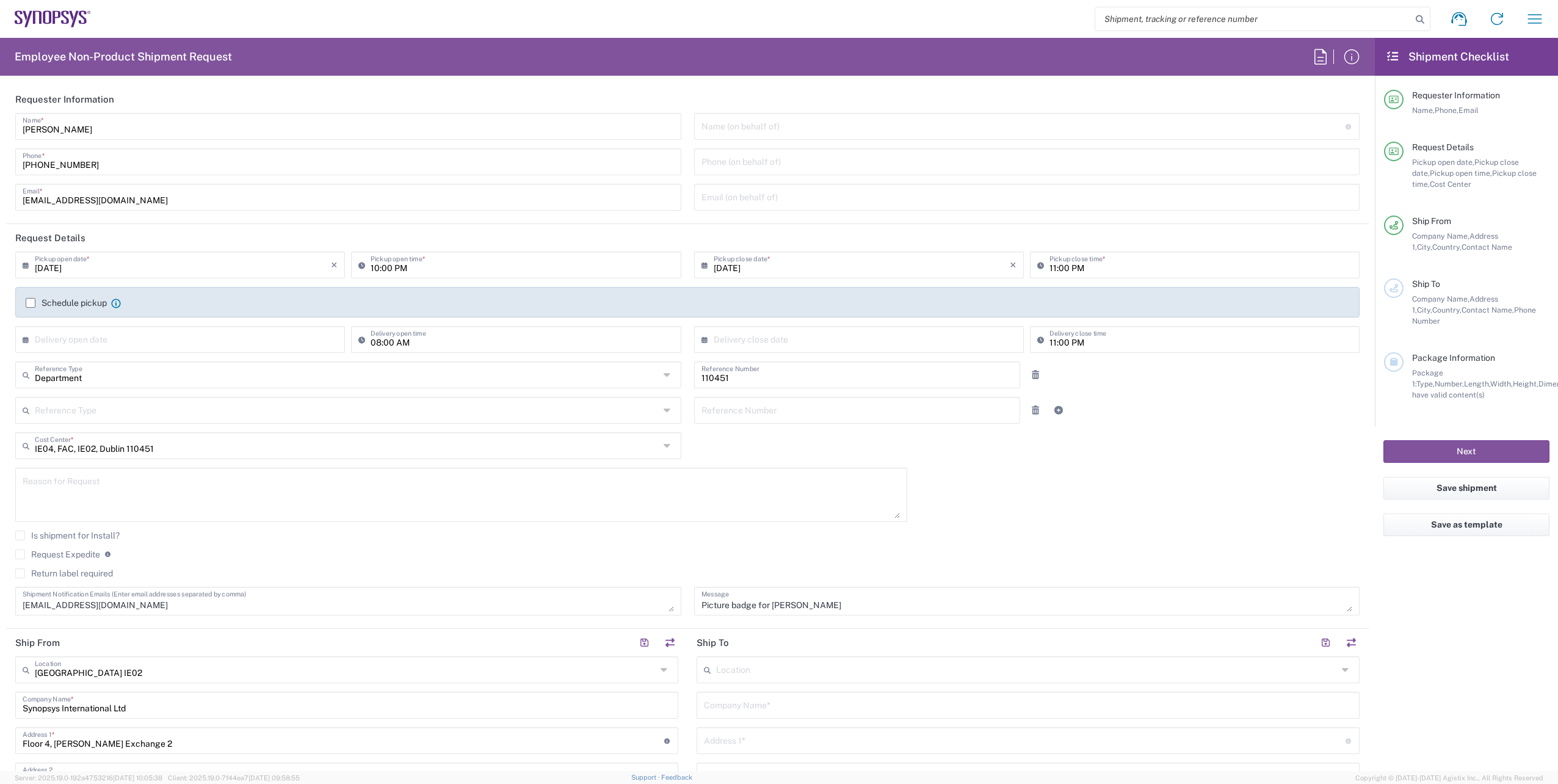
click at [61, 268] on input "[DATE]" at bounding box center [183, 264] width 296 height 22
click at [164, 358] on span "16" at bounding box center [164, 358] width 18 height 17
type input "09/16/2025"
click at [876, 263] on input "09/16/2025" at bounding box center [862, 264] width 296 height 22
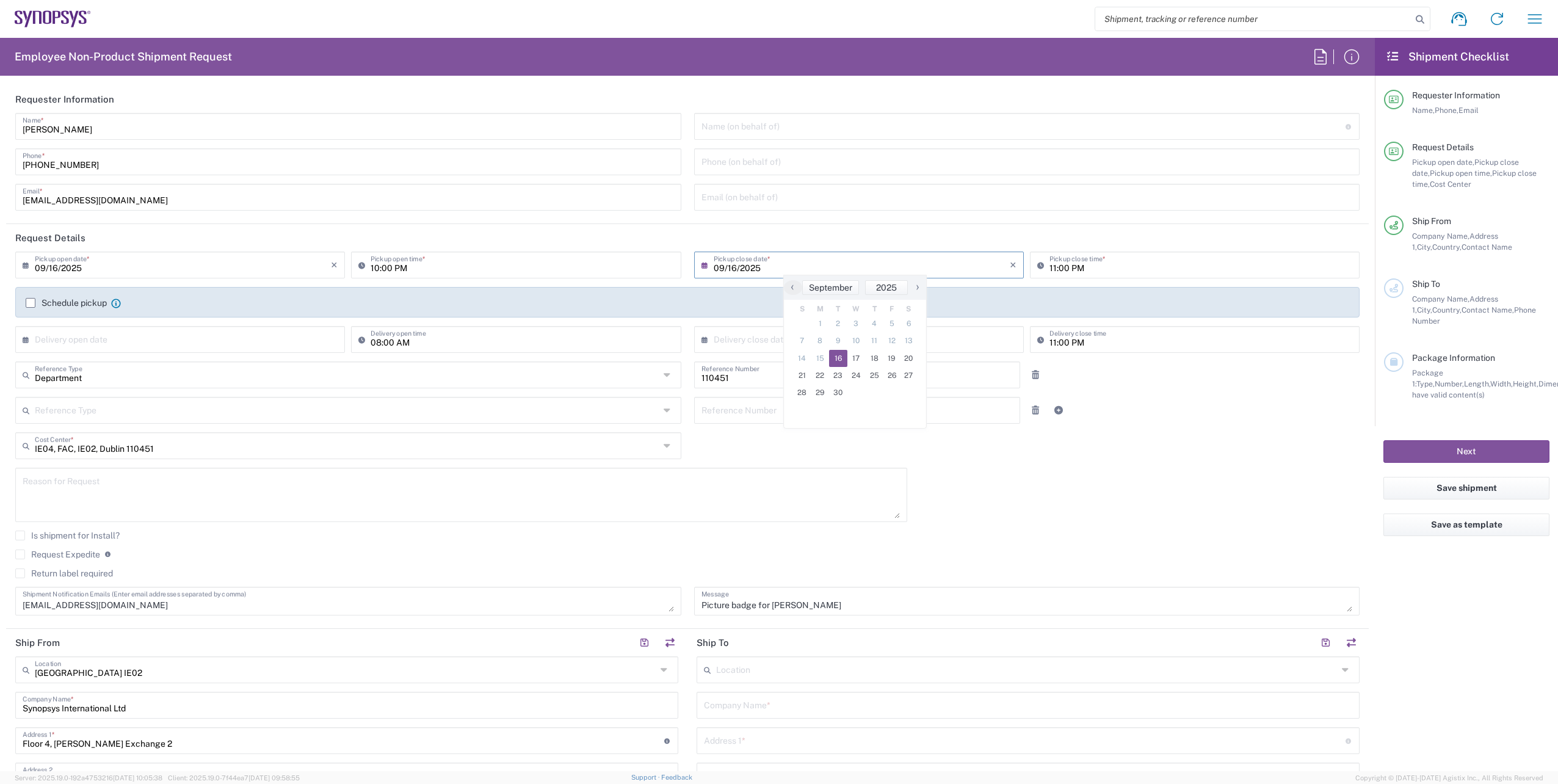
click at [375, 271] on input "10:00 PM" at bounding box center [521, 264] width 302 height 22
click at [407, 265] on input "08:00 PM" at bounding box center [521, 264] width 302 height 22
type input "08:00 AM"
click at [1050, 271] on input "11:00 PM" at bounding box center [1200, 264] width 302 height 22
type input "04:00 PM"
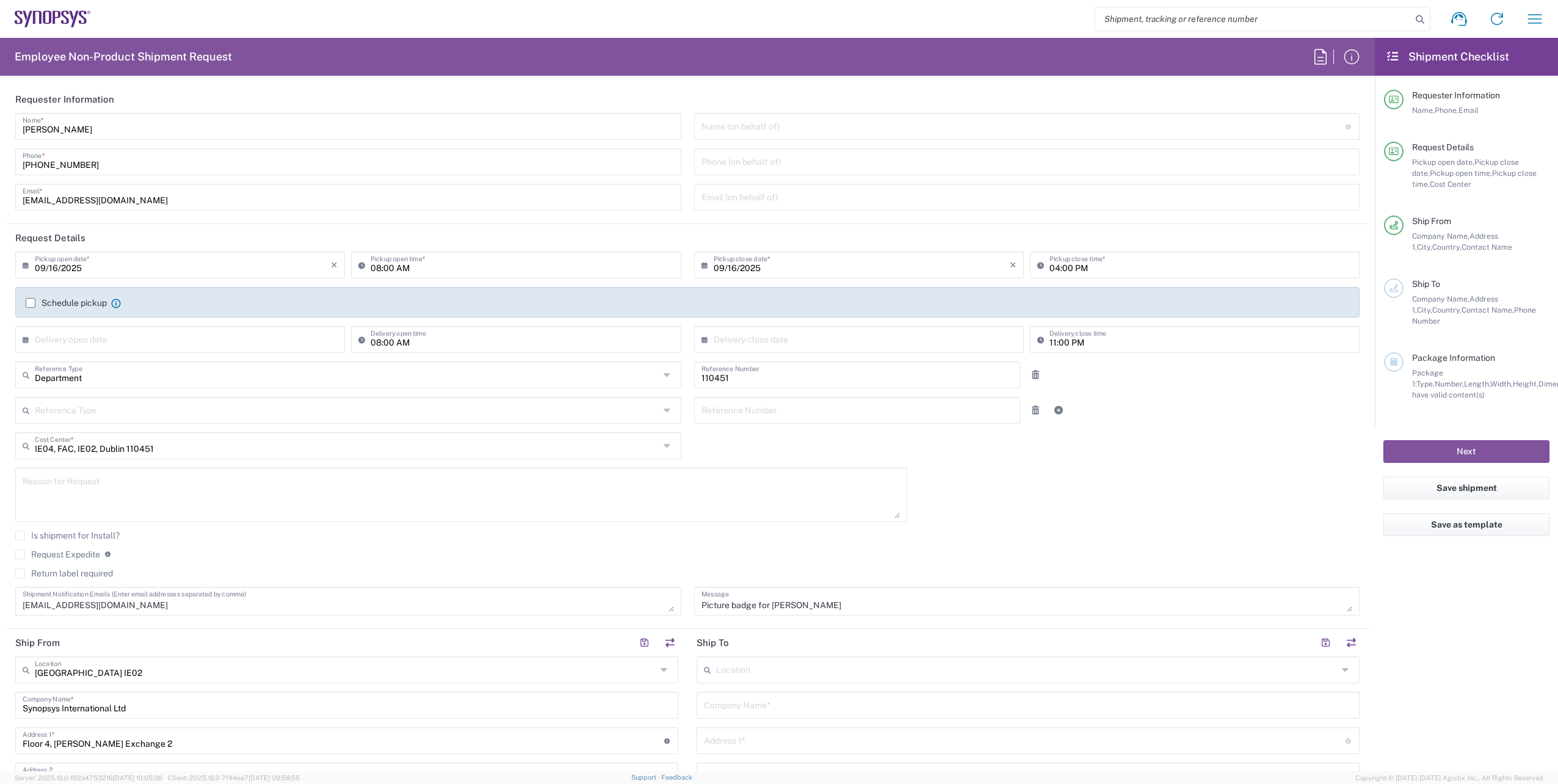
click at [1169, 472] on div "[DATE] × Pickup open date * Cancel Apply 08:00 AM Pickup open time * [DATE] × P…" at bounding box center [688, 438] width 1357 height 372
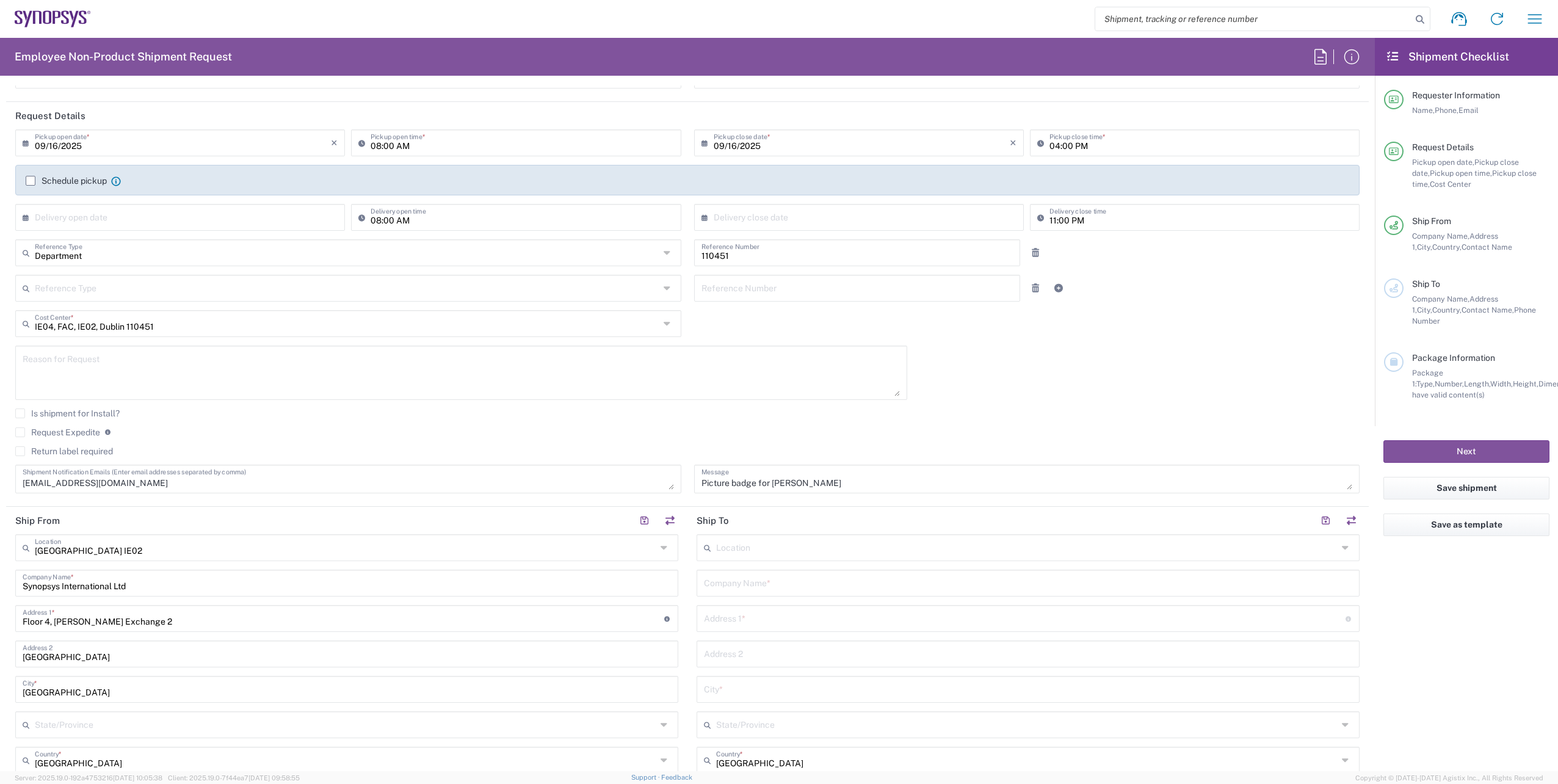
scroll to position [244, 0]
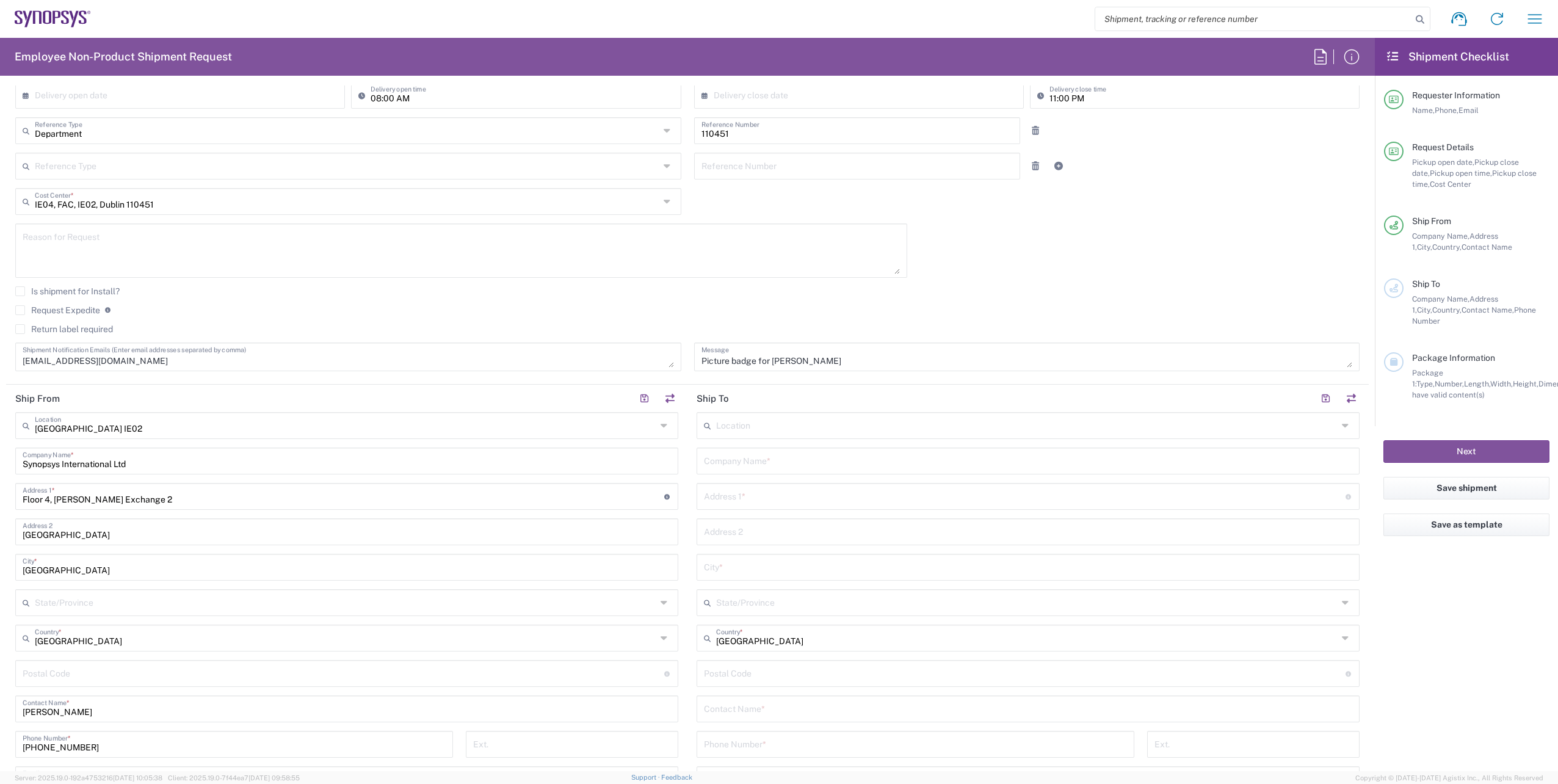
click at [1221, 429] on input "text" at bounding box center [1026, 424] width 621 height 22
click at [761, 456] on span "Copenhagen DK01" at bounding box center [1021, 452] width 656 height 19
type input "Copenhagen DK01"
type input "Synopsys Denmark Aps"
type input "[STREET_ADDRESS]"
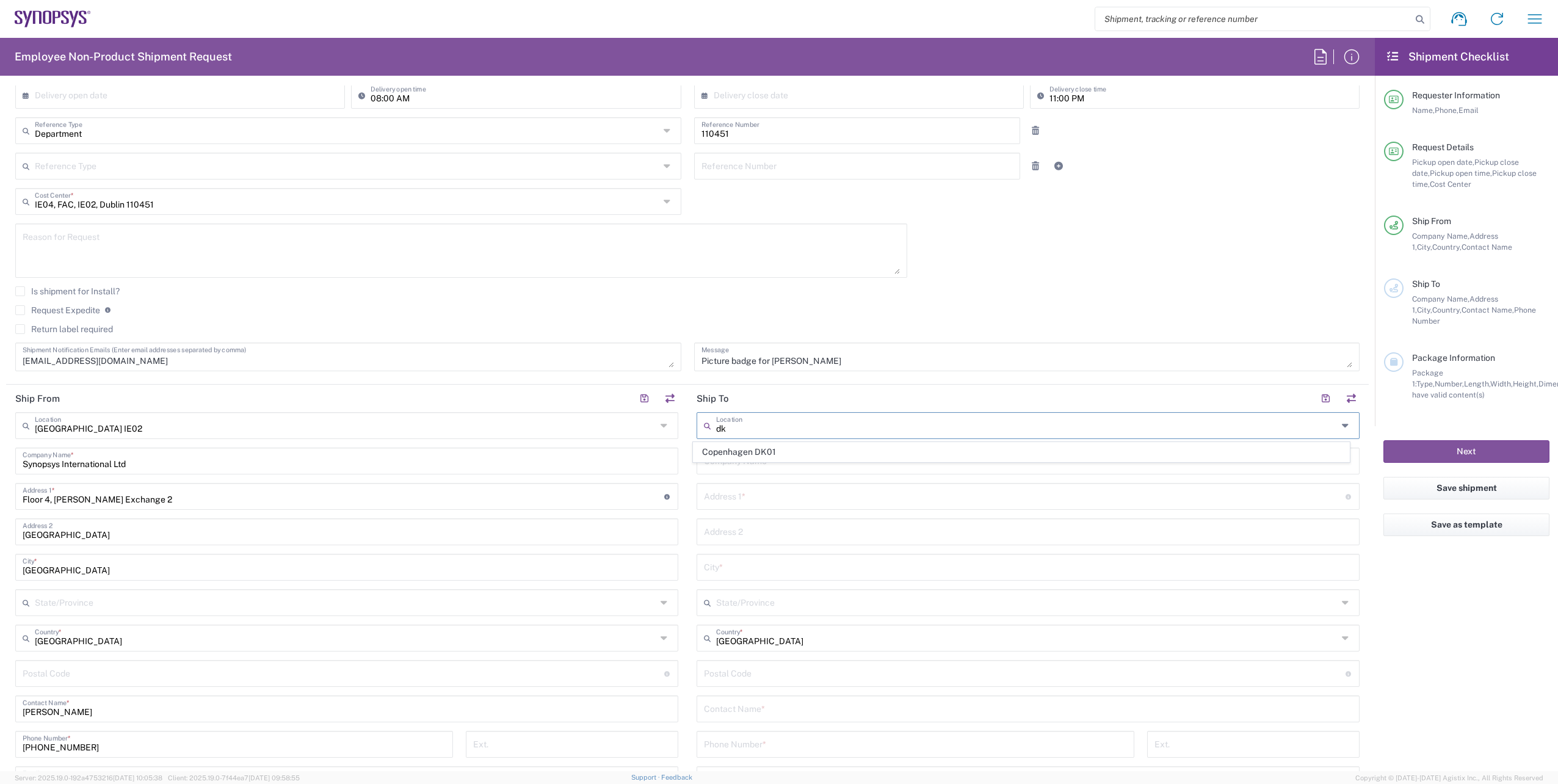
type input "[GEOGRAPHIC_DATA]"
type input "2100"
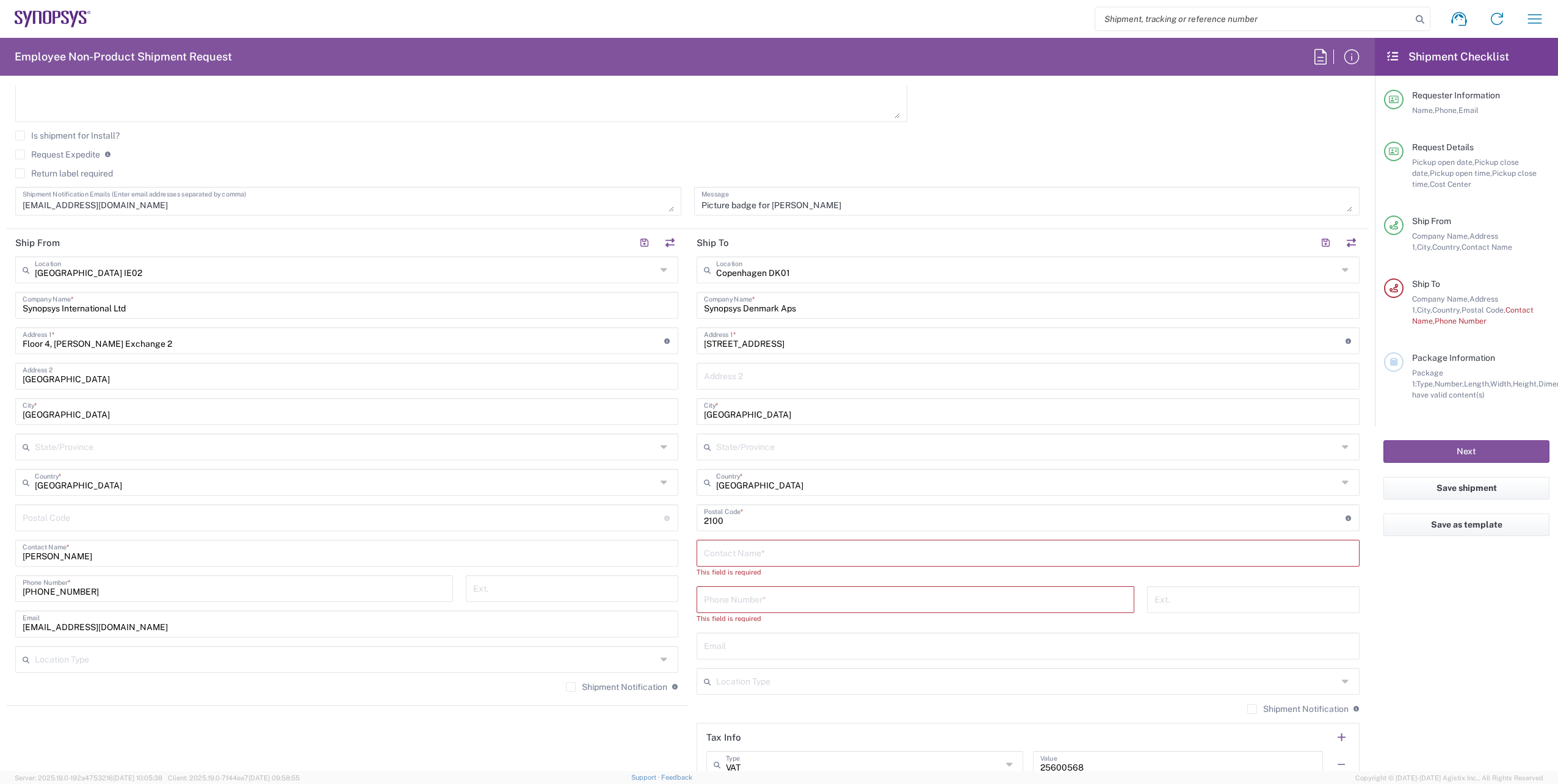
scroll to position [550, 0]
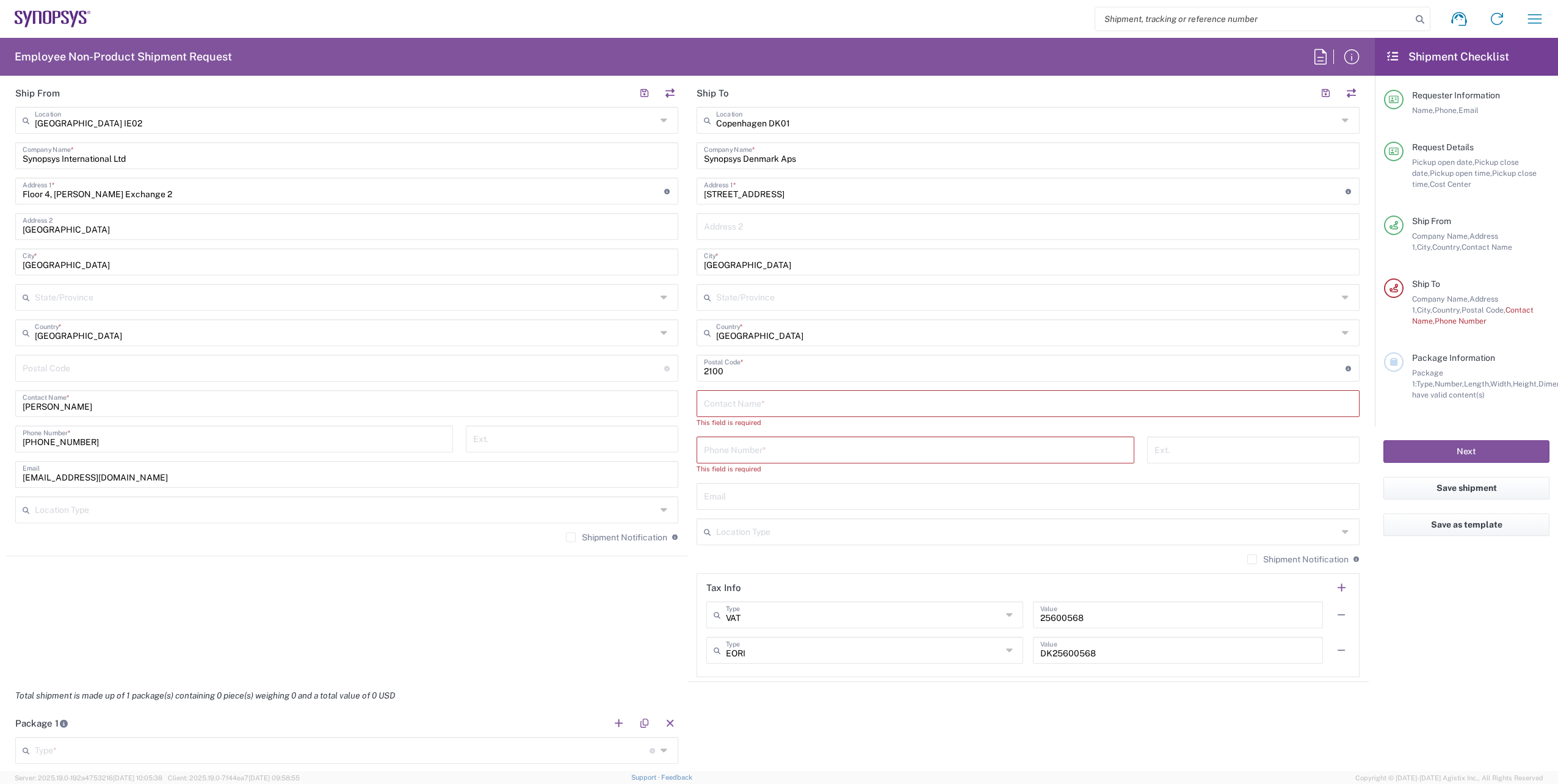
click at [748, 403] on input "text" at bounding box center [1028, 402] width 648 height 22
paste input "[PERSON_NAME]"
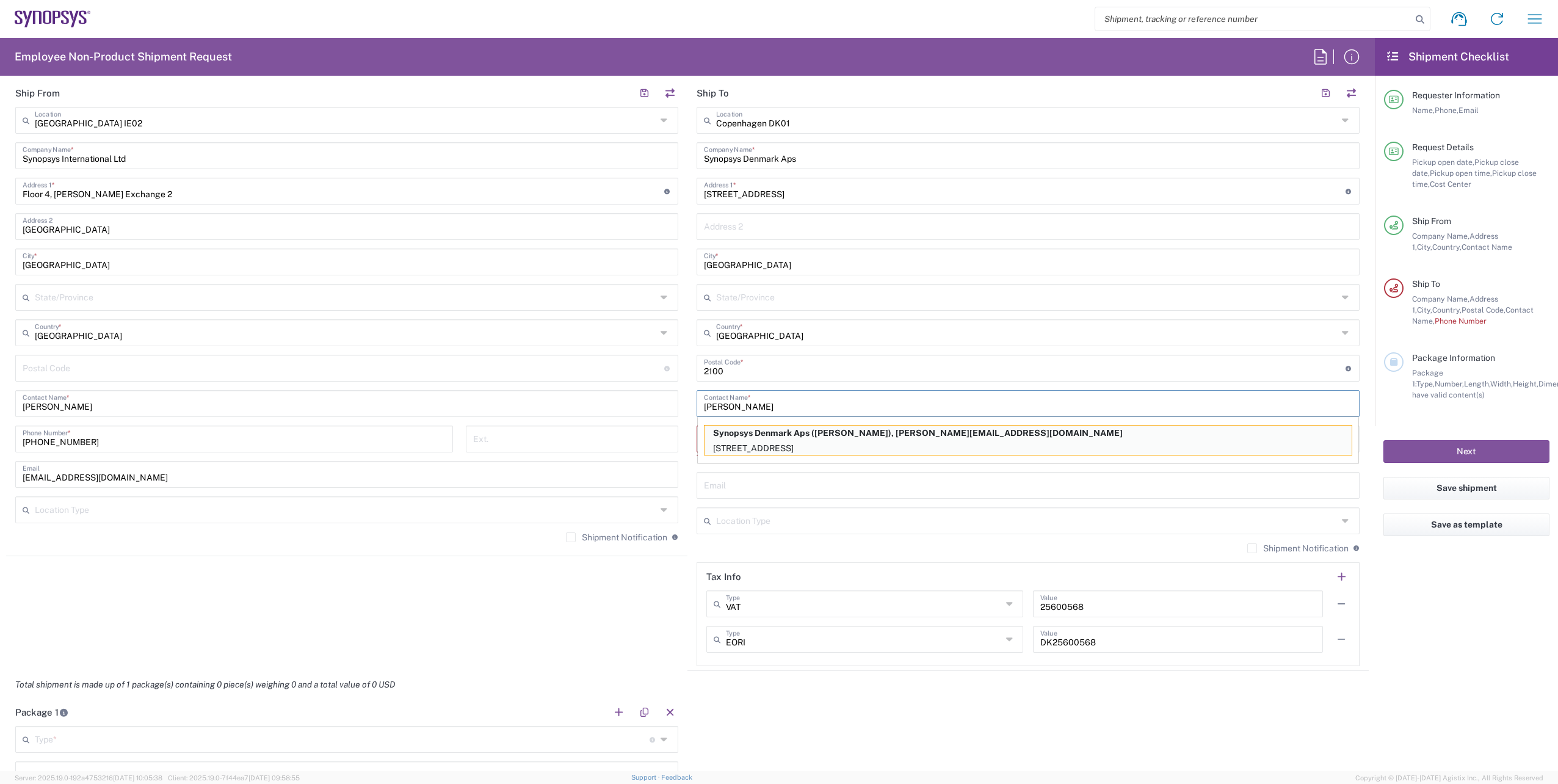
type input "[PERSON_NAME]"
click at [726, 482] on input "text" at bounding box center [1028, 484] width 648 height 22
paste input "[PERSON_NAME][EMAIL_ADDRESS][DOMAIN_NAME]"
type input "[PERSON_NAME][EMAIL_ADDRESS][DOMAIN_NAME]"
click at [730, 437] on input "tel" at bounding box center [915, 438] width 423 height 22
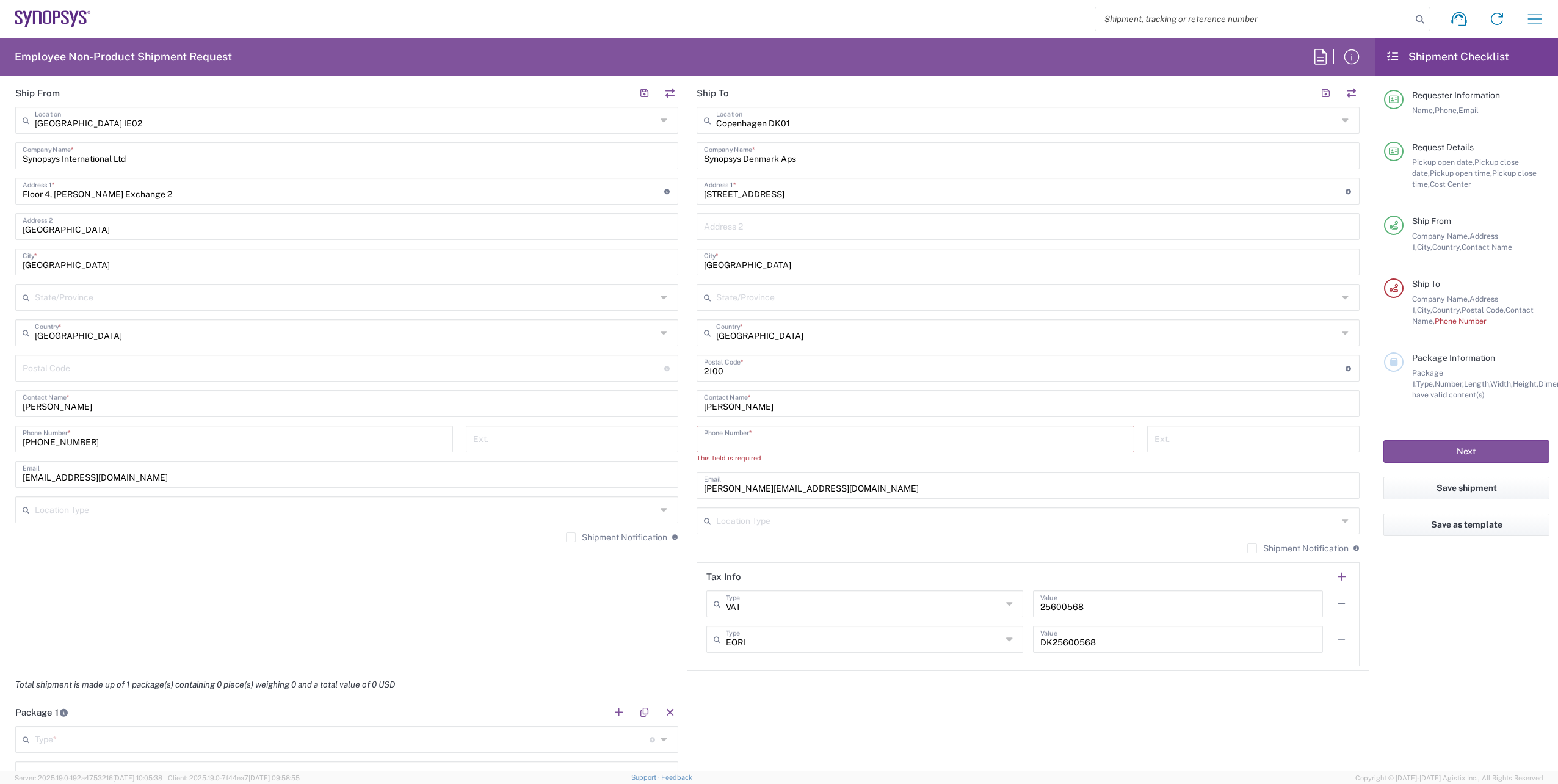
paste input "[PHONE_NUMBER]"
click at [751, 443] on input "[PHONE_NUMBER]" at bounding box center [915, 438] width 423 height 22
click at [739, 443] on input "[PHONE_NUMBER]" at bounding box center [915, 438] width 423 height 22
click at [729, 445] on input "[PHONE_NUMBER]" at bounding box center [915, 438] width 423 height 22
click at [717, 445] on input "+45.70716980" at bounding box center [915, 438] width 423 height 22
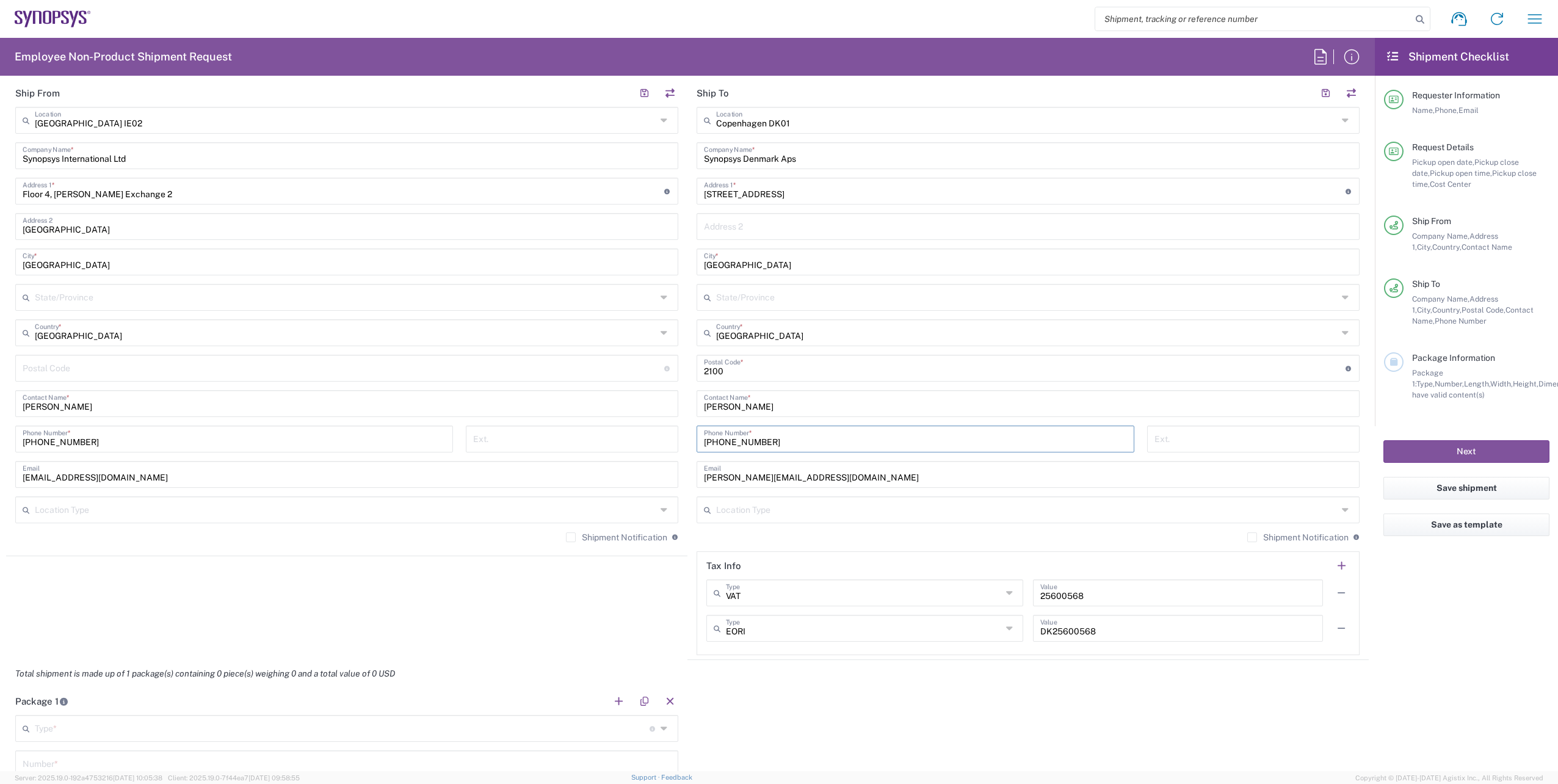
type input "[PHONE_NUMBER]"
click at [548, 637] on agx-shipment-stop-widget "Ship From [GEOGRAPHIC_DATA] IE02 Location [GEOGRAPHIC_DATA] [GEOGRAPHIC_DATA] D…" at bounding box center [346, 370] width 682 height 581
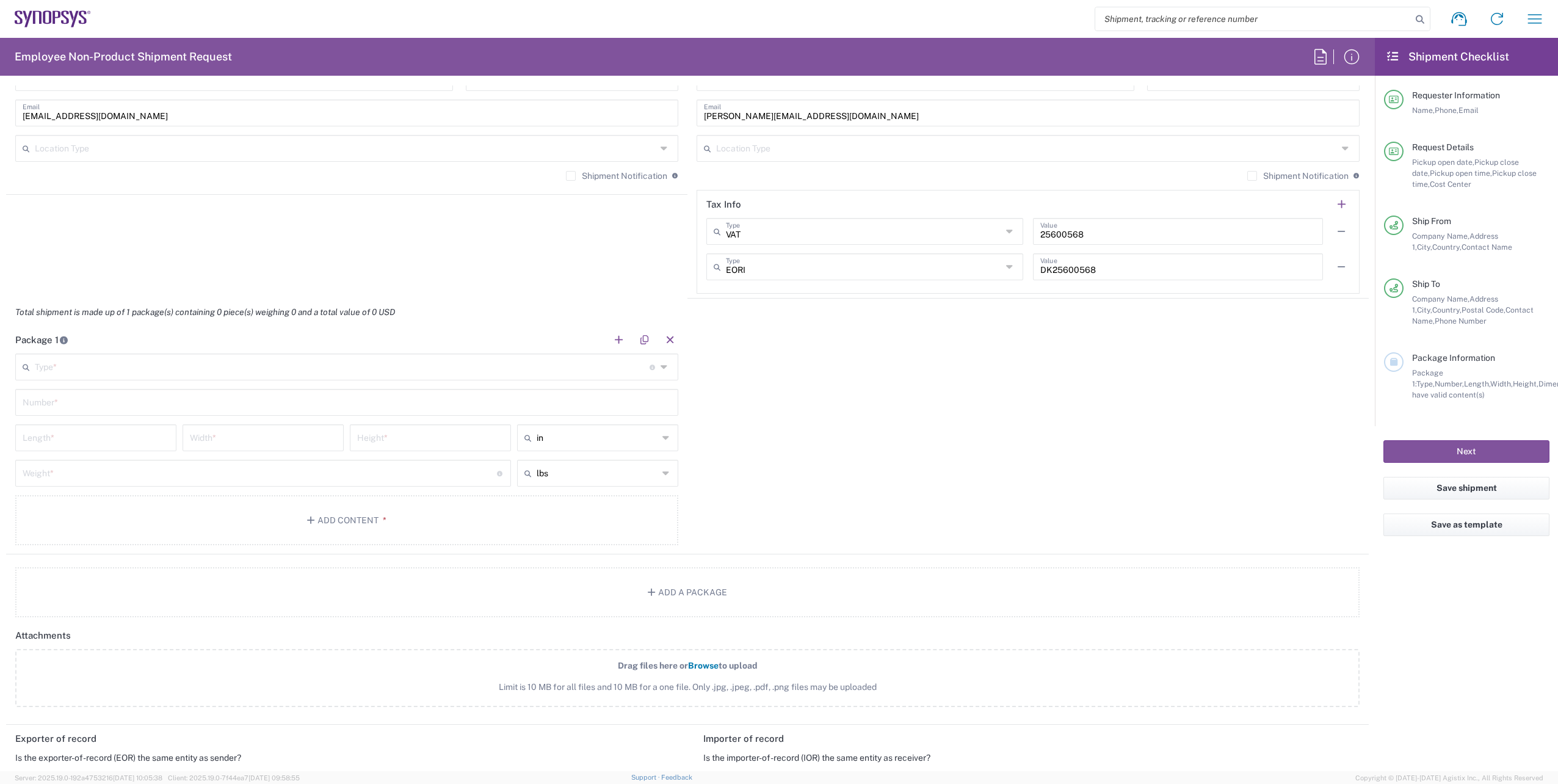
scroll to position [916, 0]
click at [264, 367] on input "text" at bounding box center [341, 361] width 614 height 22
click at [108, 383] on span "Envelope" at bounding box center [344, 389] width 656 height 19
type input "Envelope"
type input "1"
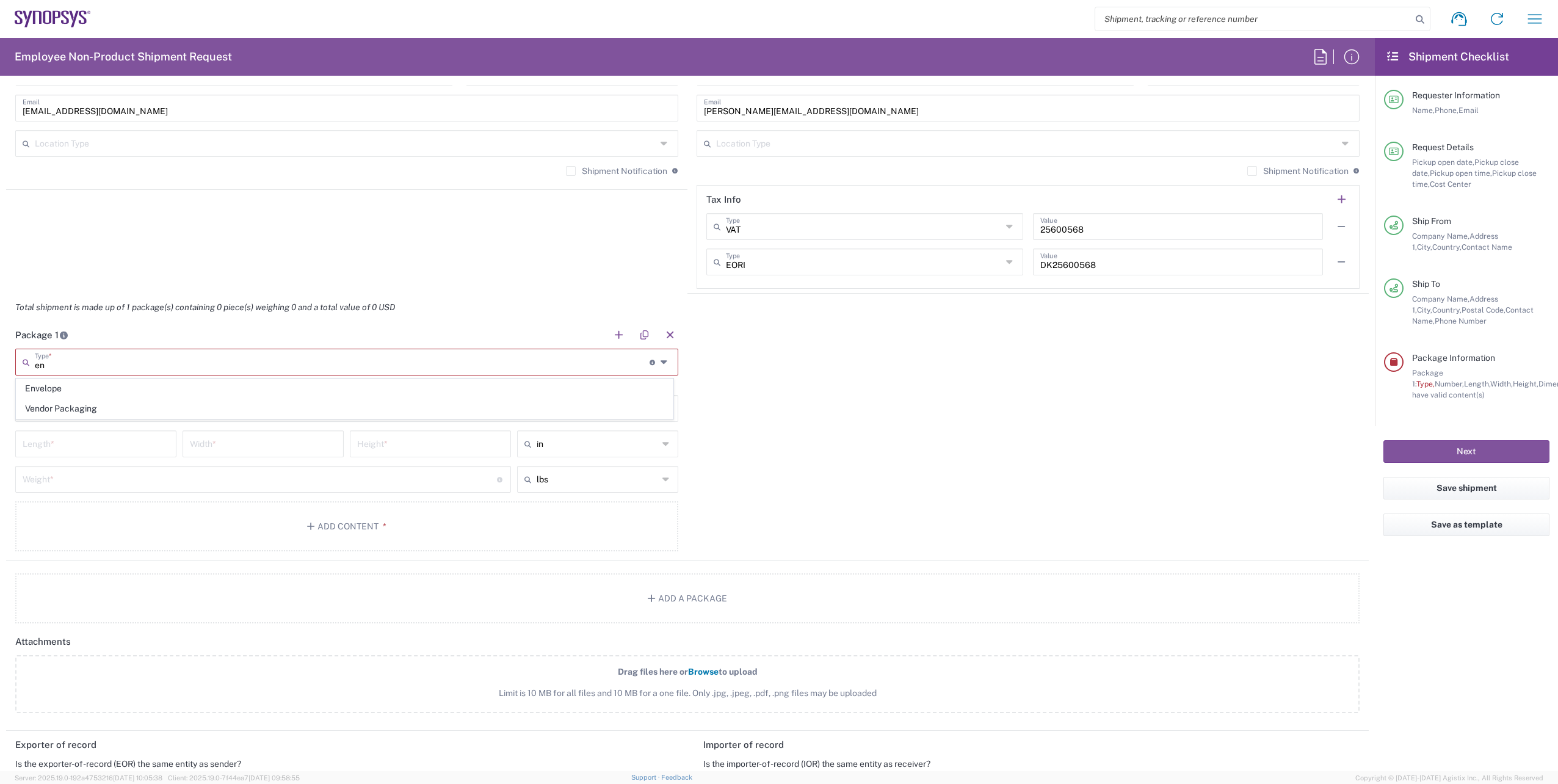
type input "9.5"
type input "12.5"
type input "0.25"
type input "1"
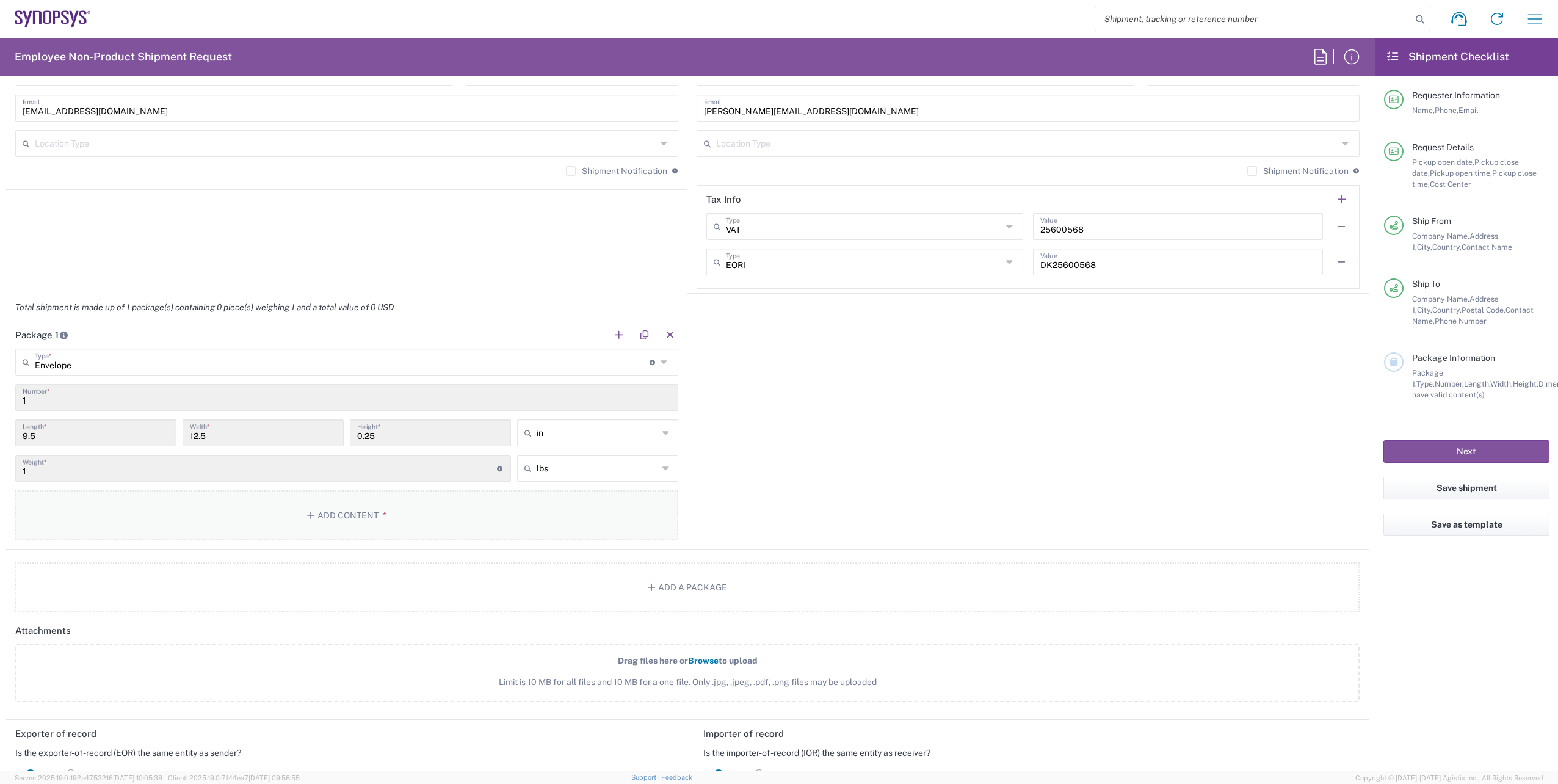
click at [342, 529] on button "Add Content *" at bounding box center [346, 515] width 663 height 50
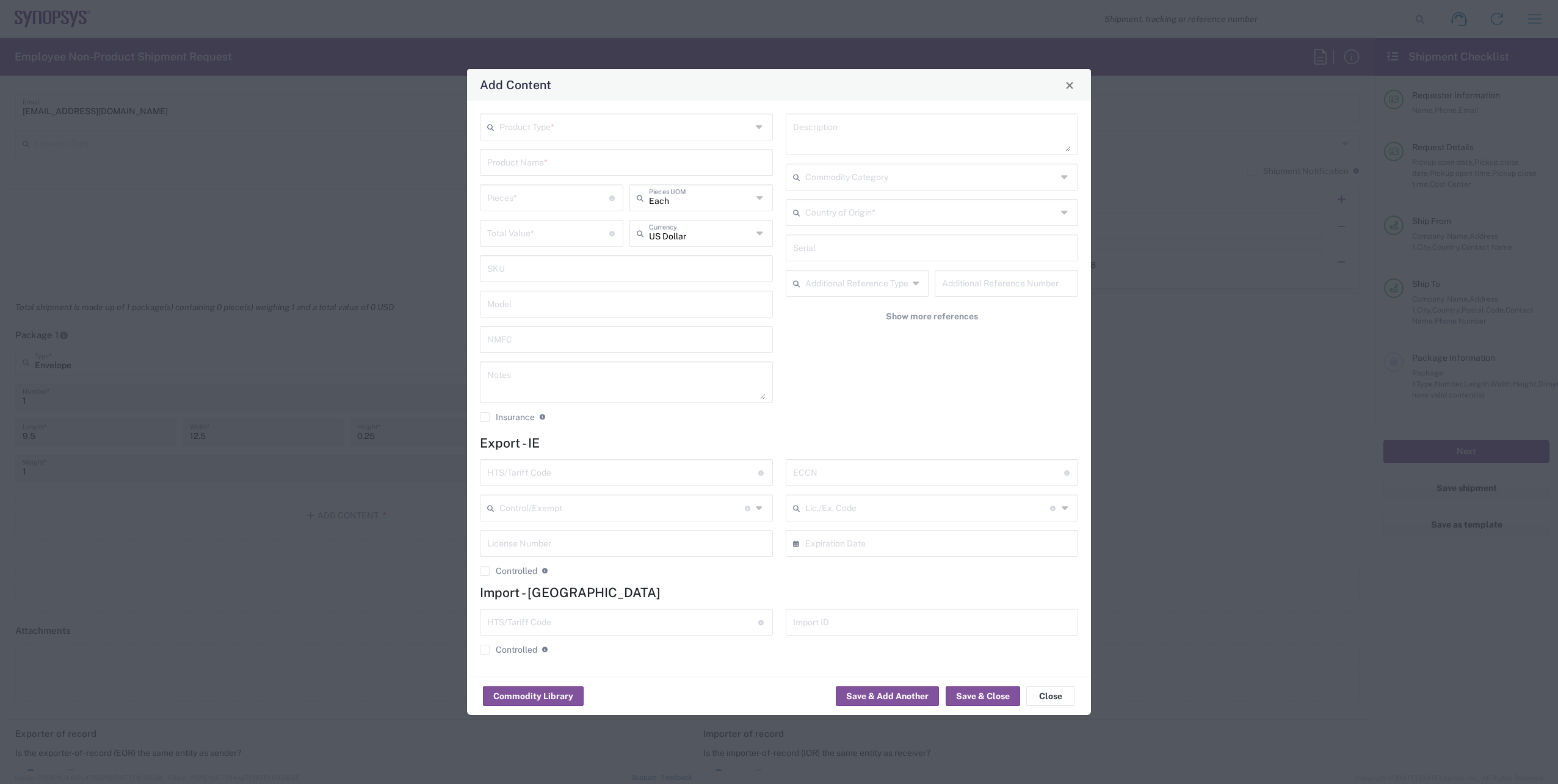
click at [768, 127] on div "Product Type *" at bounding box center [626, 127] width 293 height 27
click at [623, 183] on span "General Commodity" at bounding box center [626, 174] width 290 height 19
type input "General Commodity"
click at [568, 169] on input "text" at bounding box center [626, 161] width 278 height 22
drag, startPoint x: 553, startPoint y: 207, endPoint x: 559, endPoint y: 221, distance: 15.2
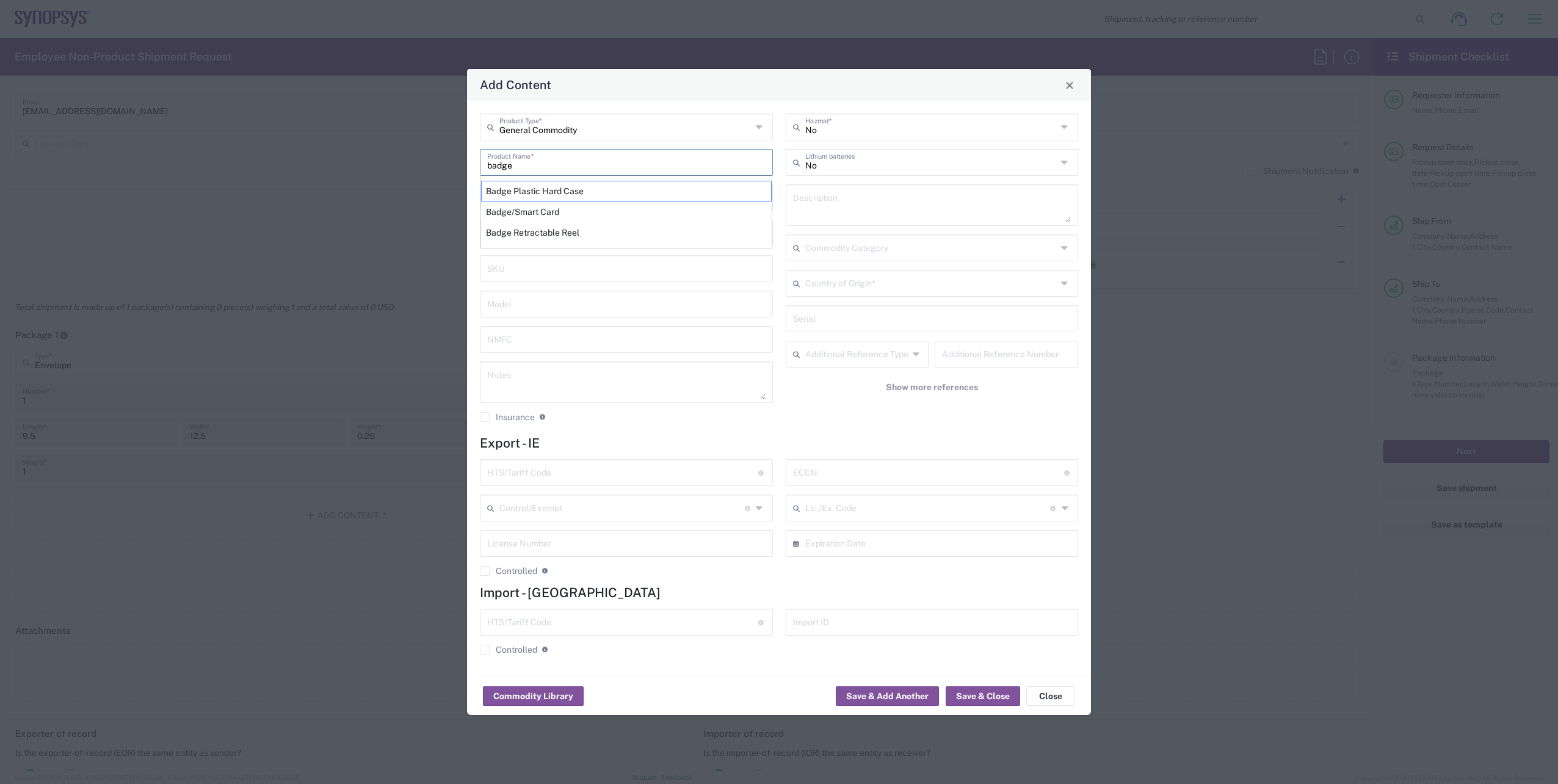
click at [553, 208] on div "Badge/Smart Card" at bounding box center [626, 212] width 290 height 21
type input "Badge/Smart Card"
type input "10.15"
type textarea "Badge/Smart Card"
type input "[GEOGRAPHIC_DATA]"
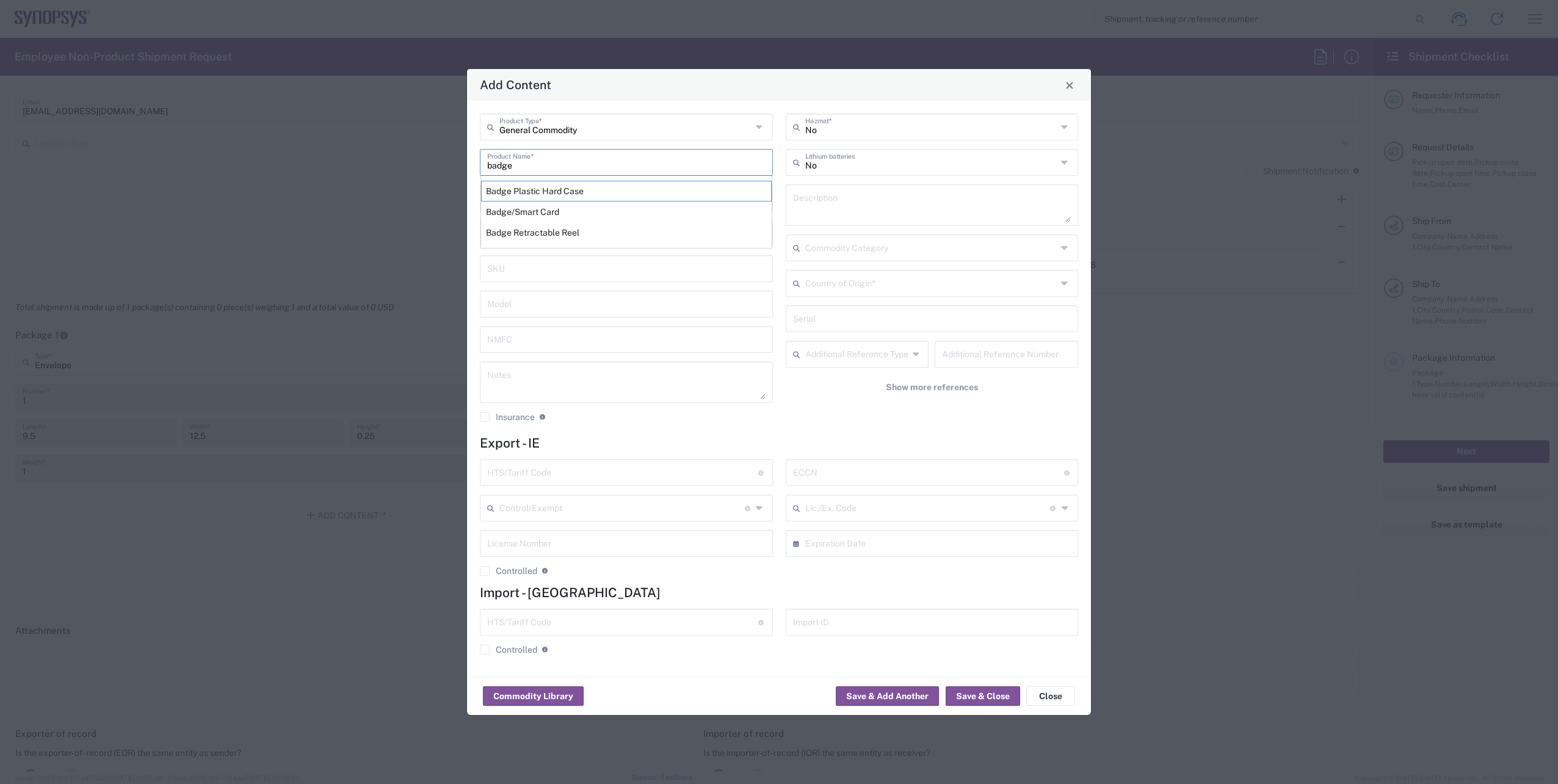
type input "8523.52.0090"
type input "BIS"
type input "EAR99"
type input "NLR - No License Required"
click at [1063, 283] on icon at bounding box center [1065, 283] width 9 height 20
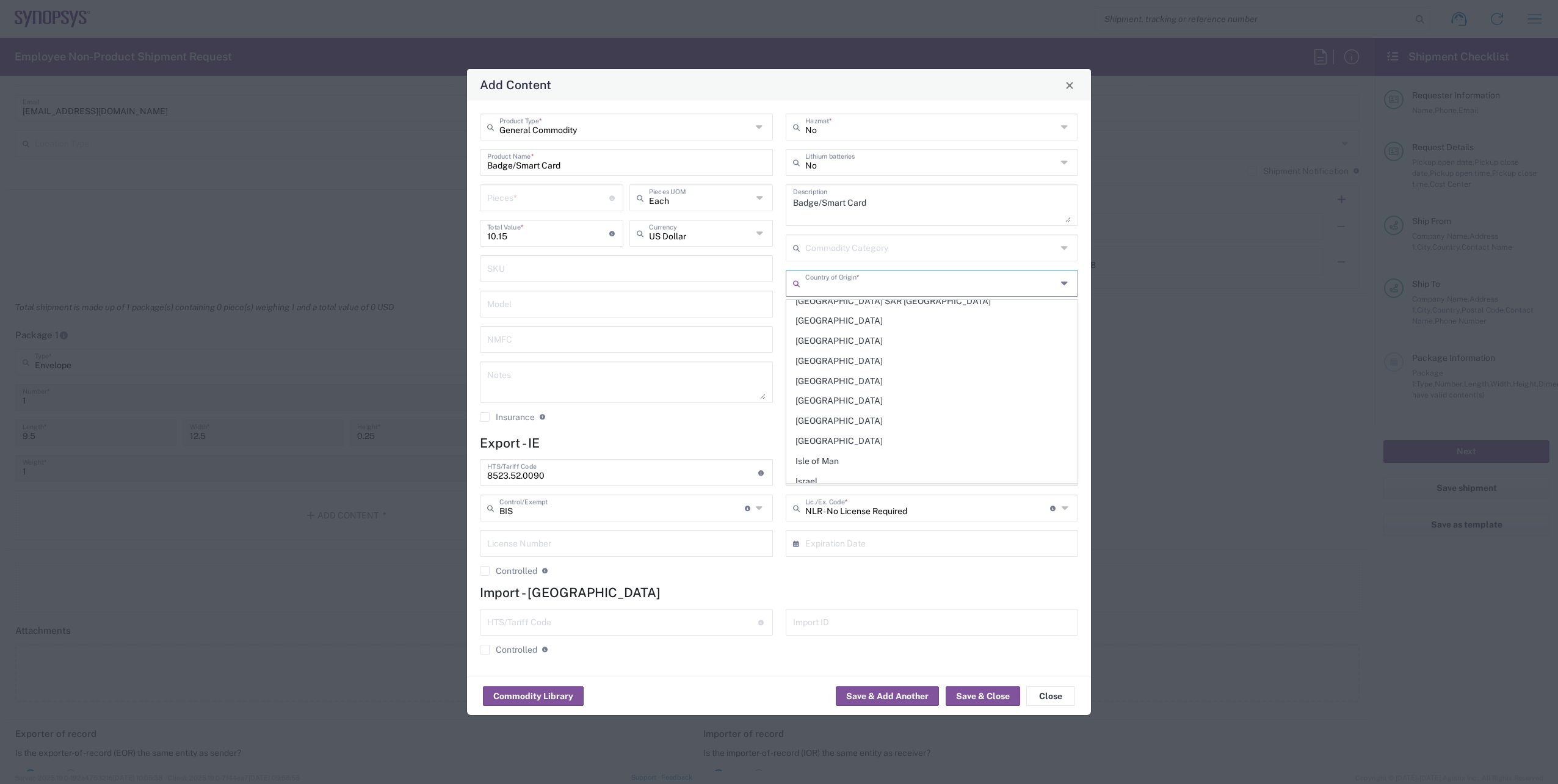
scroll to position [2075, 0]
click at [820, 401] on span "[GEOGRAPHIC_DATA]" at bounding box center [932, 396] width 290 height 19
type input "[GEOGRAPHIC_DATA]"
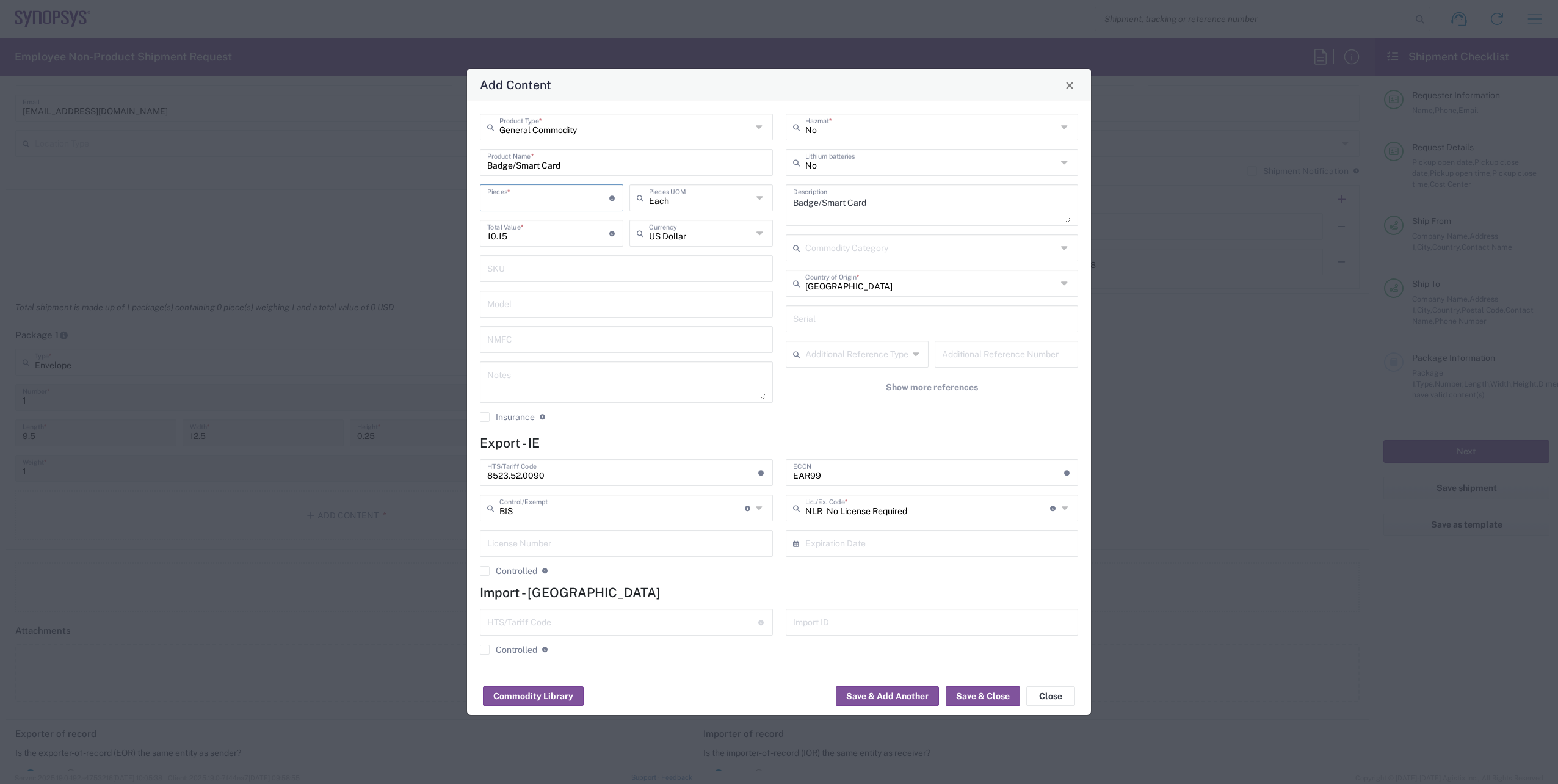
click at [533, 207] on input "number" at bounding box center [548, 196] width 122 height 22
type input "1"
click at [735, 433] on div "General Commodity Product Type * Badge/Smart Card Product Name * 1 Pieces * Num…" at bounding box center [779, 389] width 624 height 576
click at [966, 692] on button "Save & Close" at bounding box center [982, 695] width 74 height 20
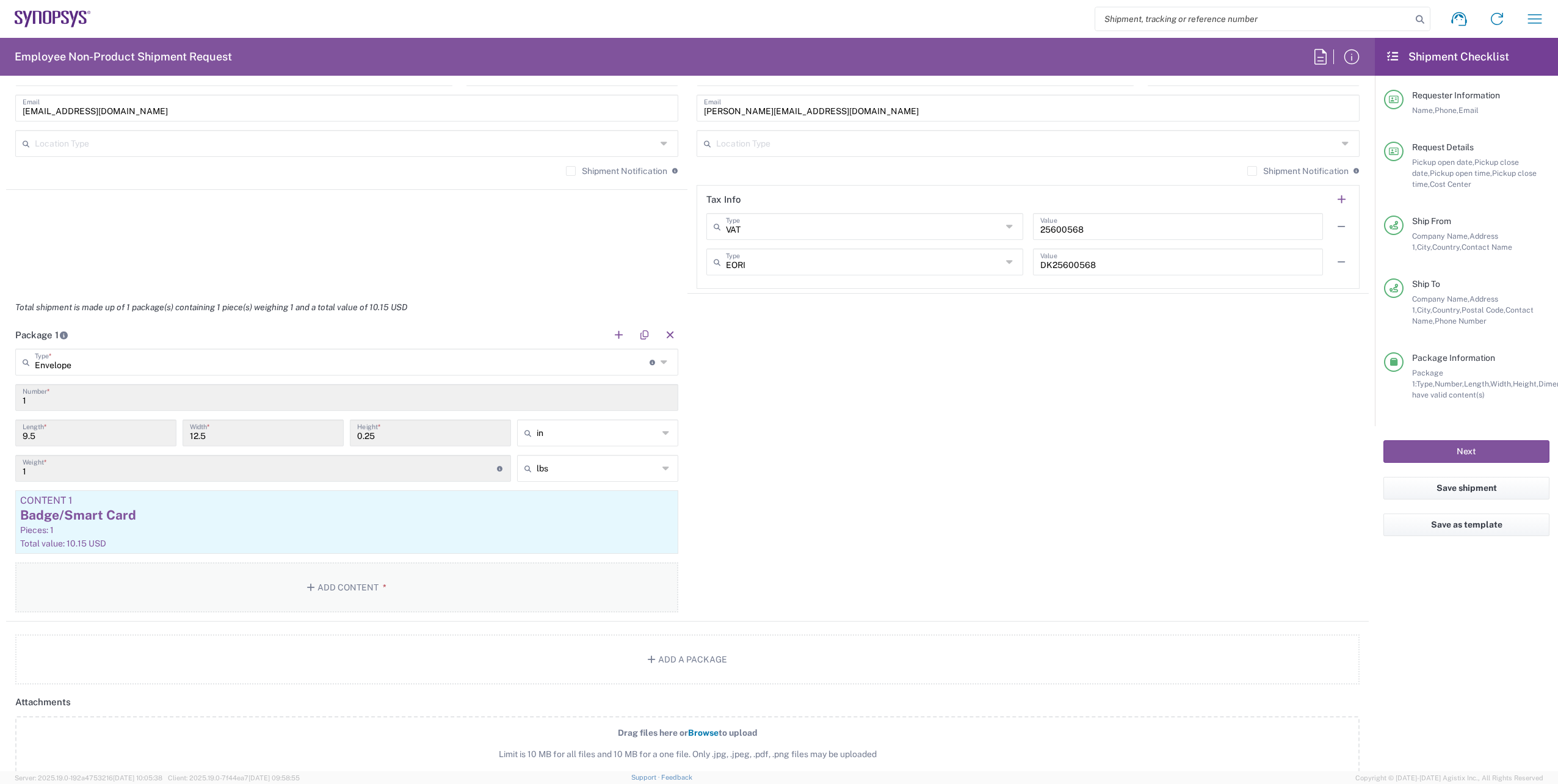
click at [365, 599] on button "Add Content *" at bounding box center [346, 587] width 663 height 50
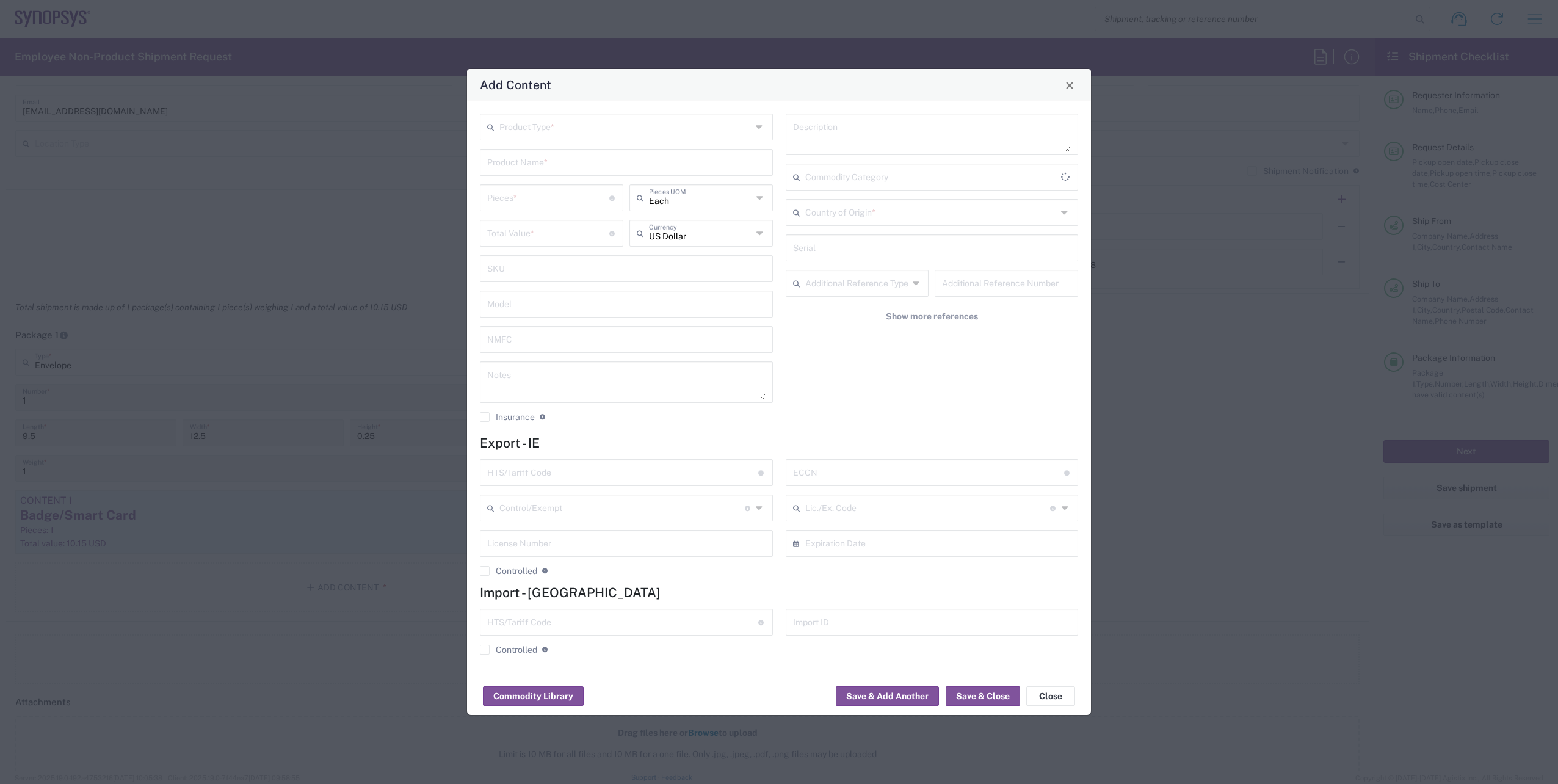
click at [751, 128] on div "Product Type *" at bounding box center [626, 127] width 293 height 27
click at [625, 174] on span "General Commodity" at bounding box center [626, 174] width 290 height 19
type input "General Commodity"
click at [601, 169] on input "text" at bounding box center [626, 161] width 278 height 22
click at [562, 190] on div "Badge Plastic Hard Case" at bounding box center [626, 191] width 290 height 21
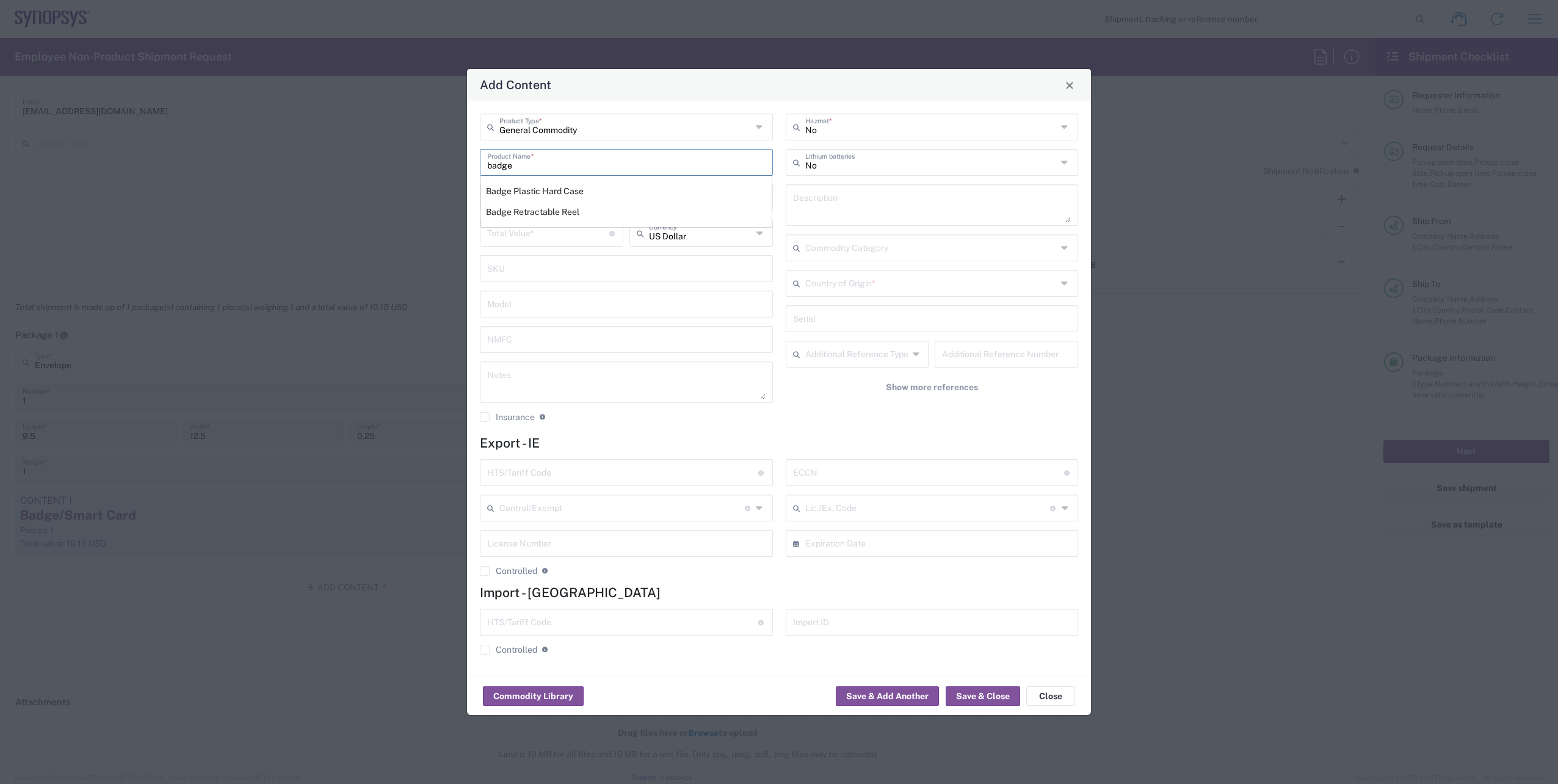
type input "Badge Plastic Hard Case"
type input "1.25"
type textarea "Badge Plastic Hard Case"
type input "[GEOGRAPHIC_DATA]"
type input "4202.32.0000"
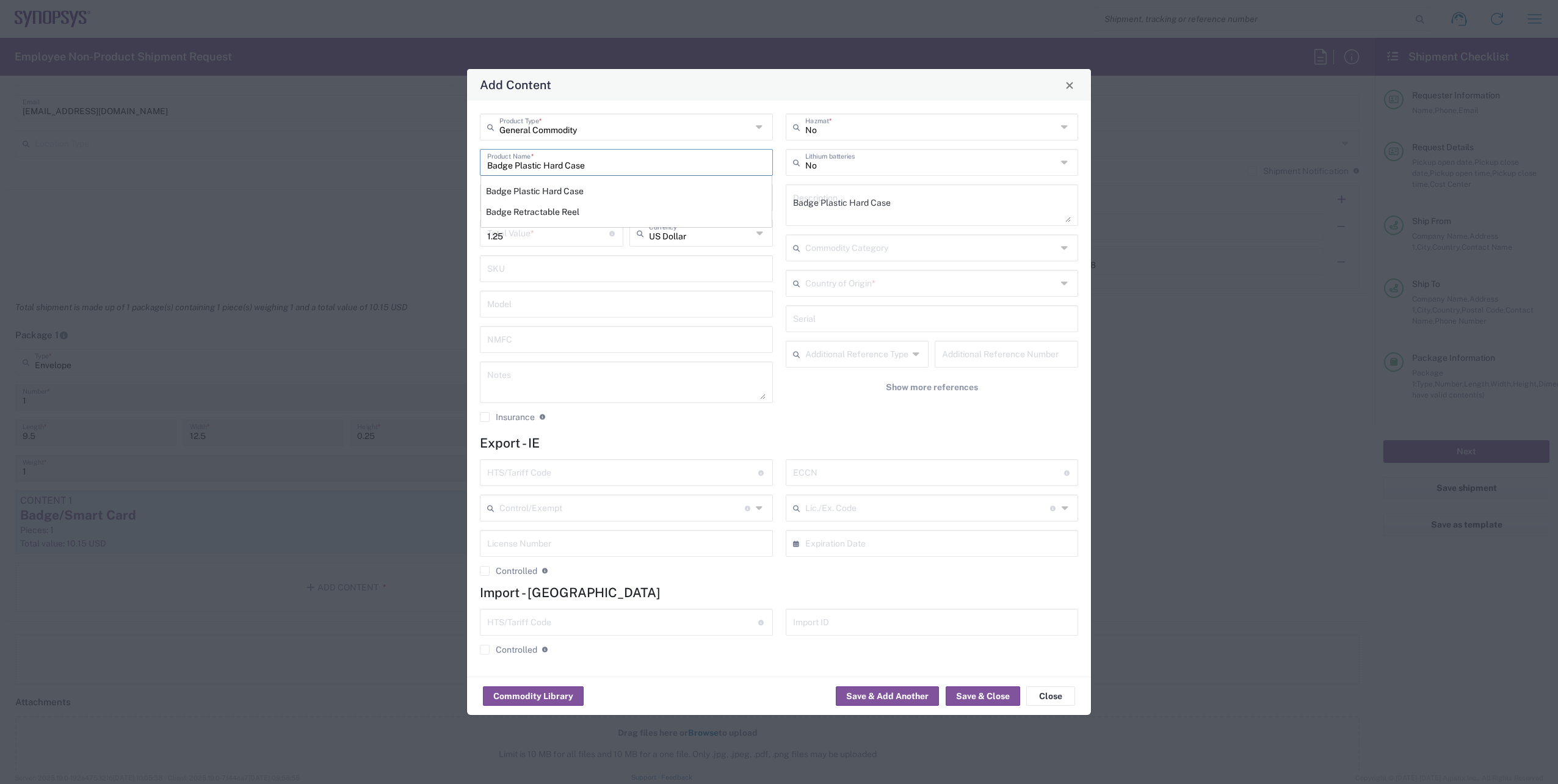
type input "BIS"
type input "EAR99"
type input "NLR - No License Required"
click at [509, 196] on input "number" at bounding box center [548, 196] width 122 height 22
type input "1"
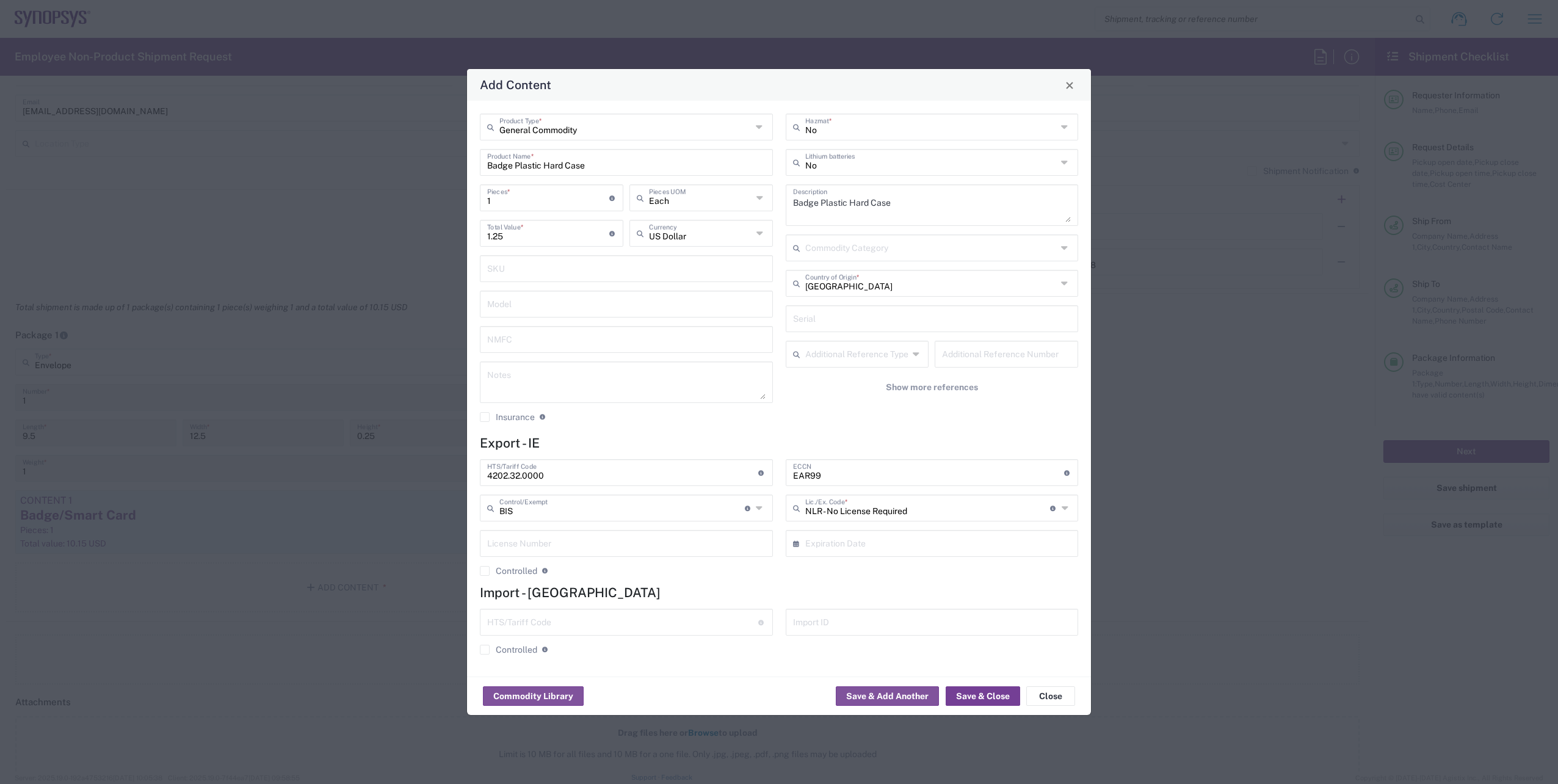
click at [985, 691] on button "Save & Close" at bounding box center [982, 695] width 74 height 20
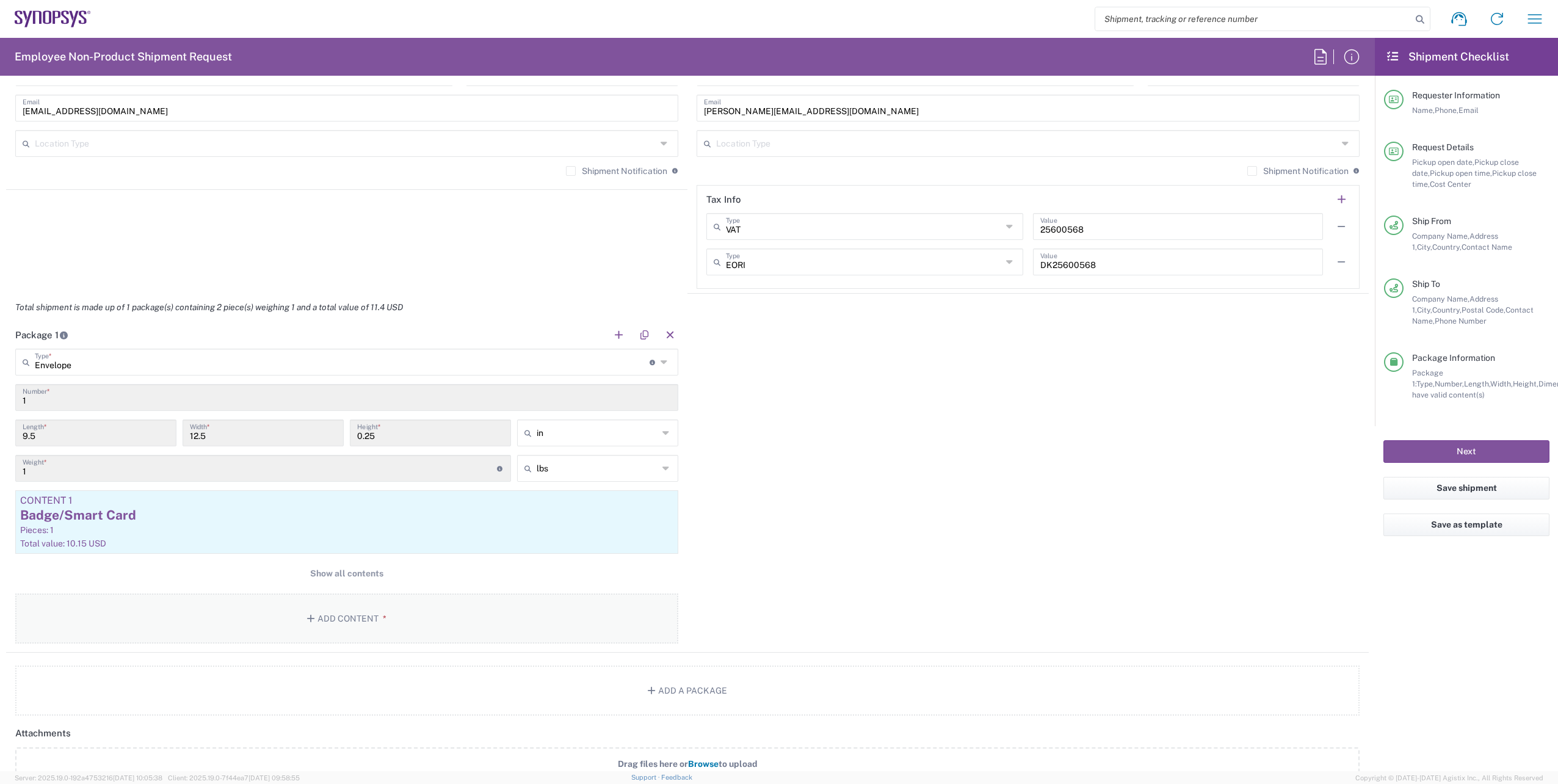
click at [392, 632] on button "Add Content *" at bounding box center [346, 619] width 663 height 50
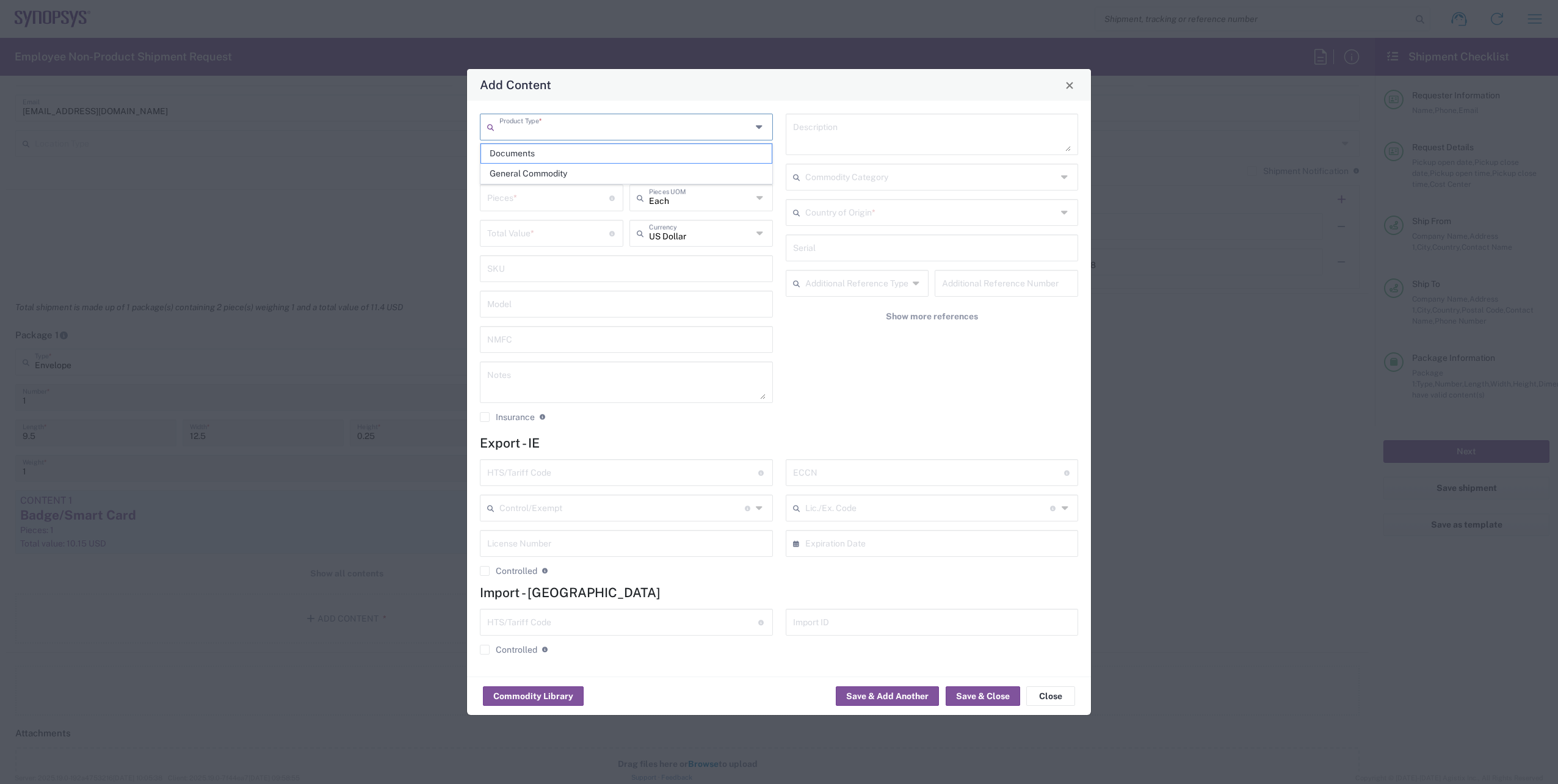
click at [609, 136] on input "text" at bounding box center [625, 126] width 252 height 22
click at [580, 171] on span "General Commodity" at bounding box center [626, 174] width 290 height 19
type input "General Commodity"
click at [565, 161] on input "text" at bounding box center [626, 161] width 278 height 22
click at [545, 190] on div "Lanyard" at bounding box center [626, 191] width 290 height 21
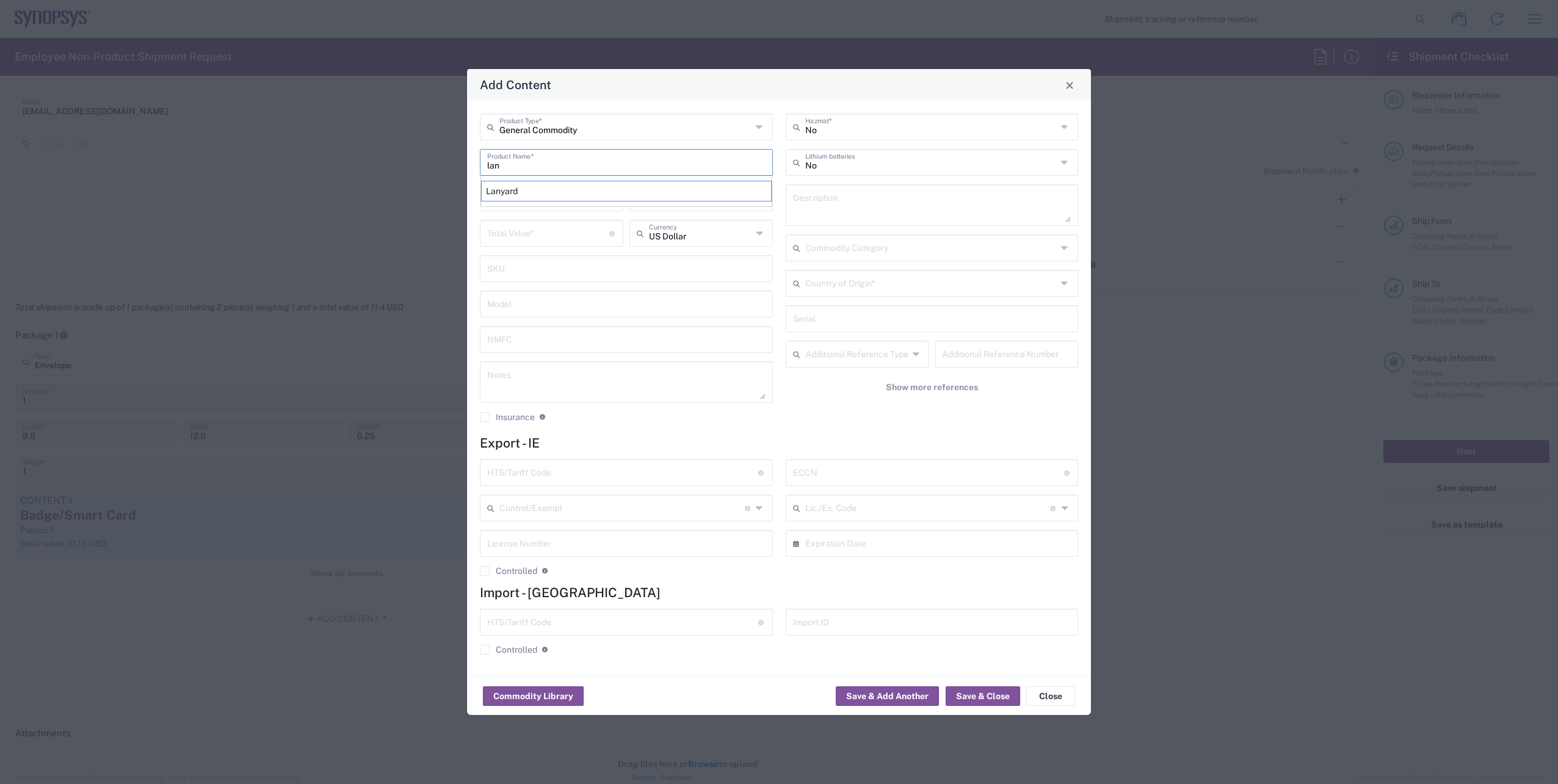
type input "Lanyard"
type input "1.7"
type textarea "Lanyard for ID Badge"
type input "[GEOGRAPHIC_DATA]"
type input "5609.00.3000"
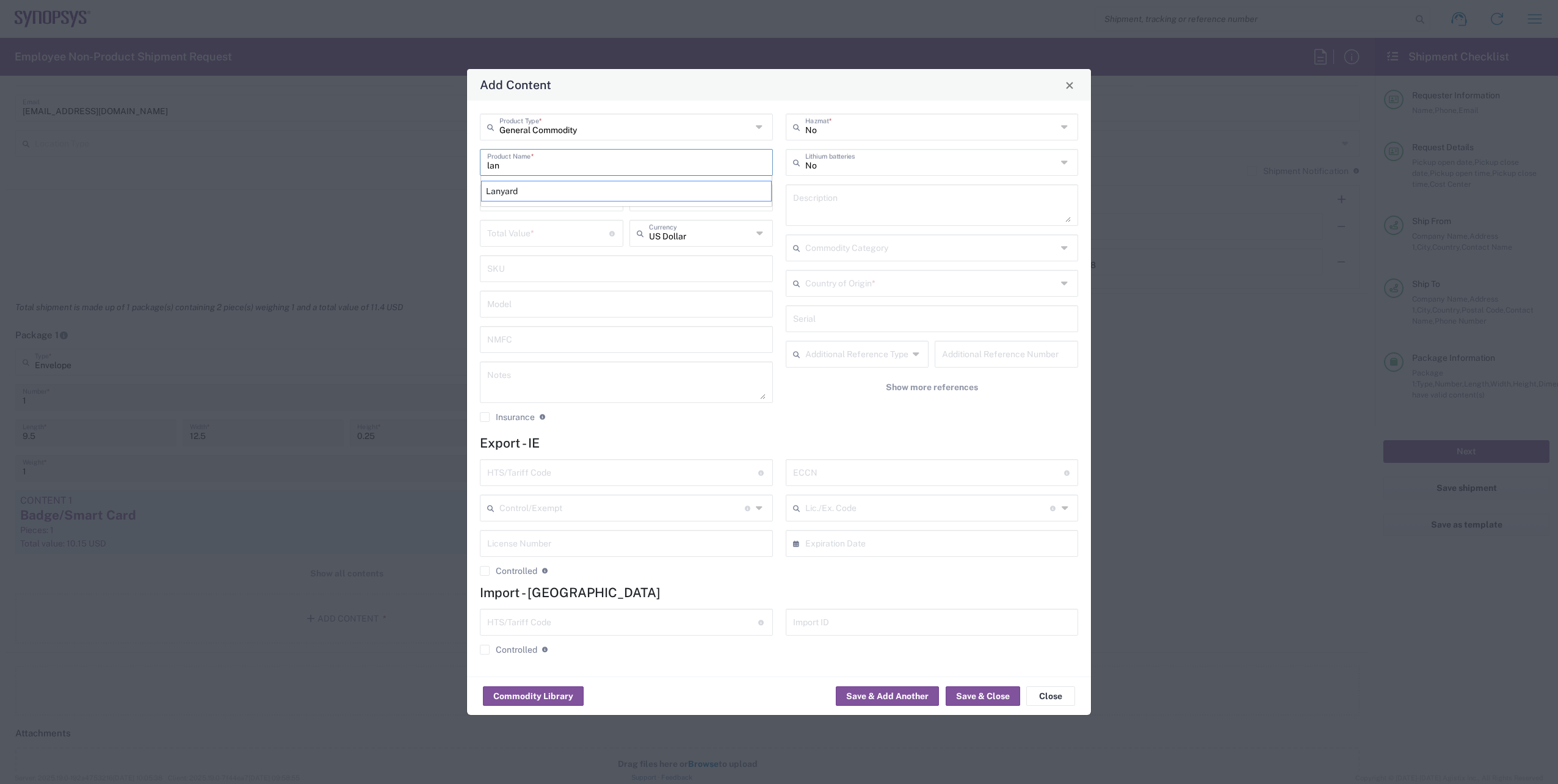
type input "BIS"
type input "EAR99"
type input "NLR - No License Required"
click at [510, 204] on input "number" at bounding box center [548, 196] width 122 height 22
type input "1"
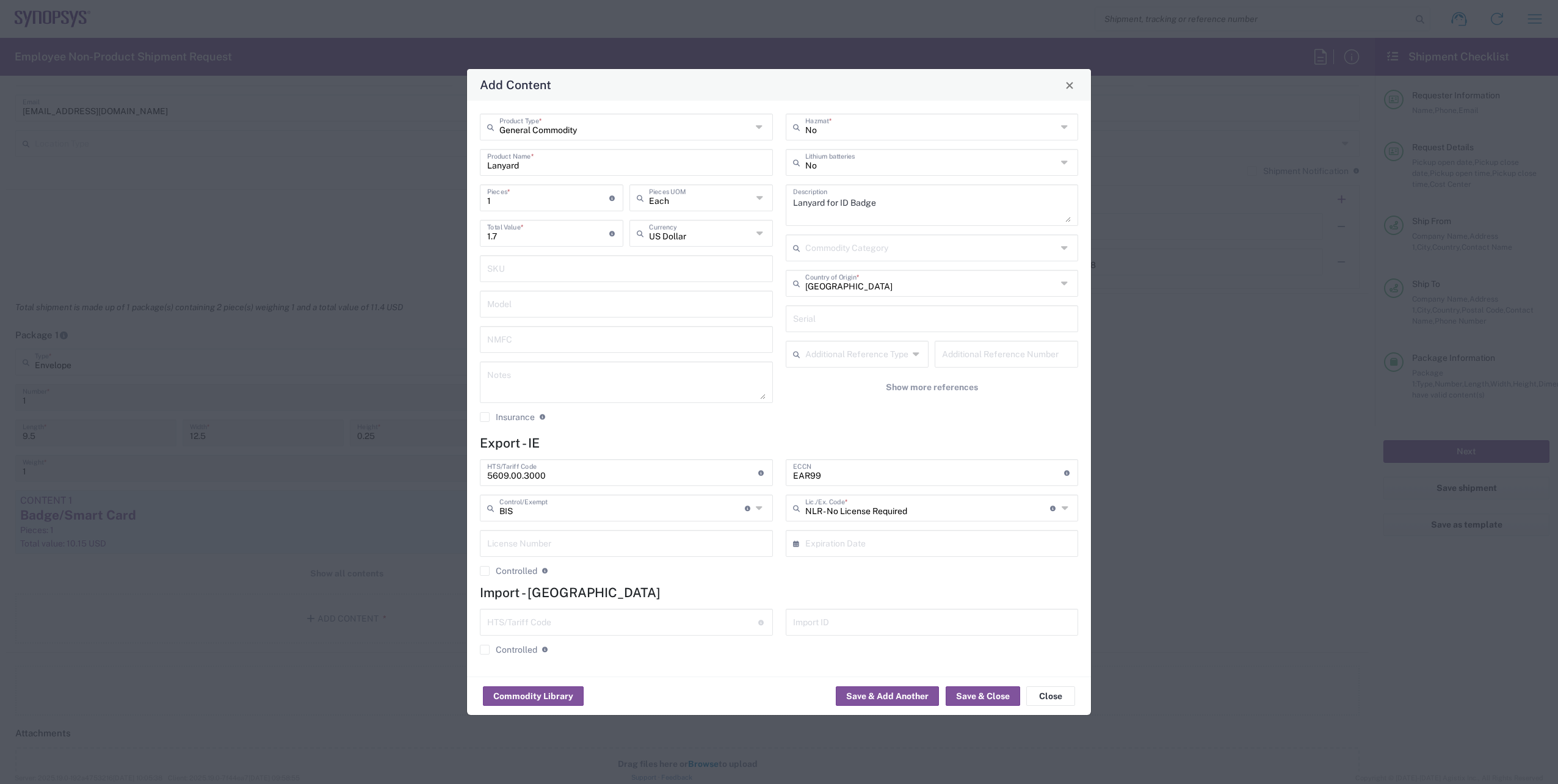
click at [753, 435] on h4 "Export - IE" at bounding box center [779, 443] width 598 height 16
drag, startPoint x: 985, startPoint y: 694, endPoint x: 992, endPoint y: 696, distance: 7.3
click at [987, 694] on button "Save & Close" at bounding box center [982, 695] width 74 height 20
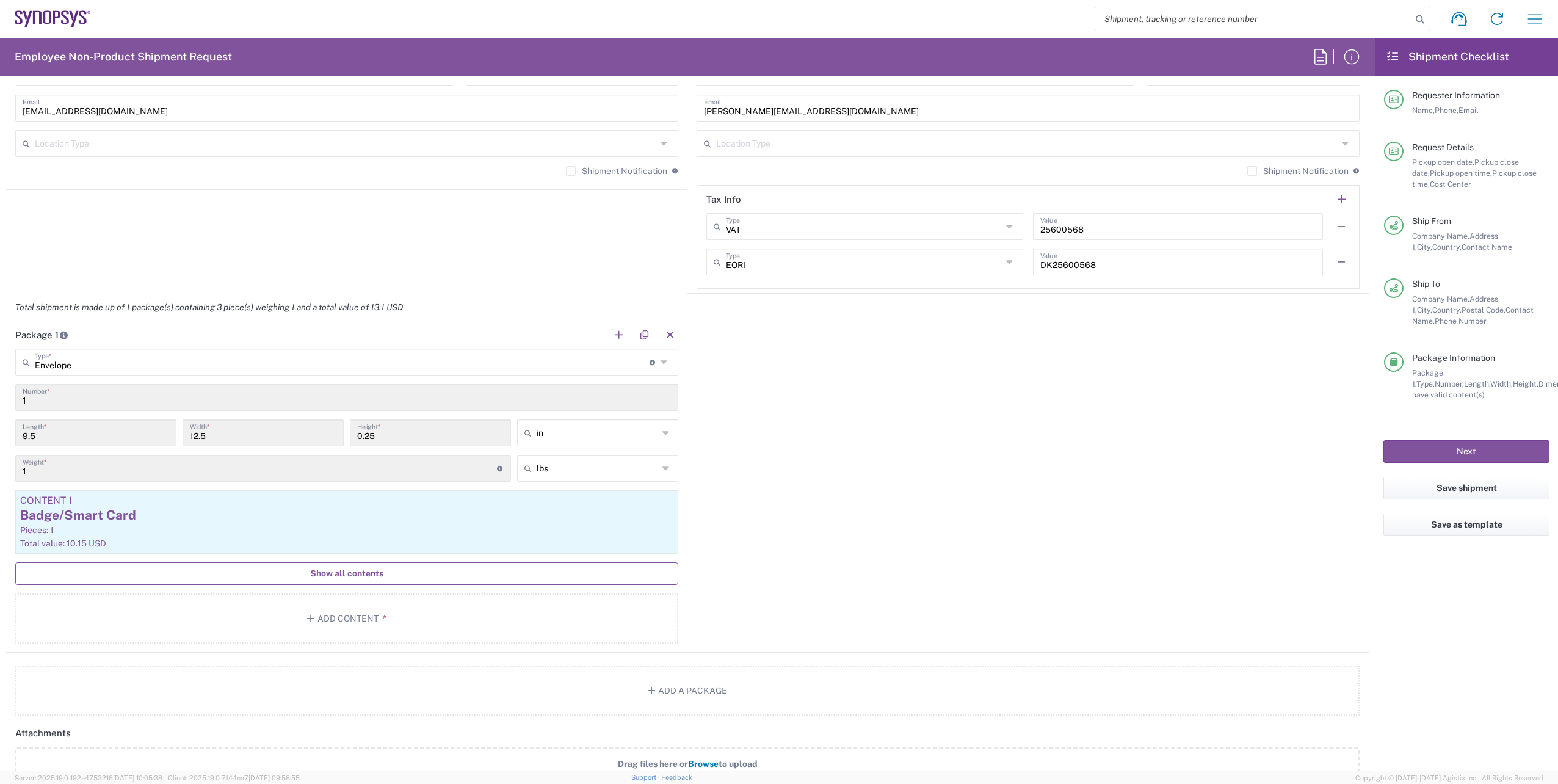
click at [318, 572] on span "Show all contents" at bounding box center [346, 573] width 73 height 11
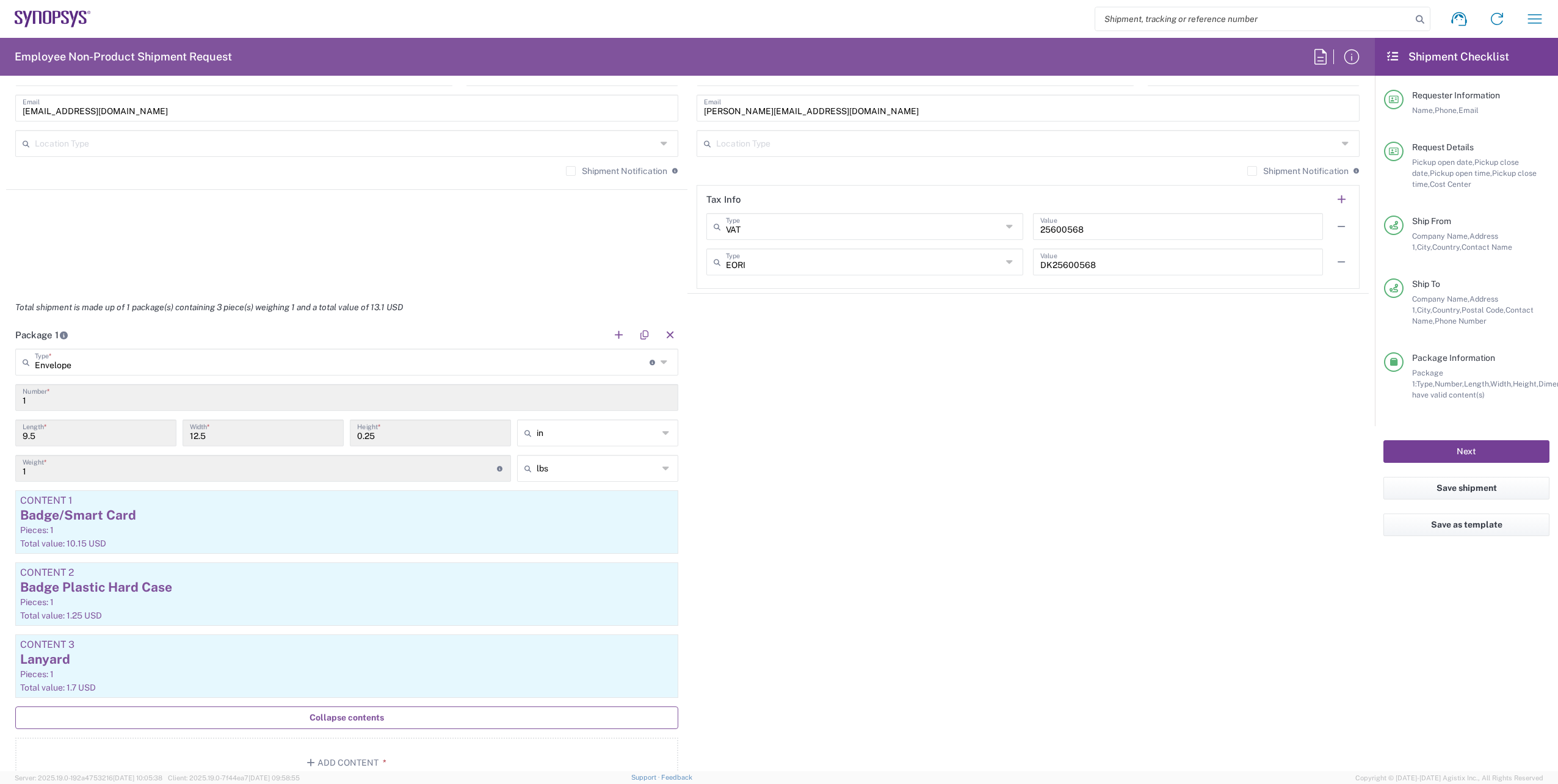
click at [1418, 455] on button "Next" at bounding box center [1466, 451] width 166 height 22
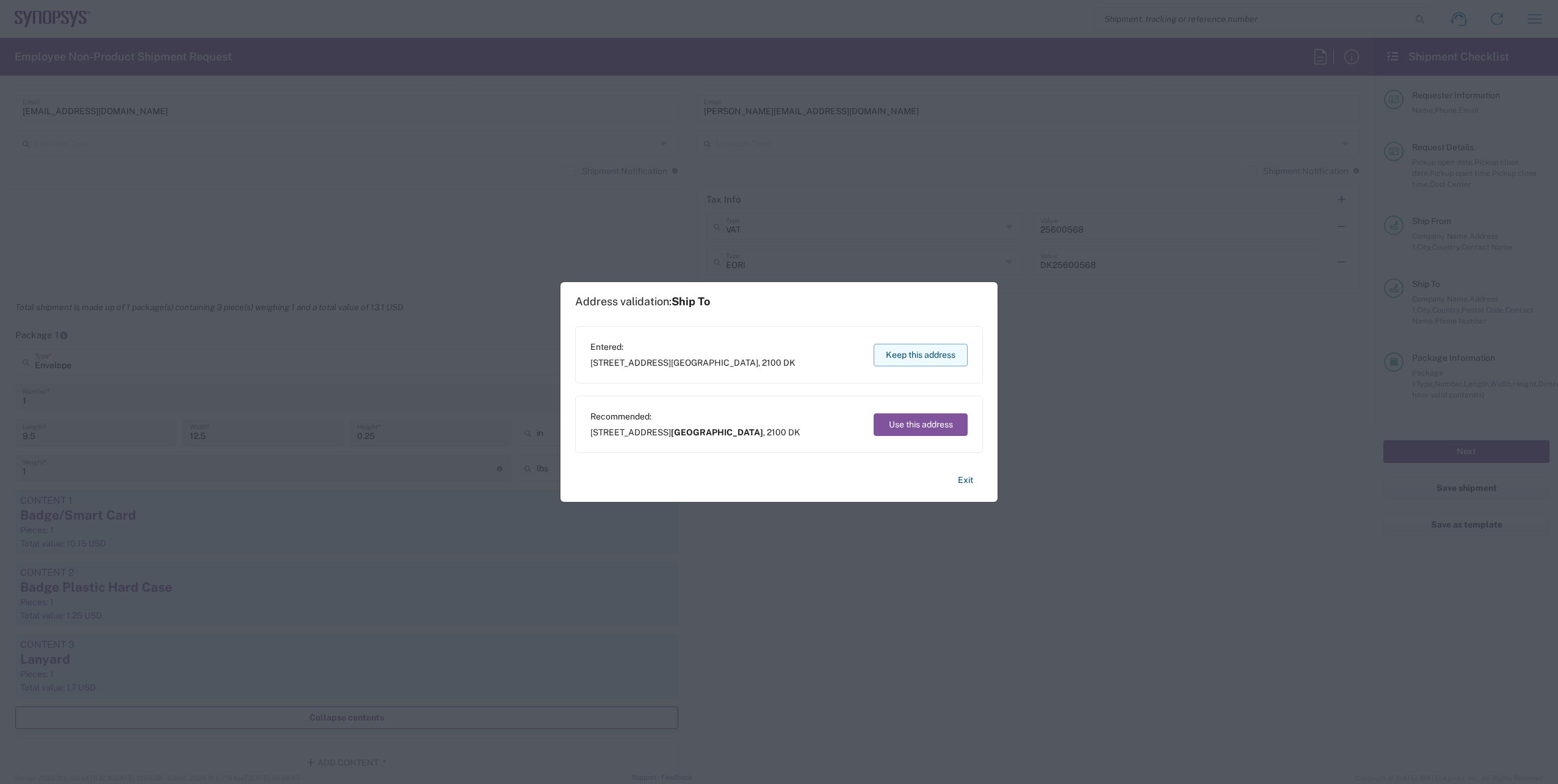
click at [933, 361] on button "Keep this address" at bounding box center [920, 355] width 94 height 22
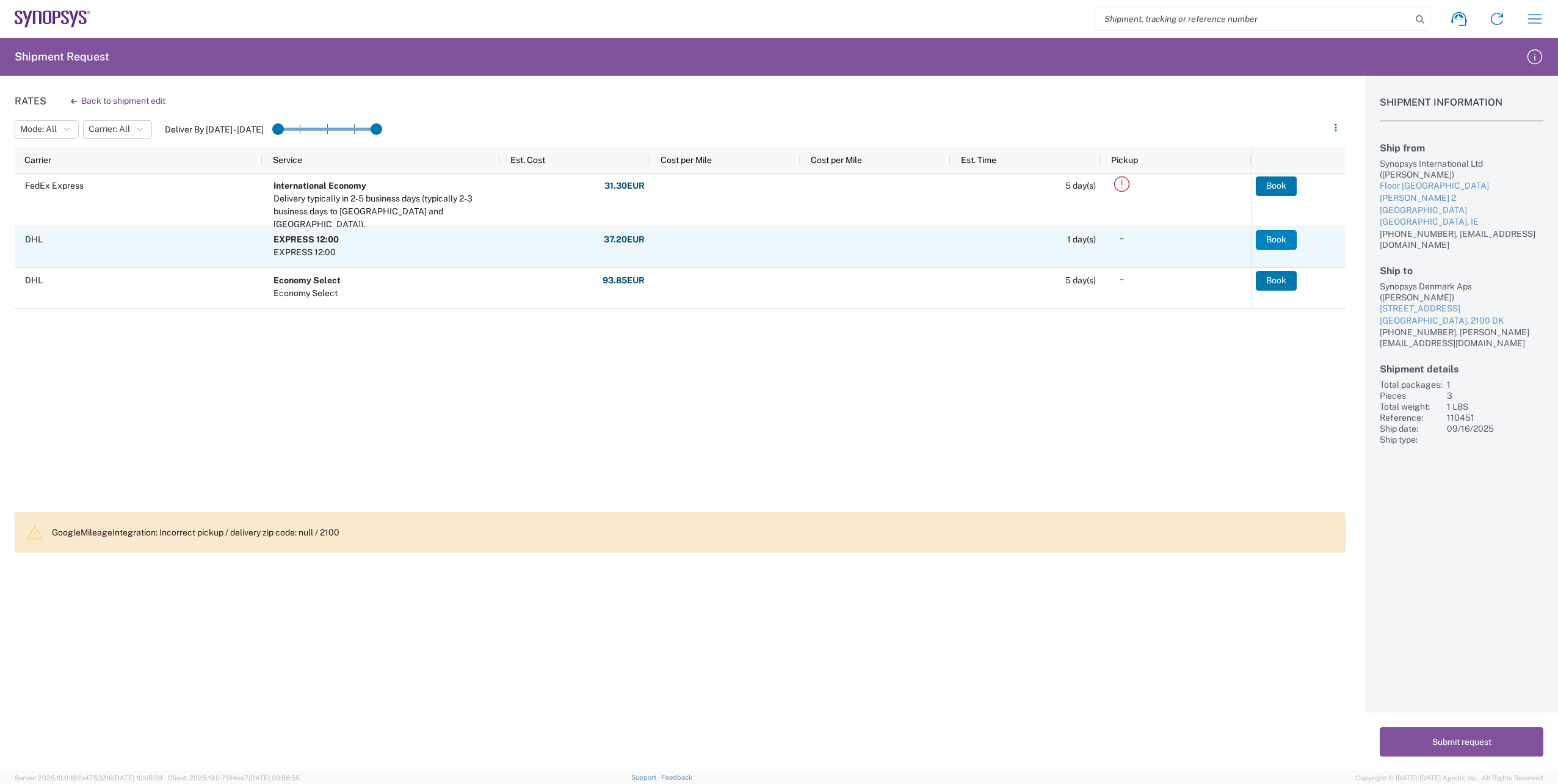
click at [1273, 241] on button "Book" at bounding box center [1275, 240] width 41 height 20
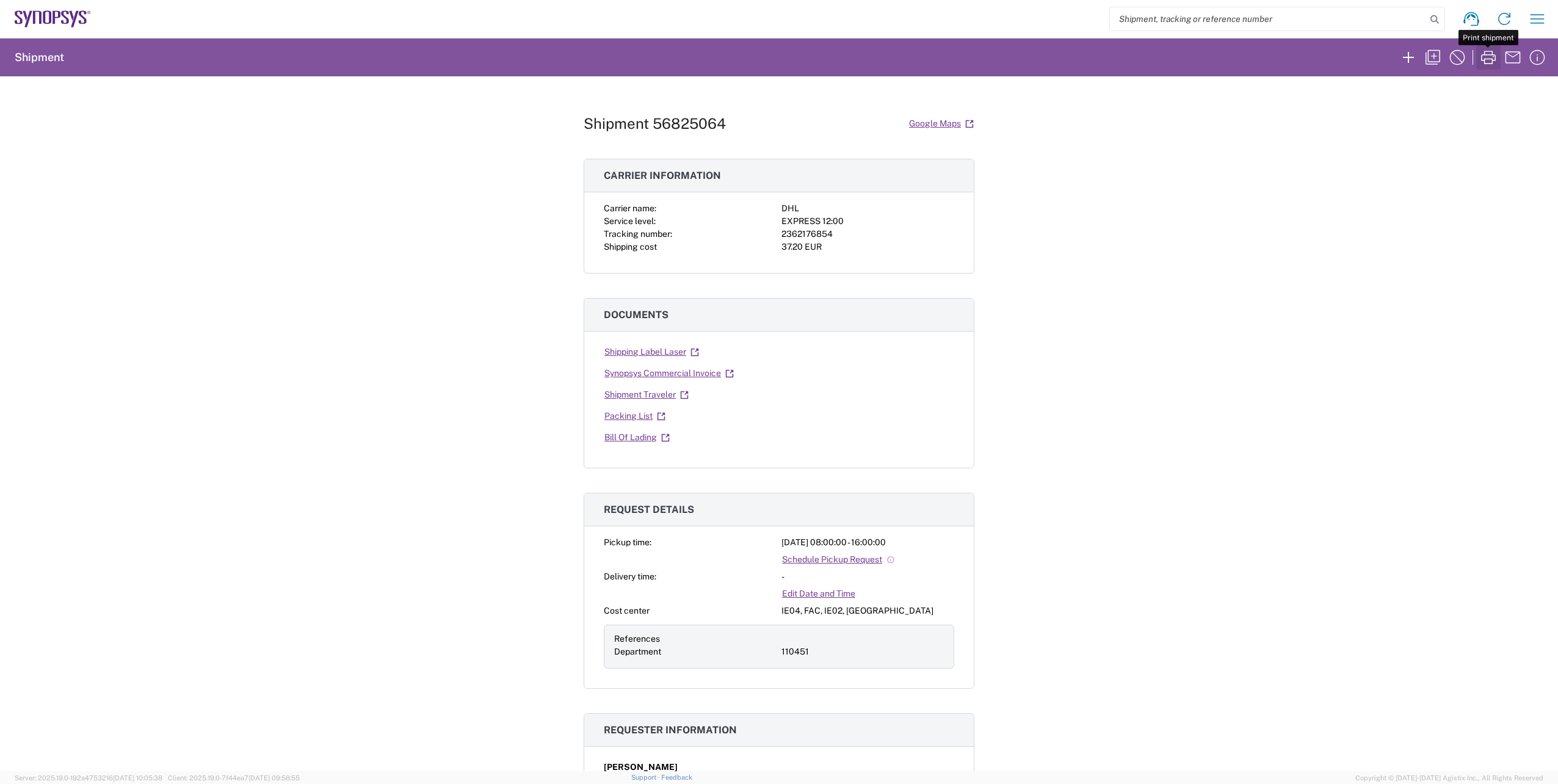
click at [1483, 58] on icon "button" at bounding box center [1488, 57] width 20 height 20
